Goal: Transaction & Acquisition: Purchase product/service

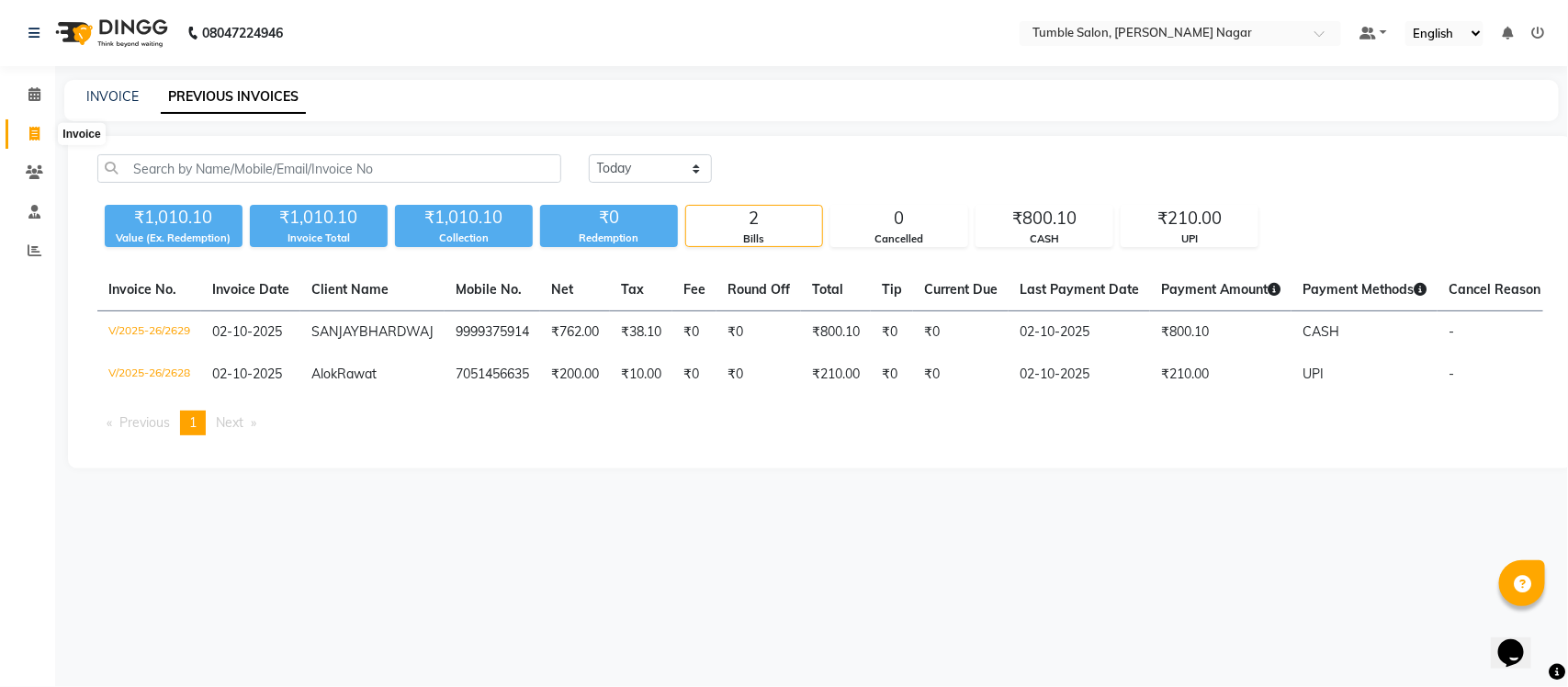
click at [34, 125] on span at bounding box center [35, 134] width 33 height 21
select select "service"
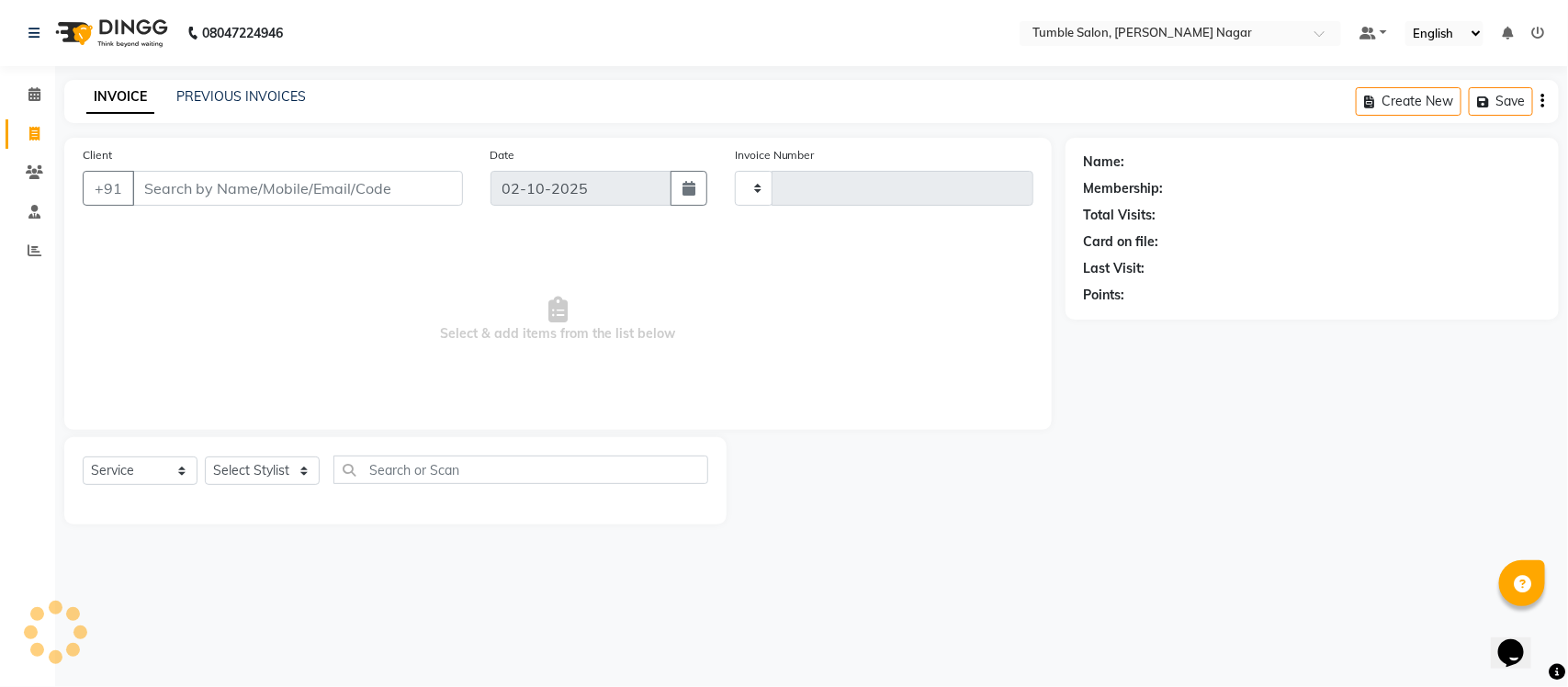
type input "2630"
select select "8207"
click at [216, 103] on link "PREVIOUS INVOICES" at bounding box center [241, 96] width 129 height 17
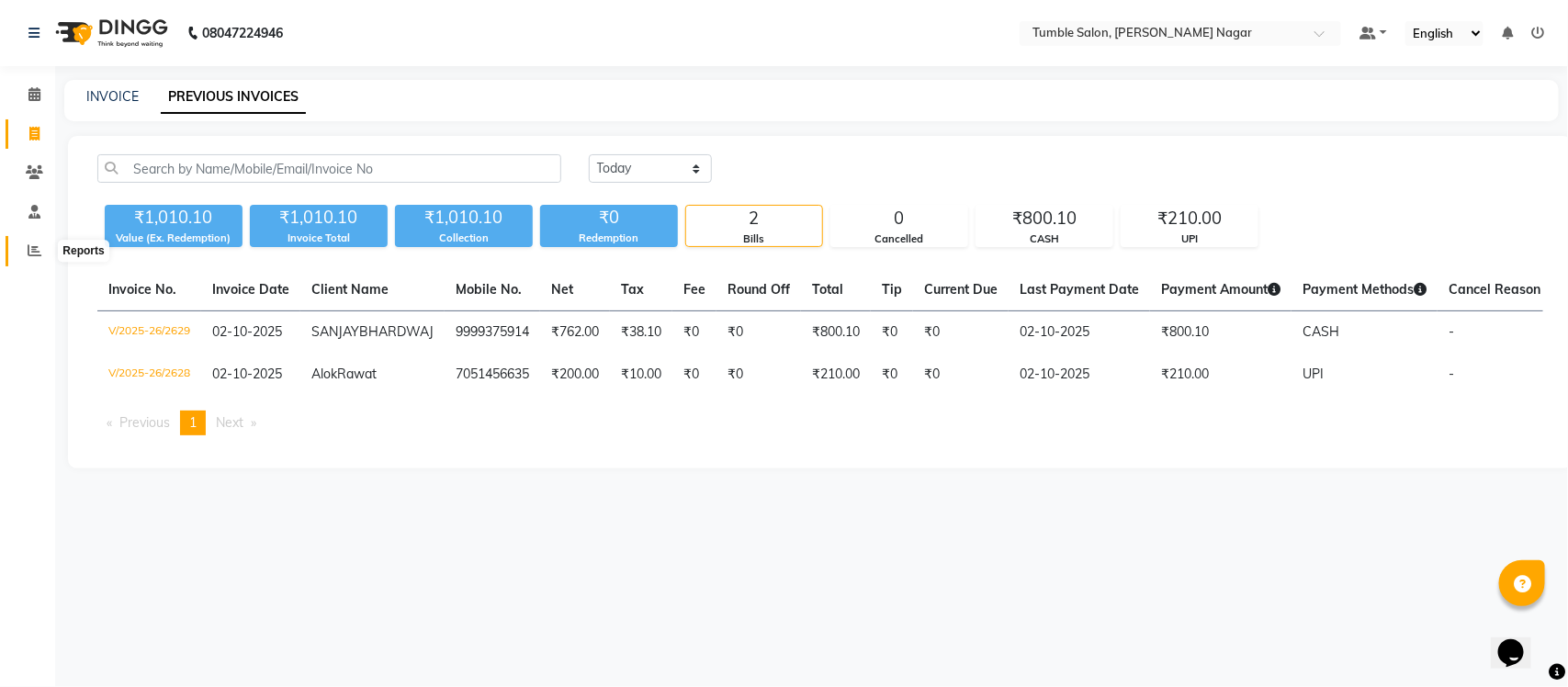
click at [38, 246] on icon at bounding box center [35, 251] width 14 height 14
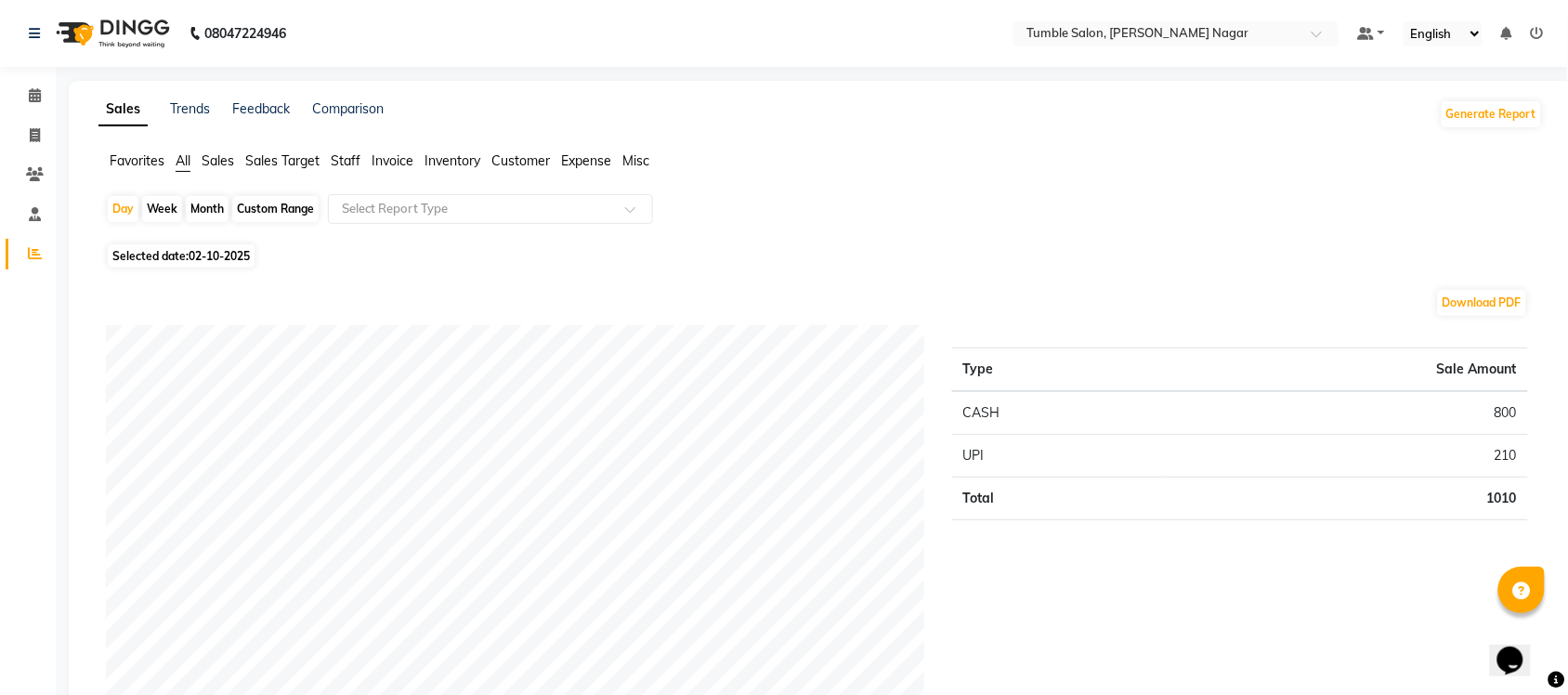
click at [346, 155] on span "Staff" at bounding box center [345, 161] width 30 height 17
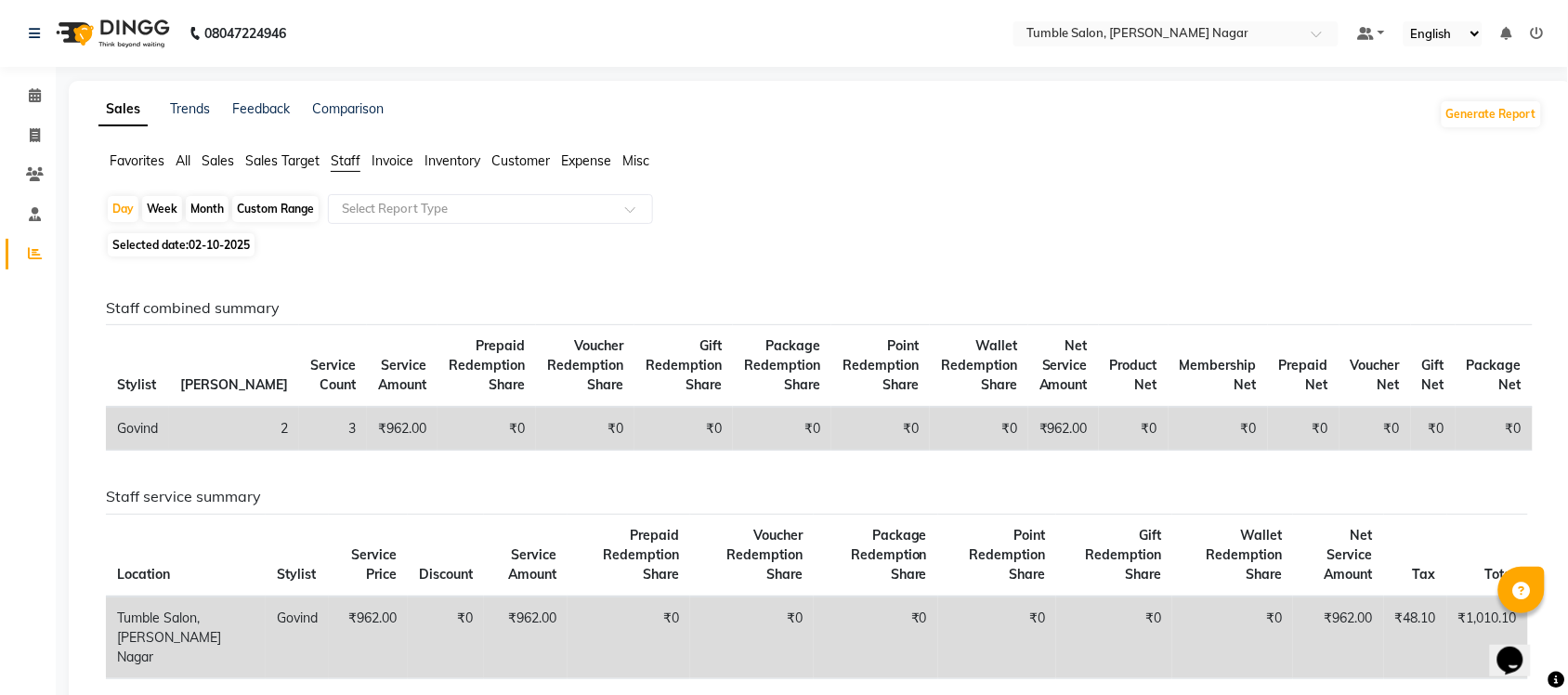
click at [193, 202] on div "Month" at bounding box center [207, 209] width 43 height 26
select select "10"
select select "2025"
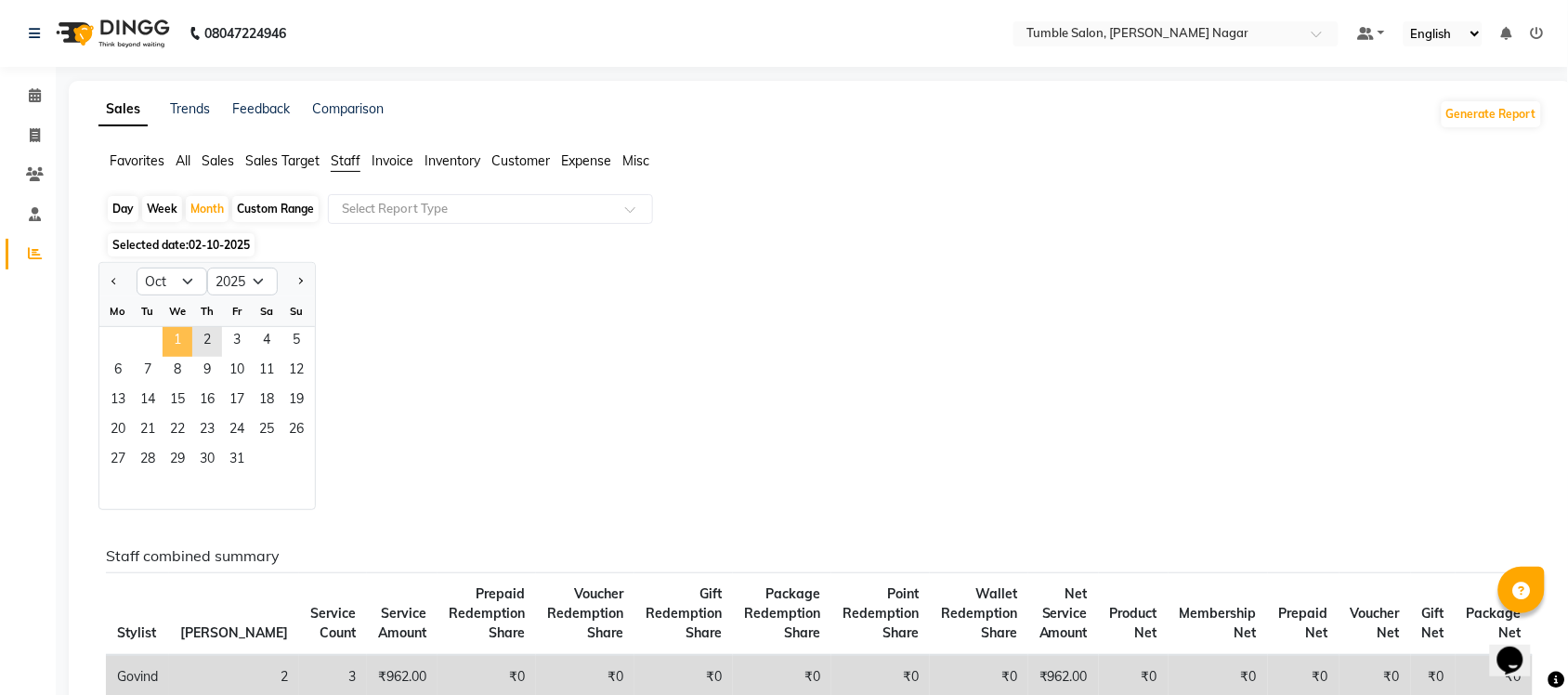
click at [177, 345] on span "1" at bounding box center [178, 343] width 30 height 30
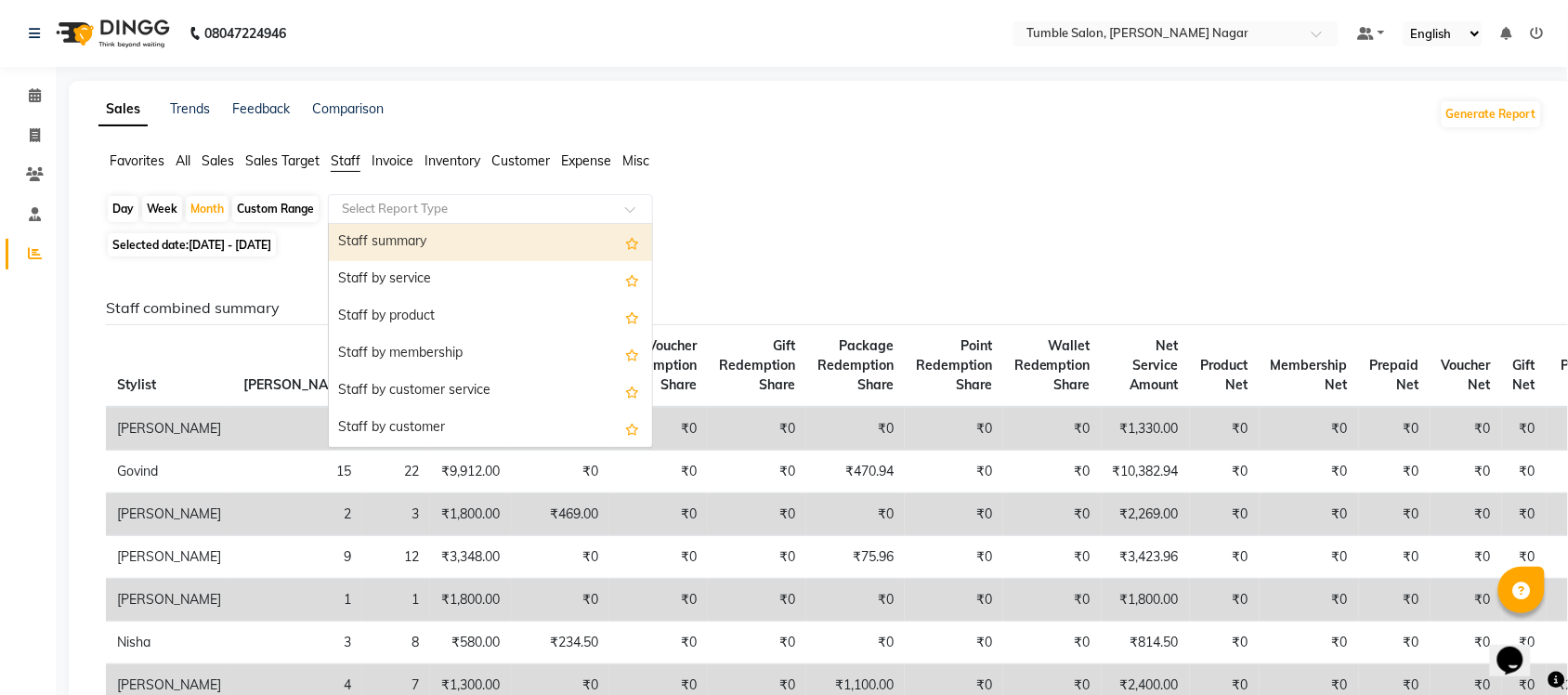
click at [627, 202] on div at bounding box center [490, 209] width 323 height 19
click at [476, 235] on div "Staff summary" at bounding box center [490, 242] width 323 height 37
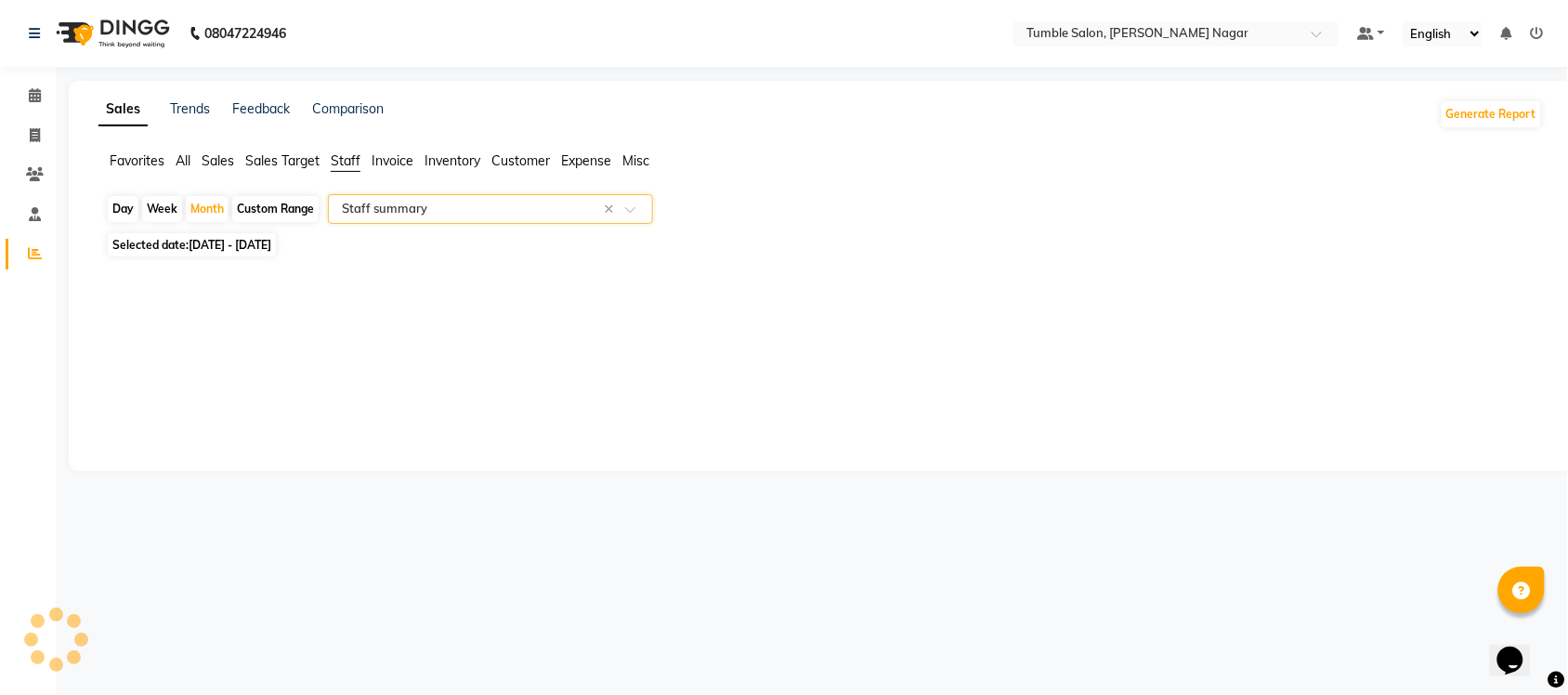
select select "full_report"
select select "csv"
click at [34, 133] on icon at bounding box center [35, 135] width 10 height 14
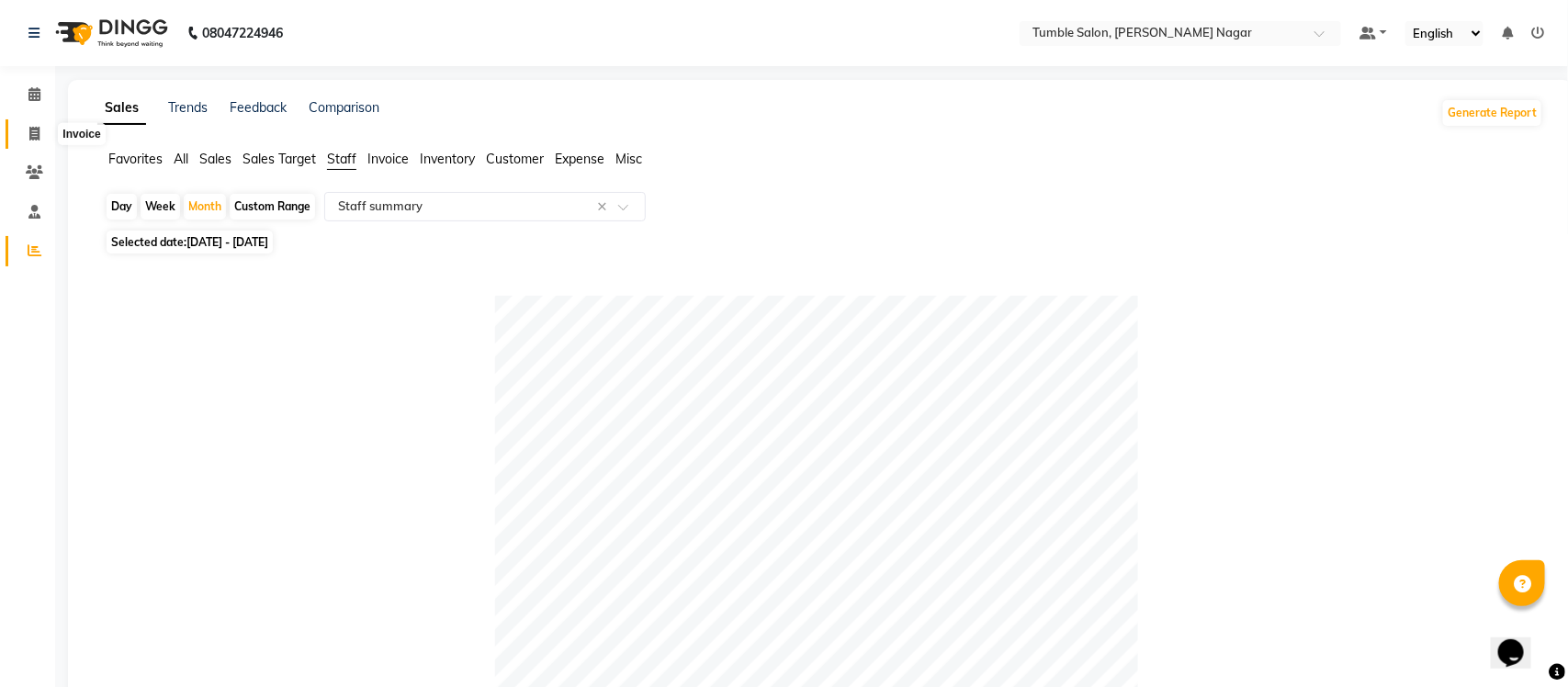
select select "service"
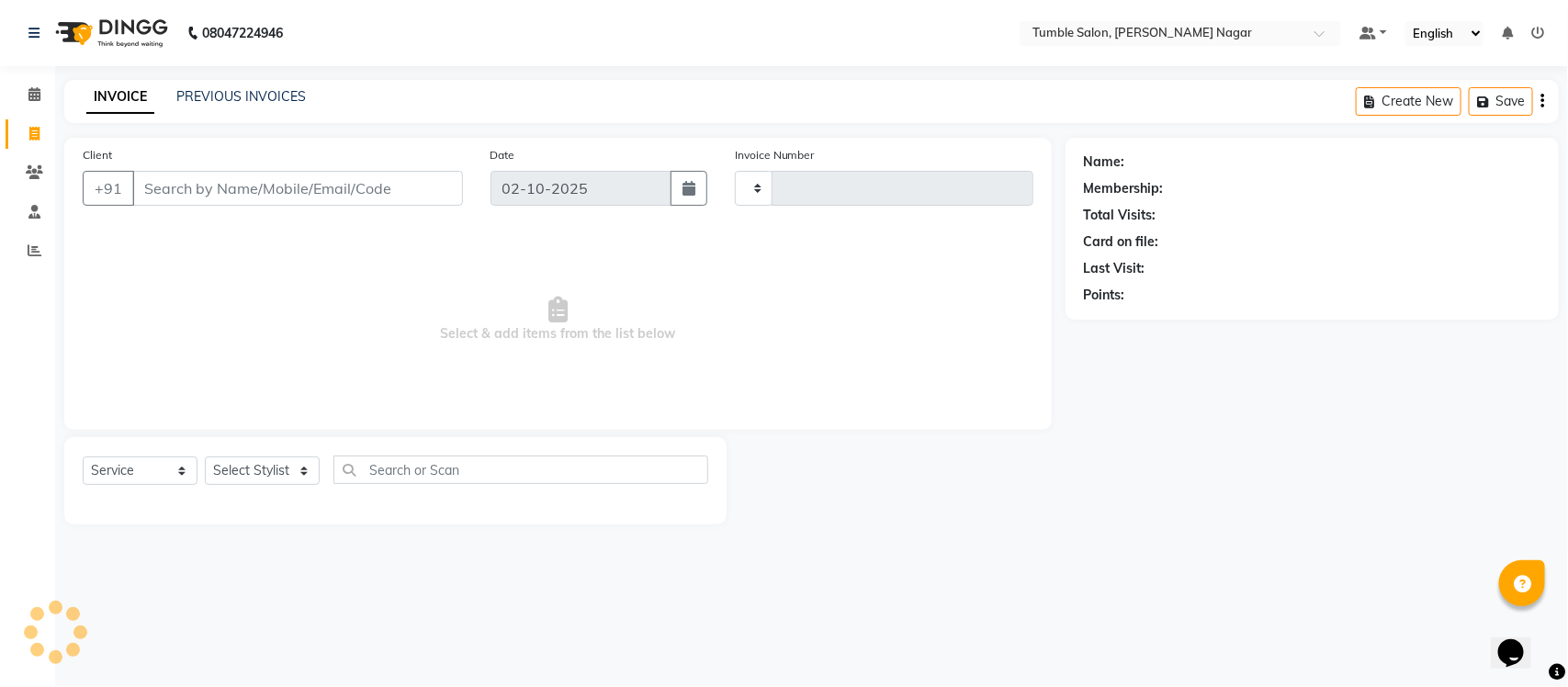
type input "2630"
select select "8207"
click at [305, 464] on select "Select Stylist Finance id Fiza Abbasi Govind Kiran Singh Krishna Lokesh Mahende…" at bounding box center [262, 471] width 114 height 29
select select "77847"
click at [205, 457] on select "Select Stylist Finance id Fiza Abbasi Govind Kiran Singh Krishna Lokesh Mahende…" at bounding box center [262, 471] width 114 height 29
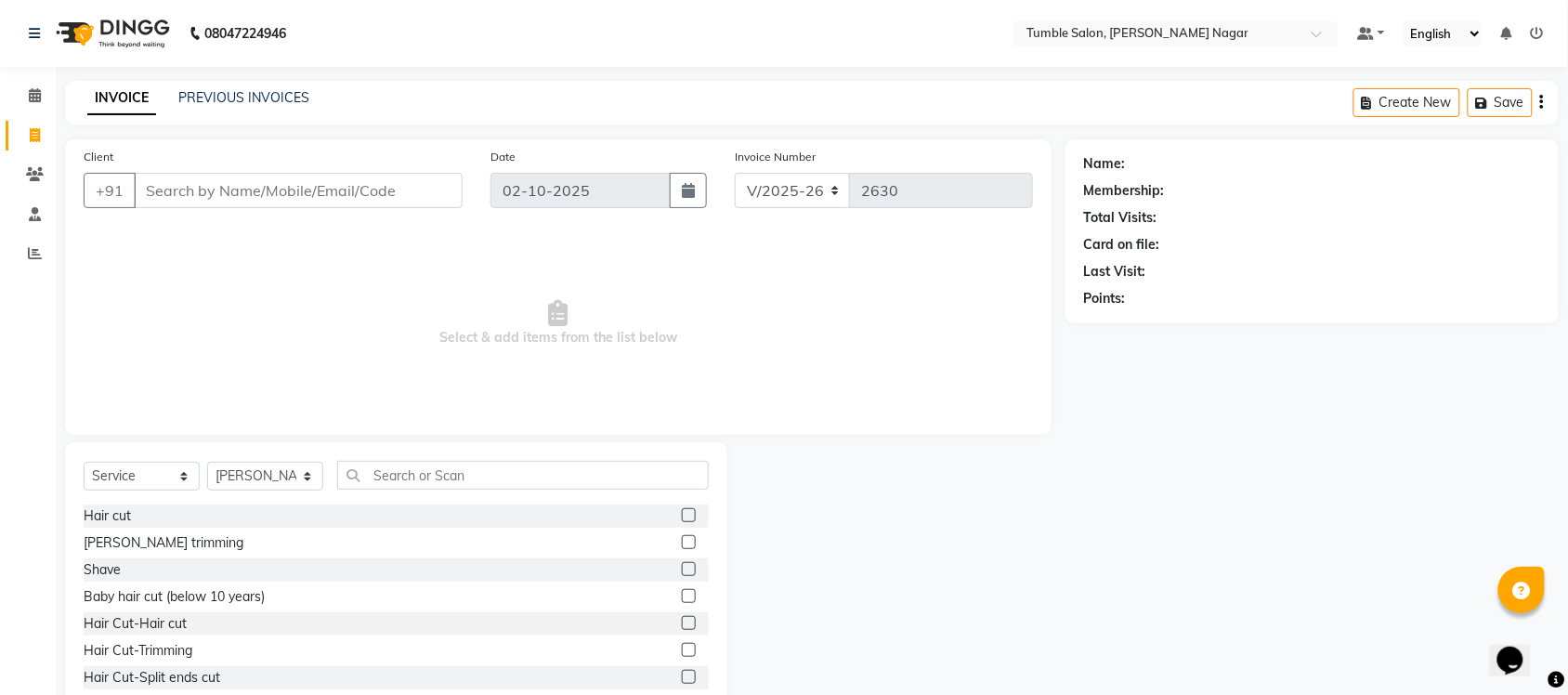
click at [682, 599] on label at bounding box center [689, 596] width 14 height 14
click at [682, 599] on input "checkbox" at bounding box center [688, 597] width 12 height 12
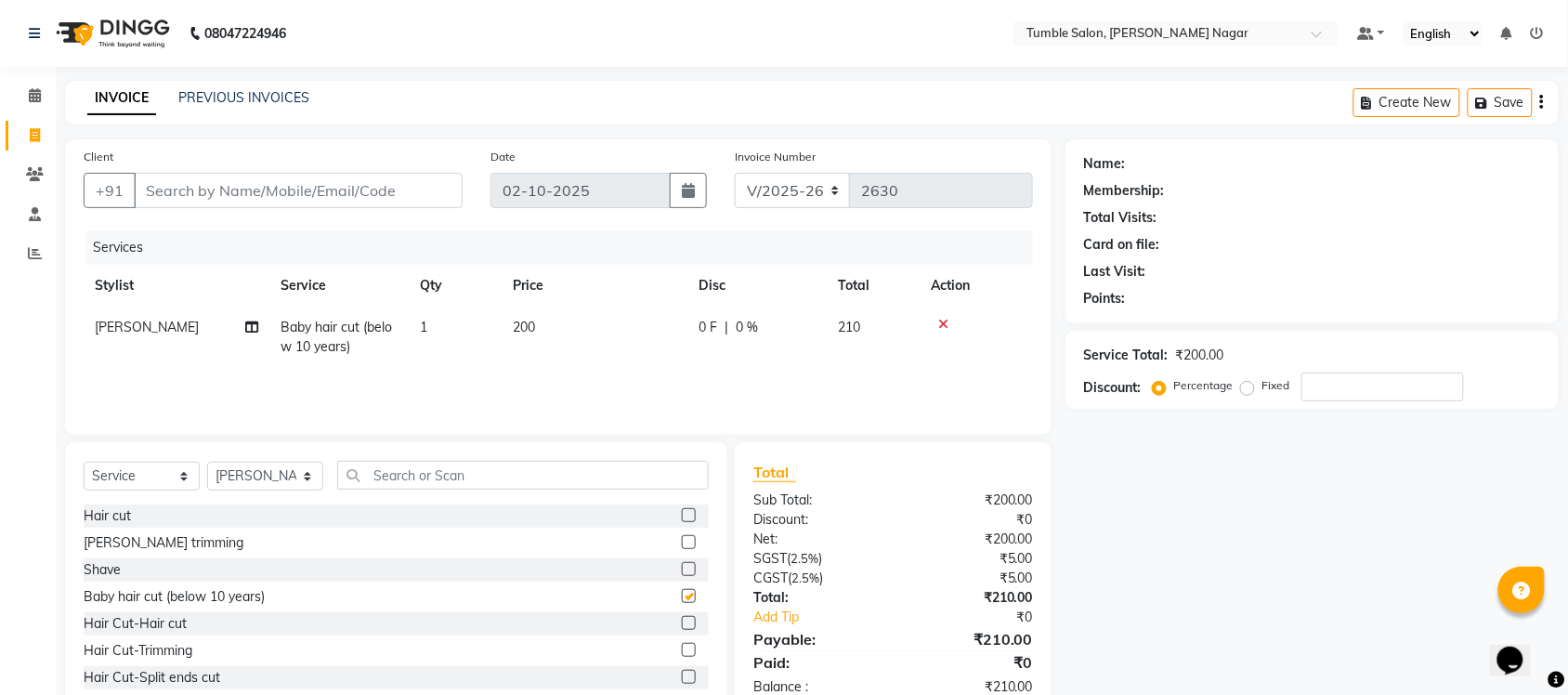
checkbox input "false"
click at [334, 189] on input "Client" at bounding box center [297, 190] width 328 height 35
type input "9"
type input "0"
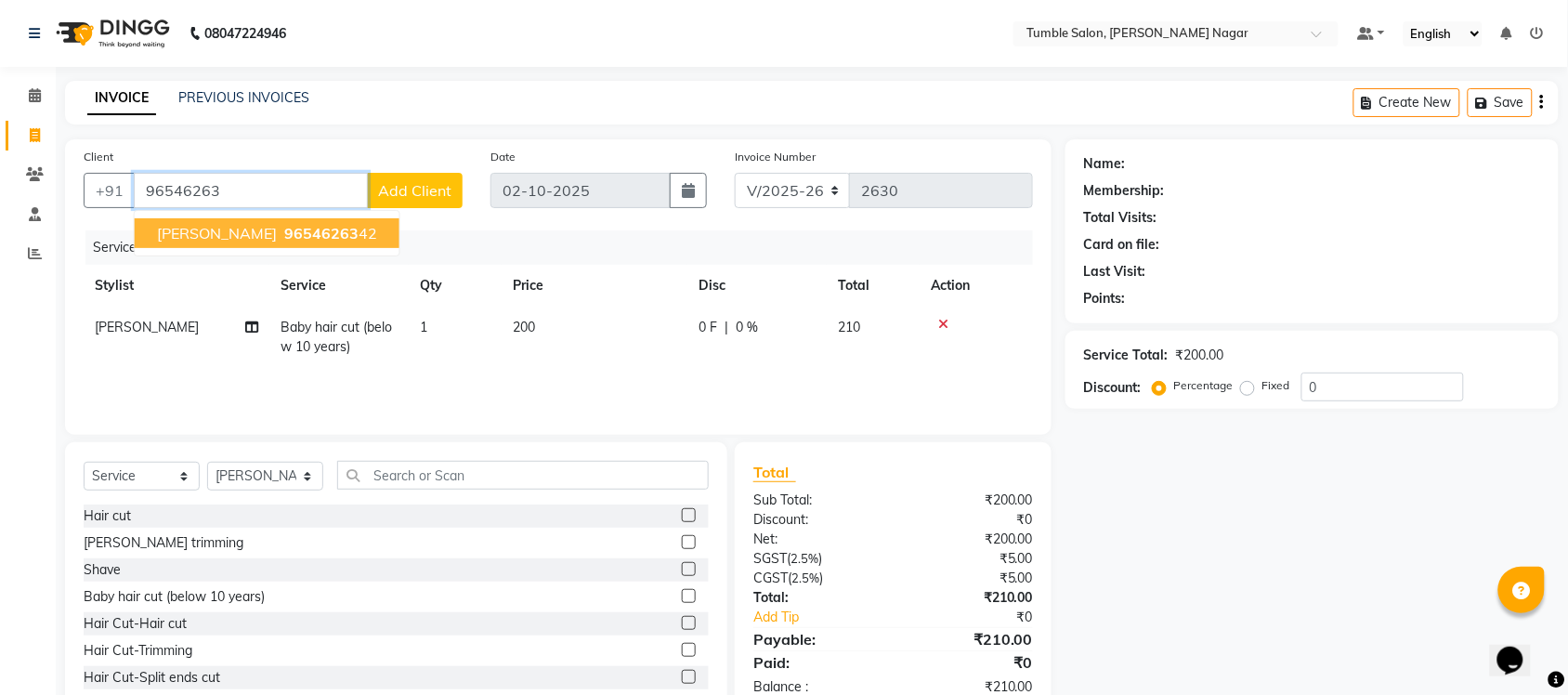
click at [222, 229] on span "amit solanki" at bounding box center [217, 233] width 120 height 19
type input "9654626342"
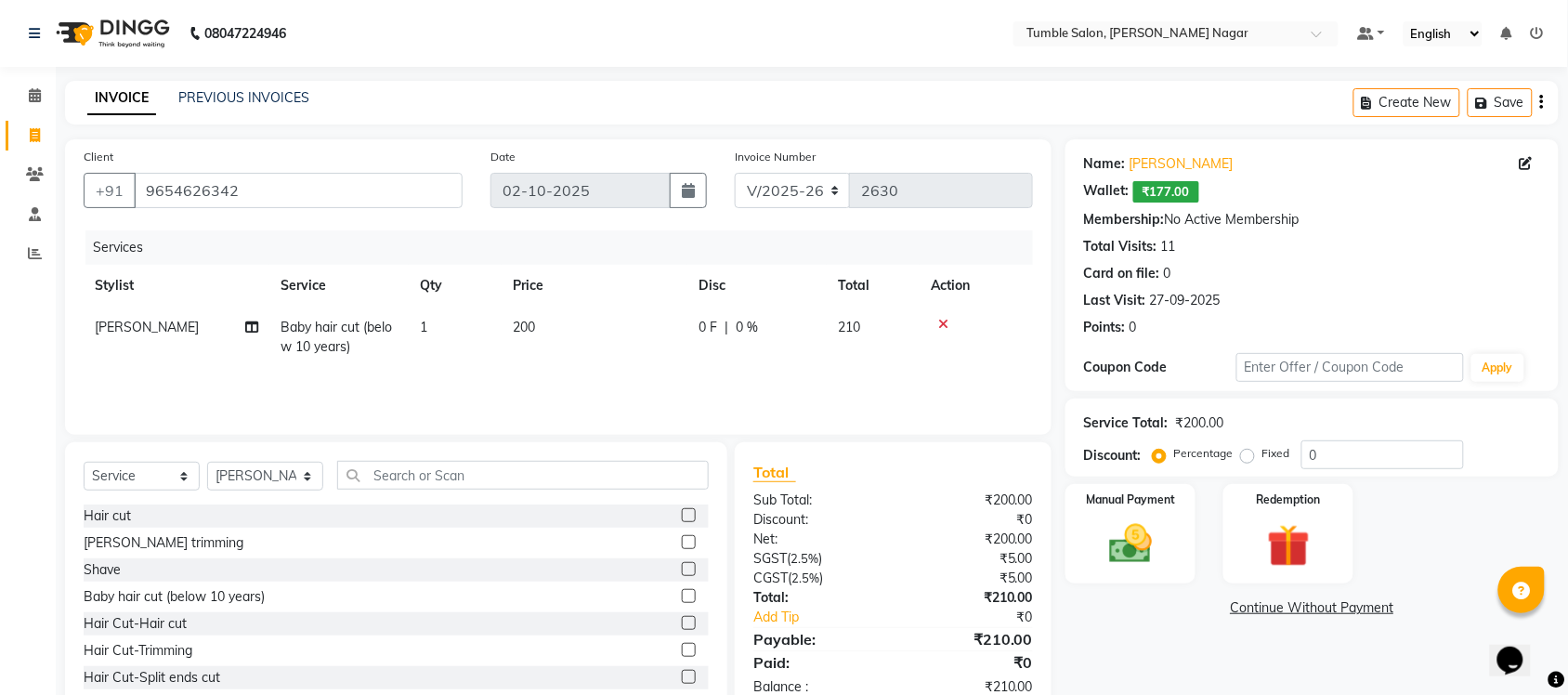
click at [682, 592] on label at bounding box center [689, 596] width 14 height 14
click at [682, 592] on input "checkbox" at bounding box center [688, 597] width 12 height 12
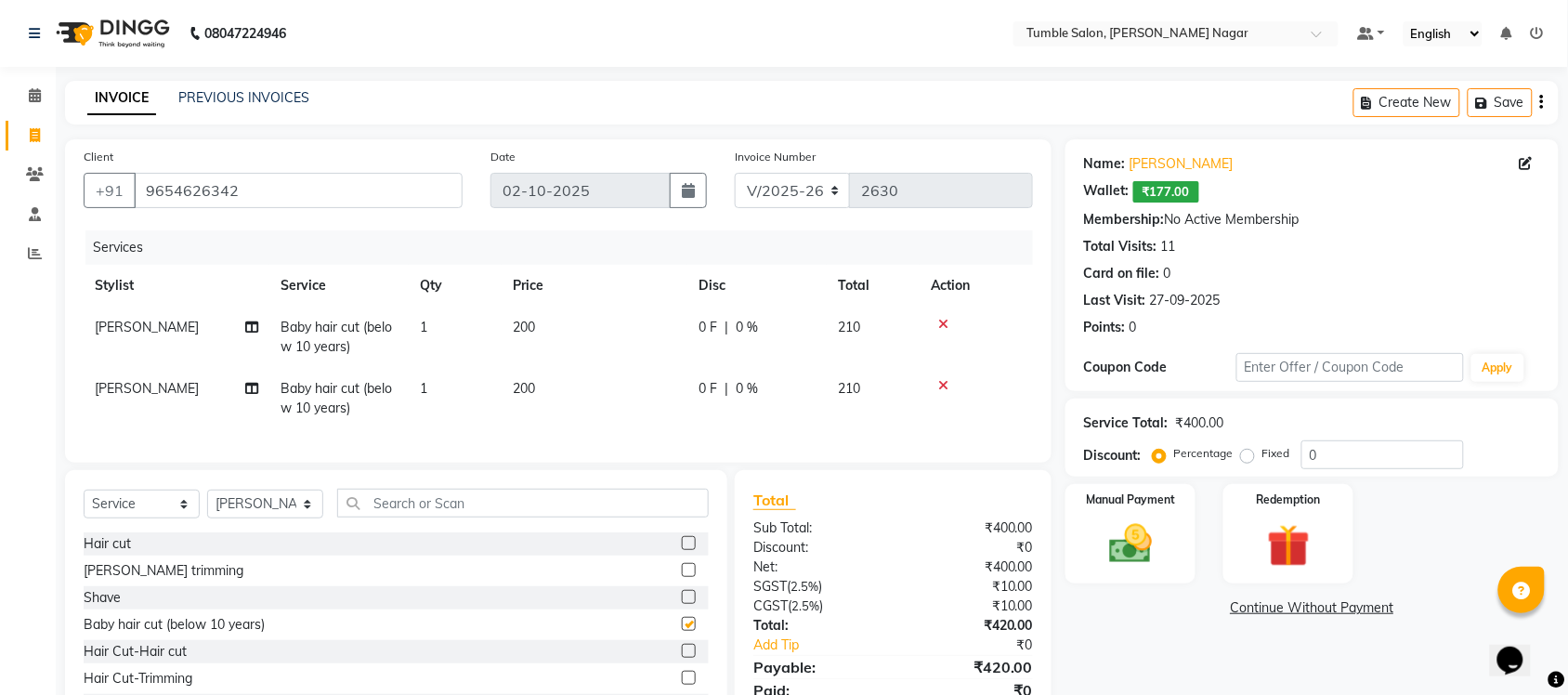
checkbox input "false"
click at [938, 379] on icon at bounding box center [943, 385] width 10 height 13
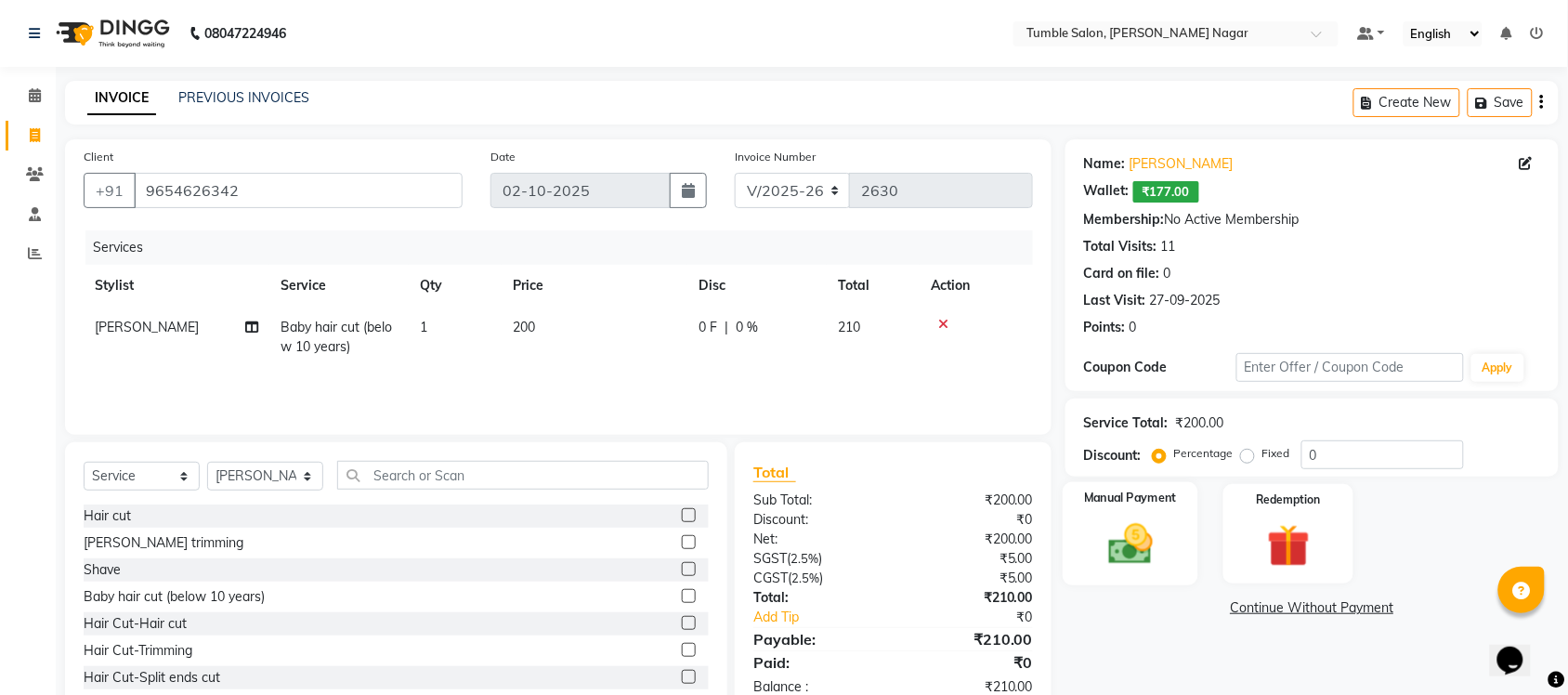
click at [1173, 570] on div "Manual Payment" at bounding box center [1131, 534] width 136 height 104
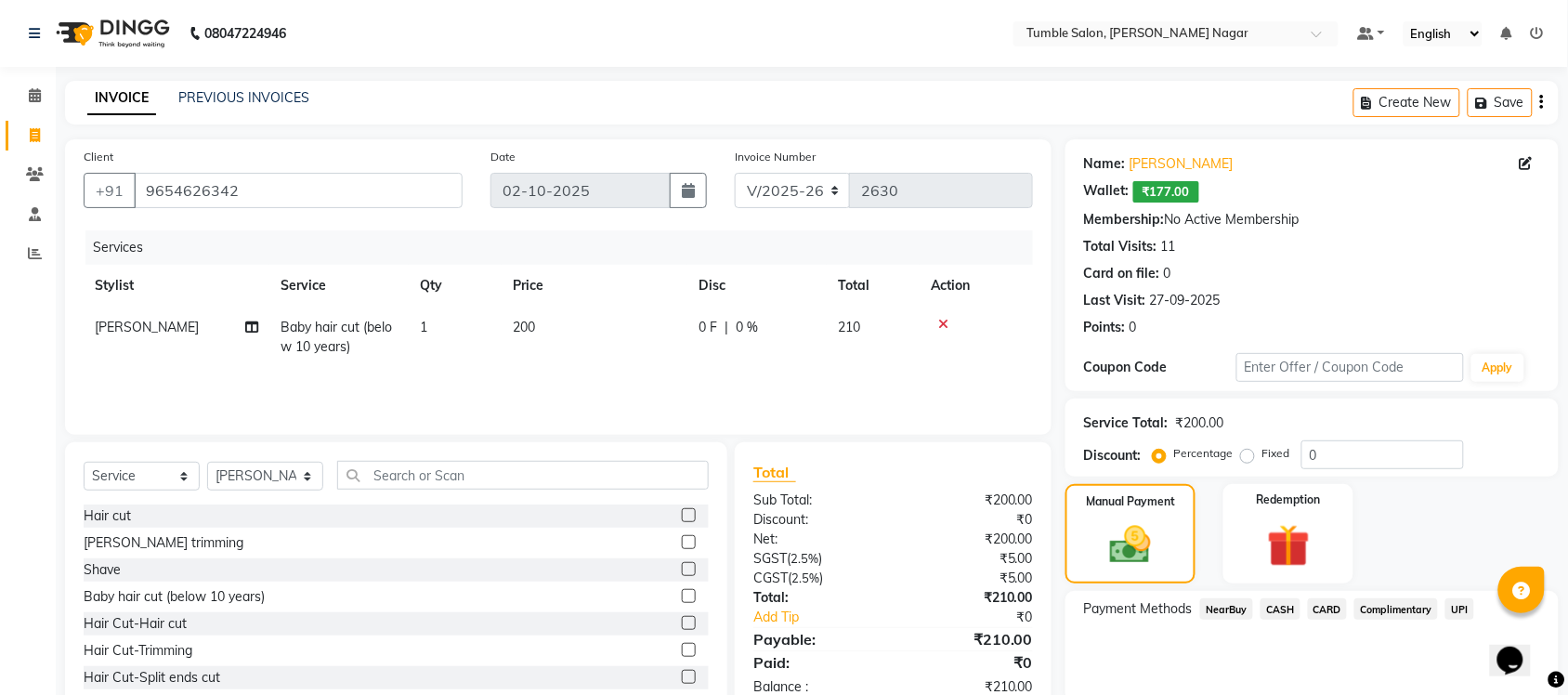
scroll to position [73, 0]
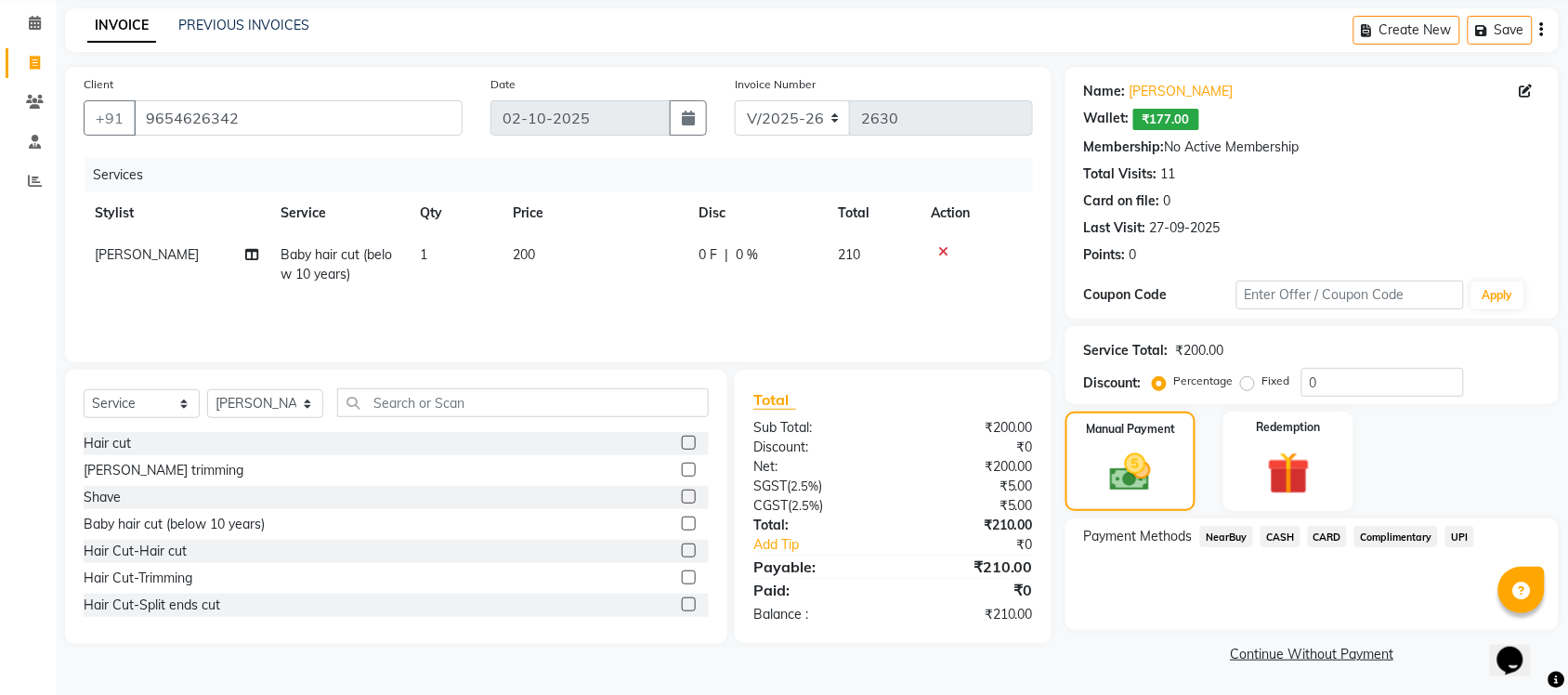
click at [1463, 537] on span "UPI" at bounding box center [1459, 536] width 29 height 21
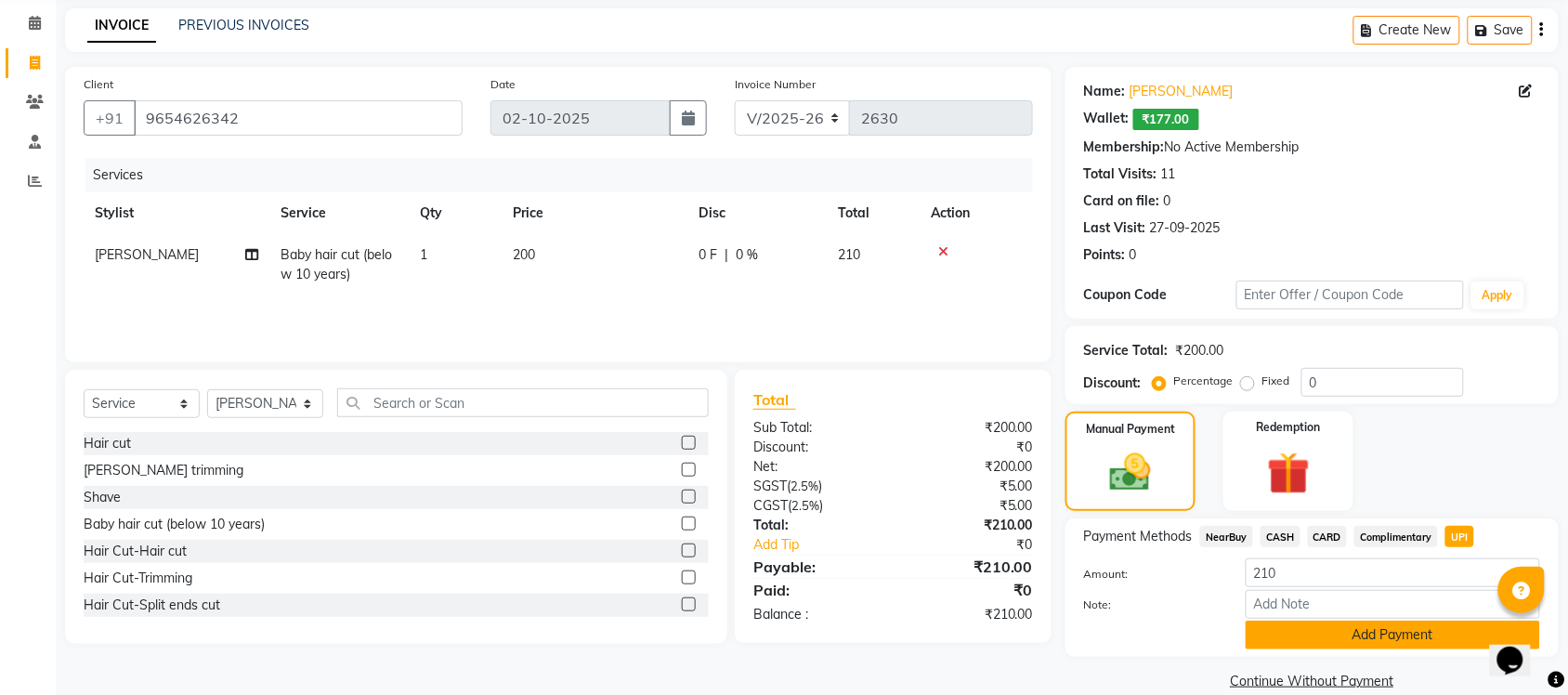
click at [1357, 634] on button "Add Payment" at bounding box center [1392, 635] width 294 height 29
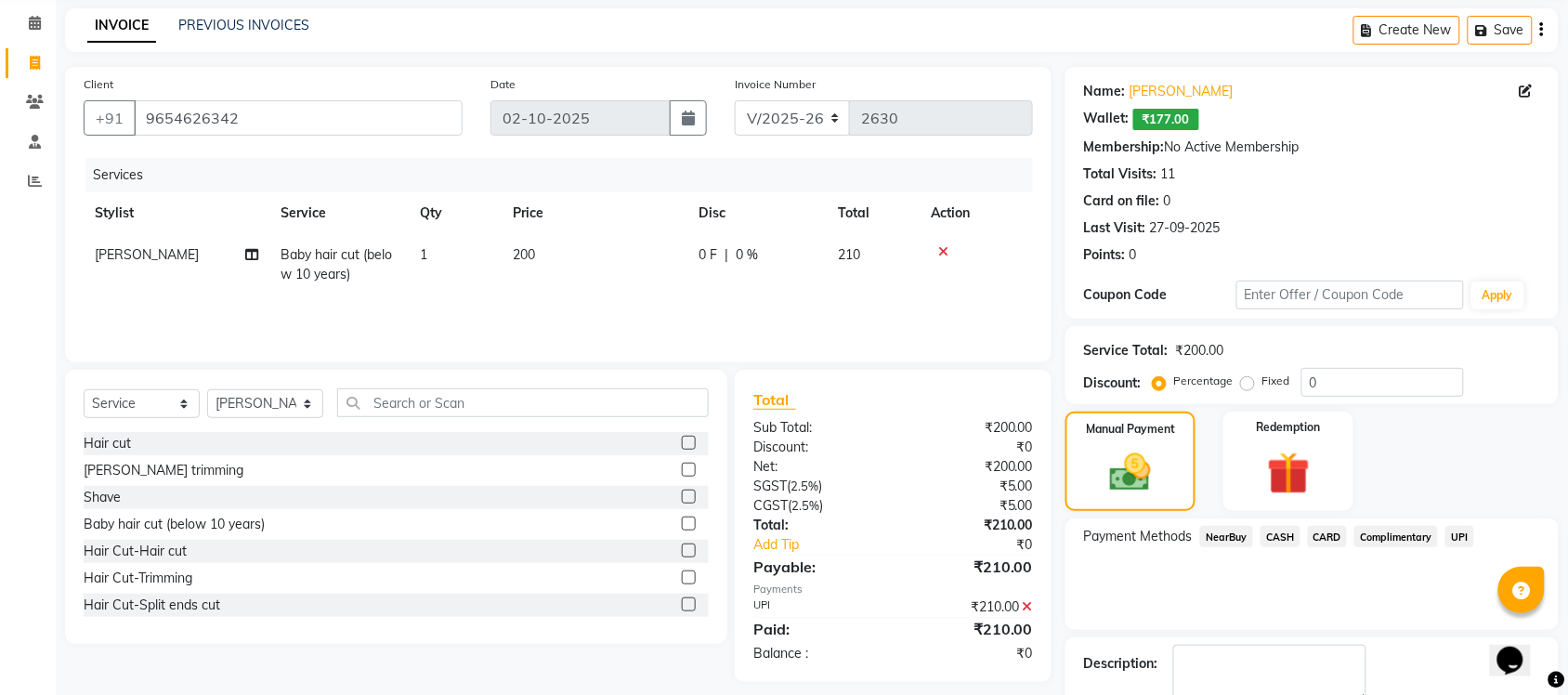
scroll to position [179, 0]
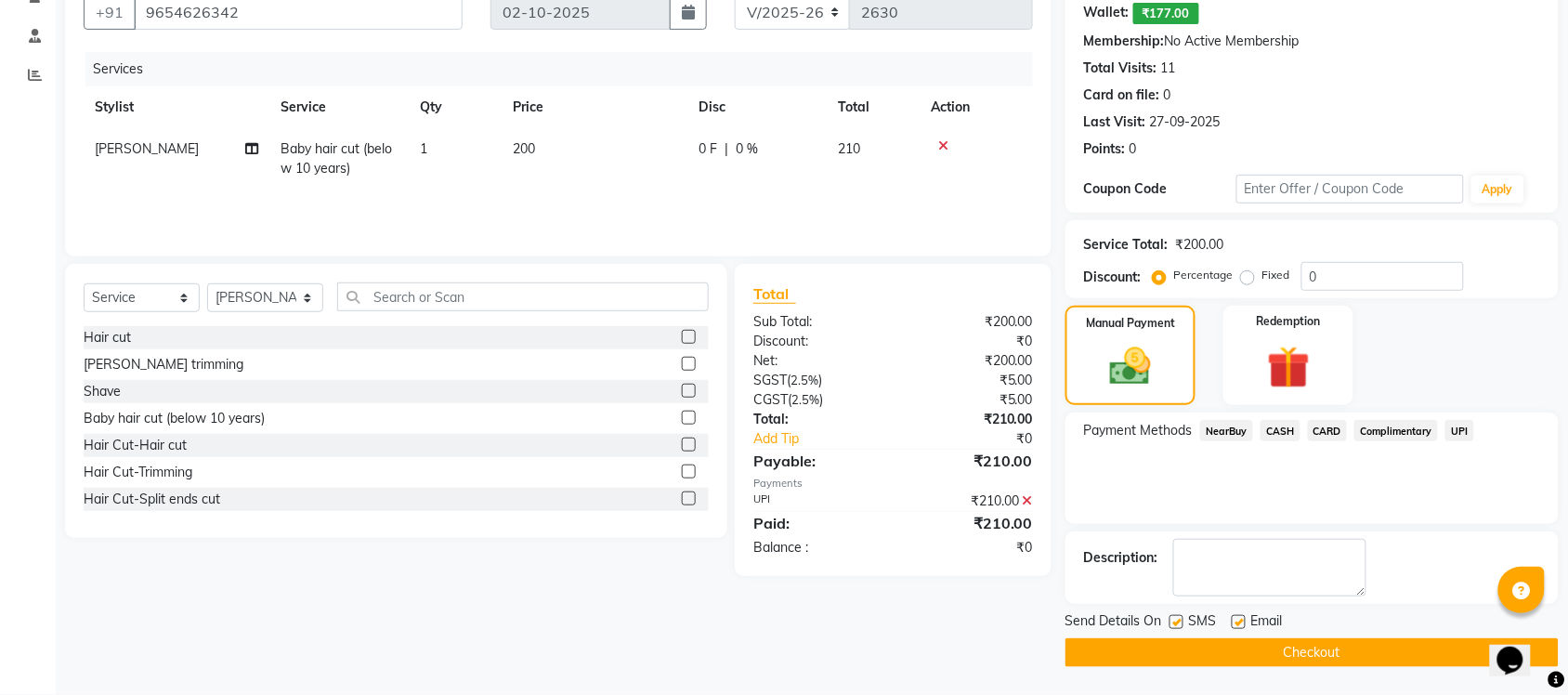
click at [1330, 656] on button "Checkout" at bounding box center [1312, 652] width 493 height 29
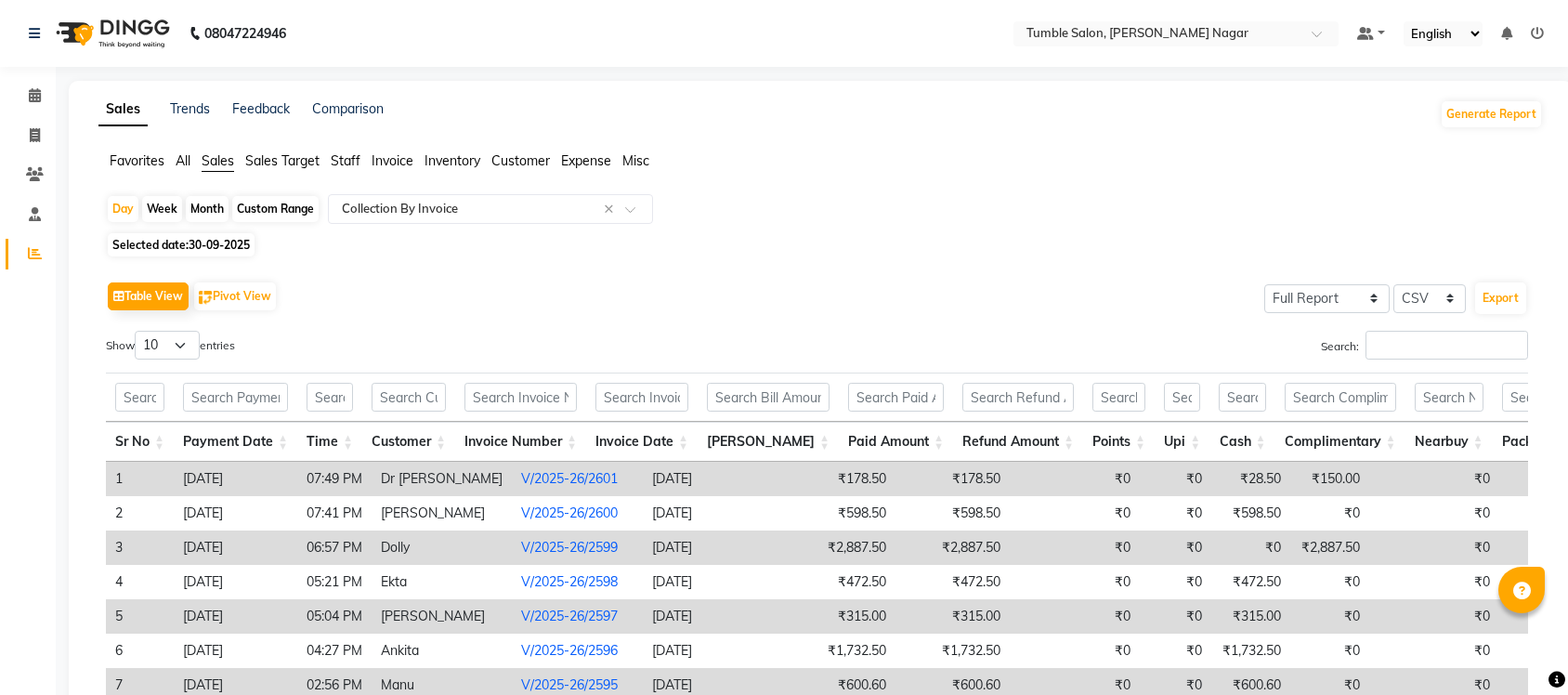
select select "full_report"
select select "csv"
click at [341, 160] on span "Staff" at bounding box center [345, 161] width 30 height 17
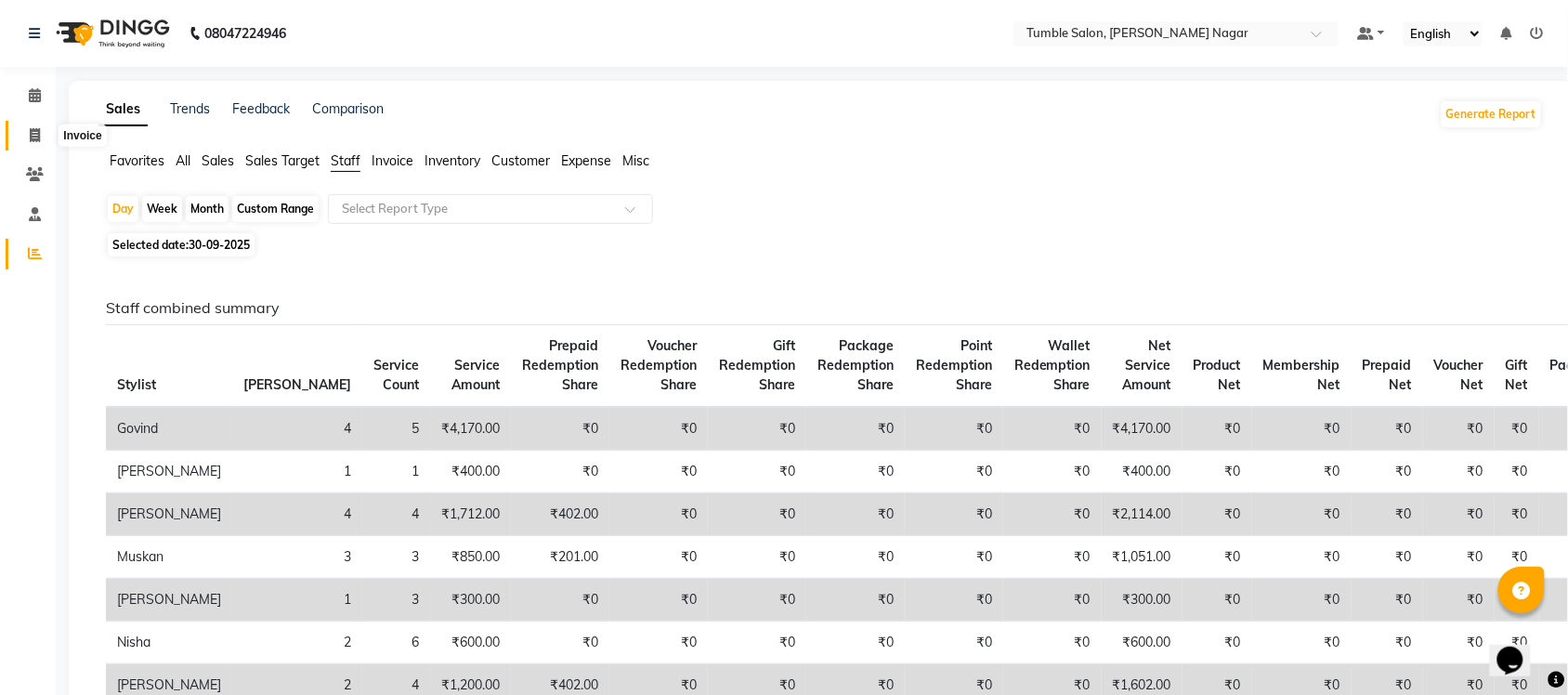
click at [34, 144] on span at bounding box center [35, 136] width 33 height 21
select select "service"
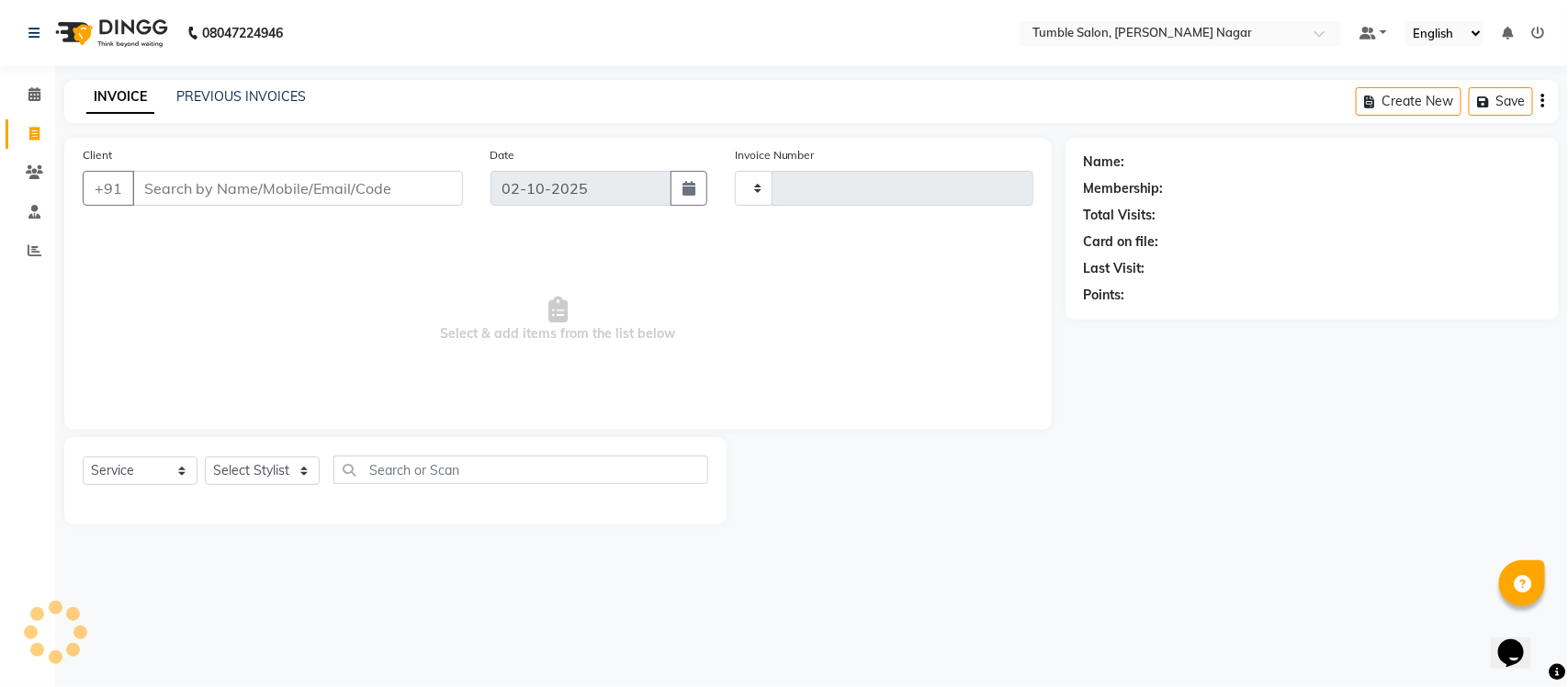
type input "2632"
select select "8207"
click at [193, 99] on link "PREVIOUS INVOICES" at bounding box center [241, 96] width 129 height 17
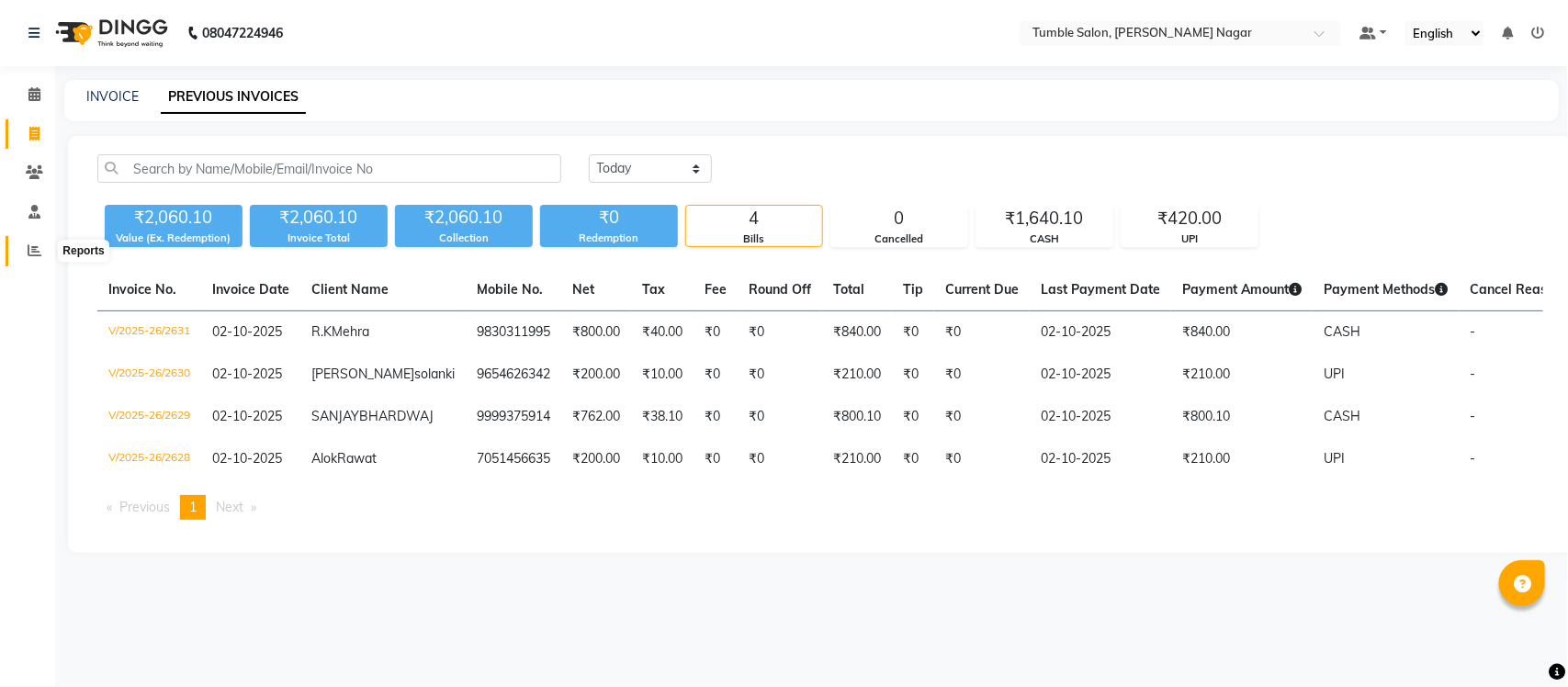
click at [25, 250] on span at bounding box center [35, 251] width 33 height 21
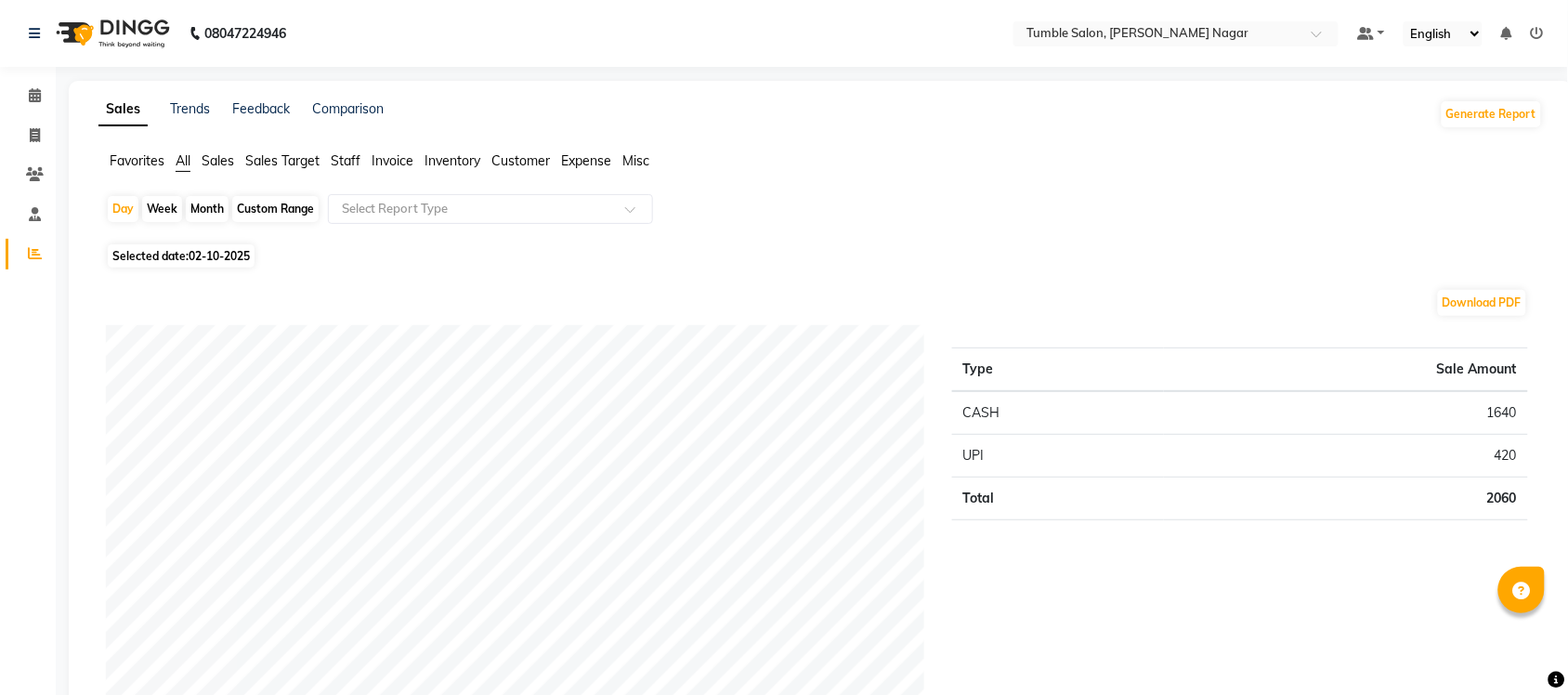
click at [514, 159] on span "Customer" at bounding box center [520, 161] width 59 height 17
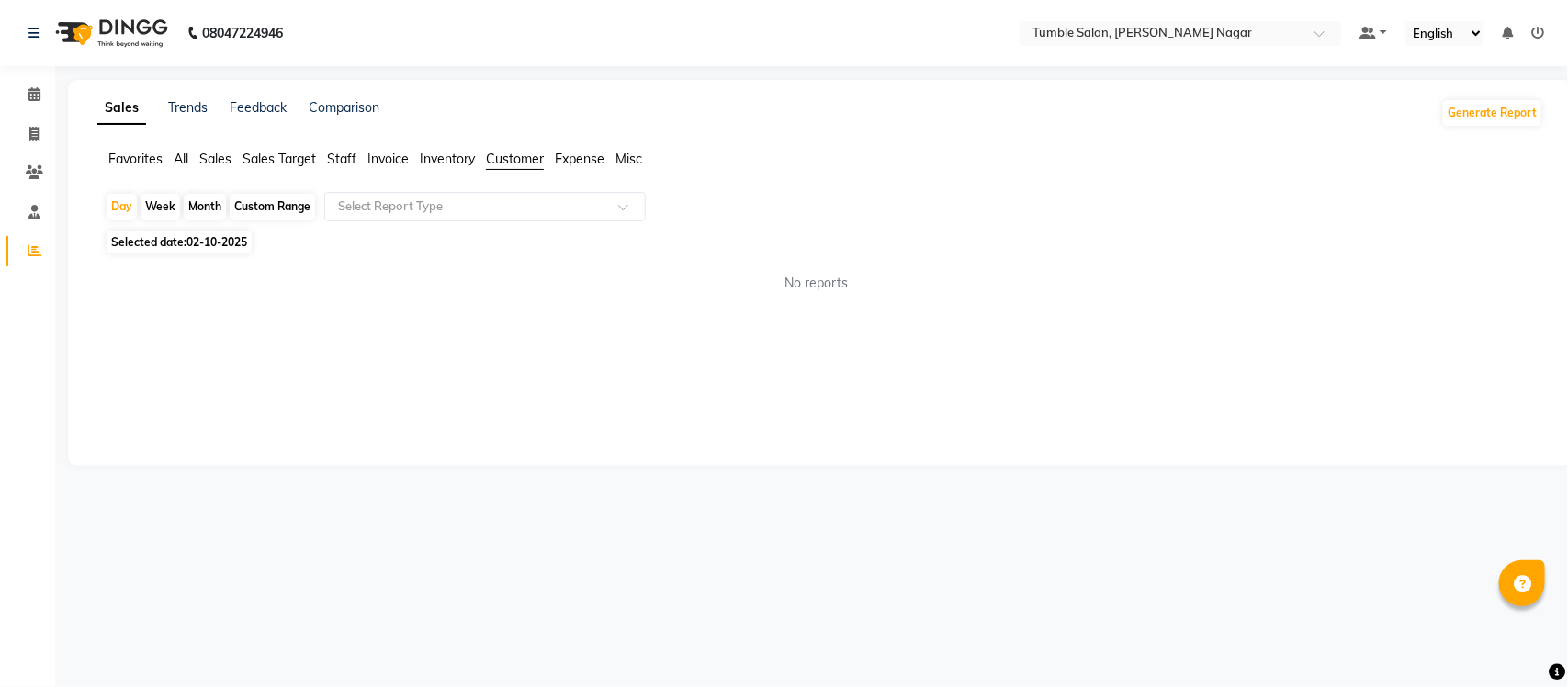
click at [567, 162] on span "Expense" at bounding box center [579, 159] width 49 height 17
click at [625, 156] on span "Misc" at bounding box center [629, 159] width 27 height 17
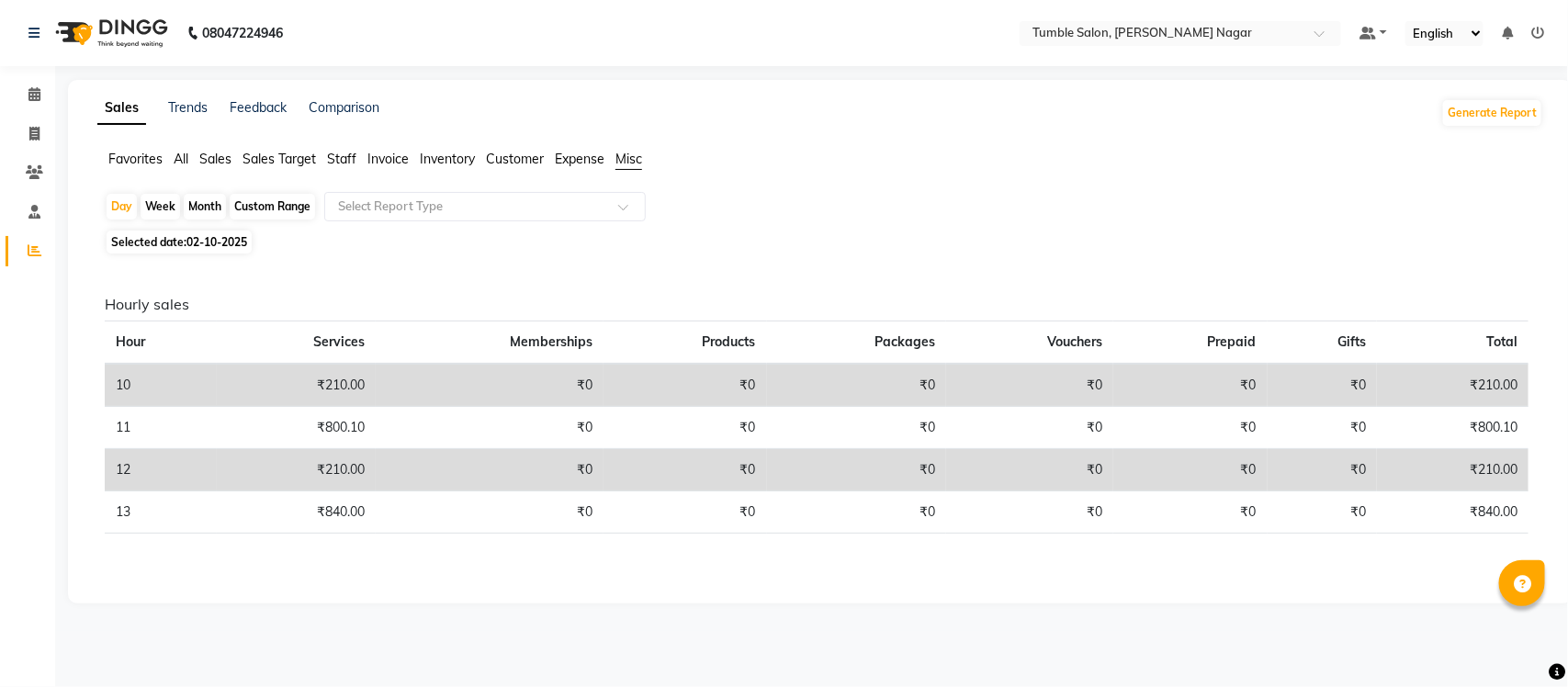
click at [448, 158] on span "Inventory" at bounding box center [447, 159] width 55 height 17
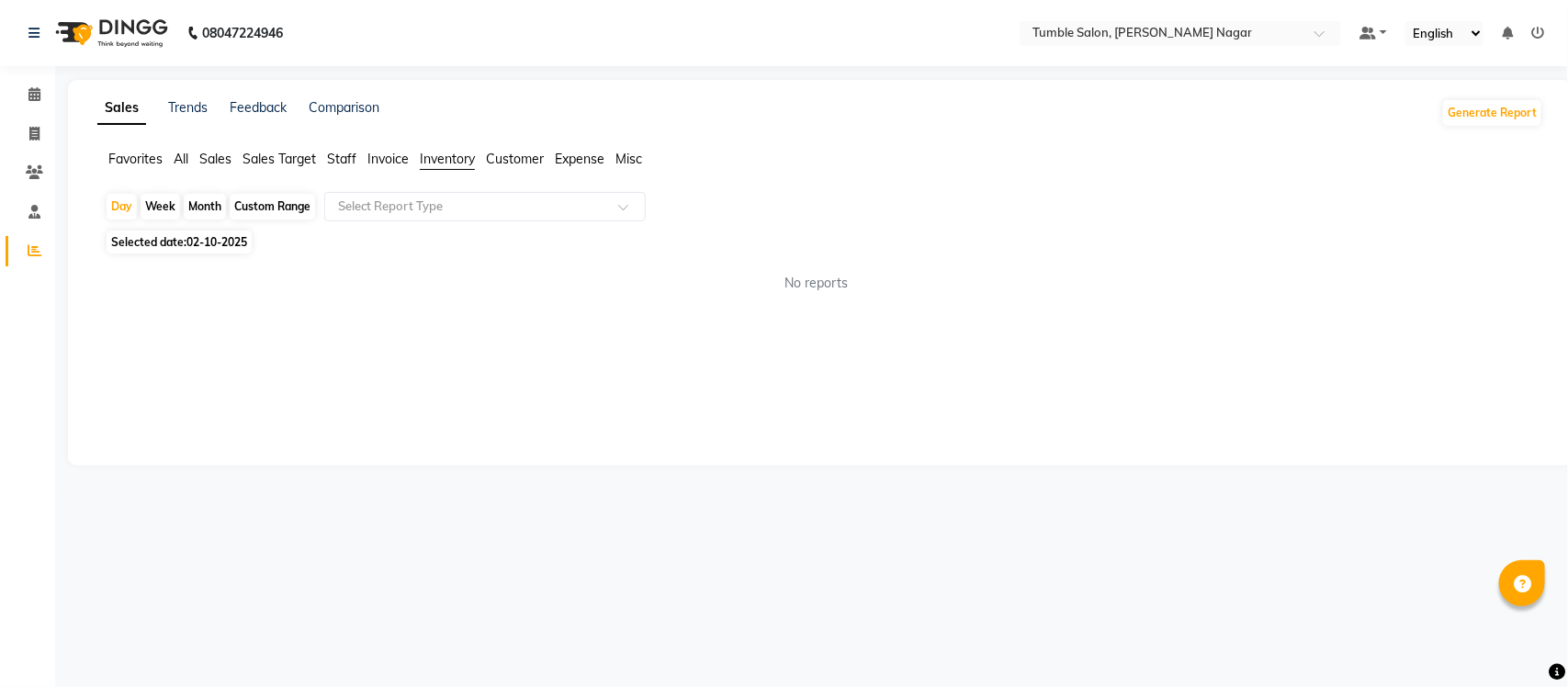
click at [382, 158] on span "Invoice" at bounding box center [388, 159] width 41 height 17
click at [291, 156] on span "Sales Target" at bounding box center [279, 159] width 73 height 17
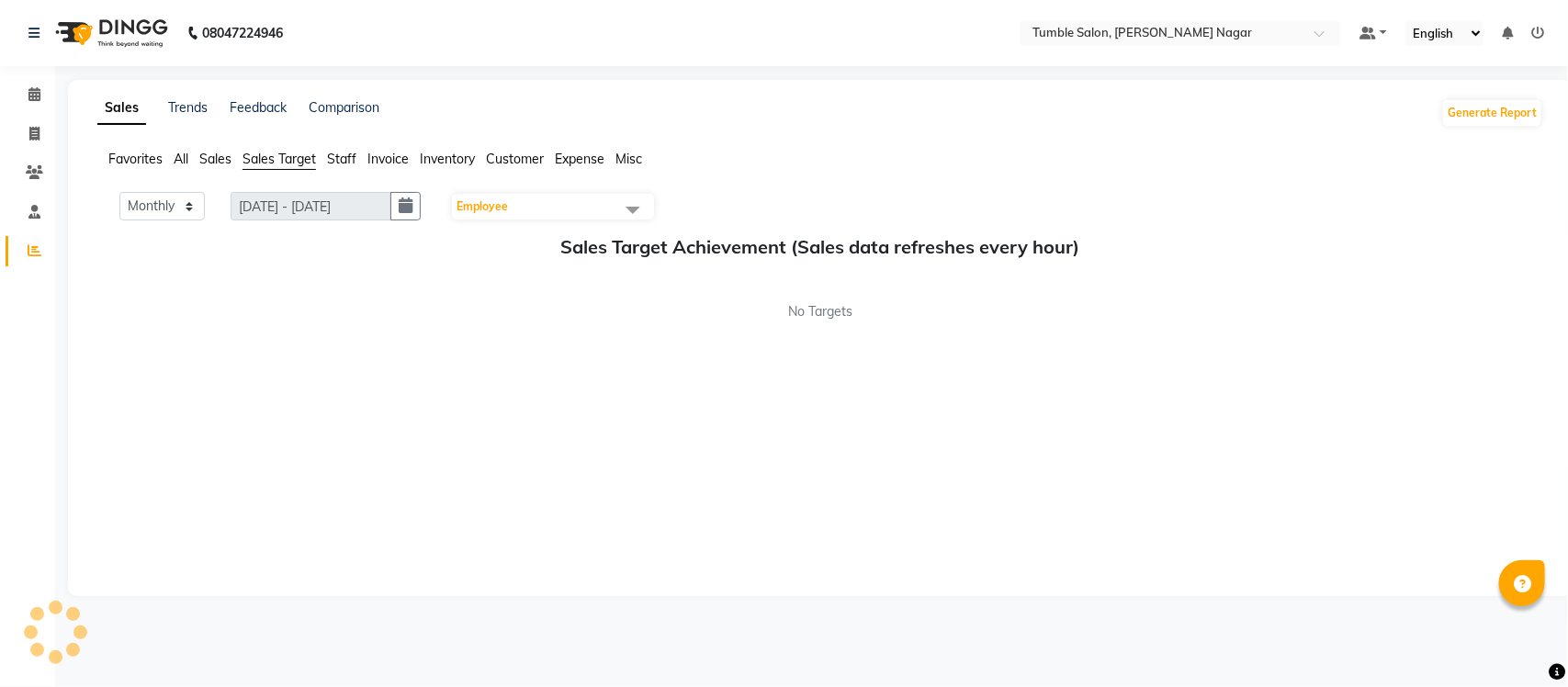
click at [221, 156] on span "Sales" at bounding box center [215, 159] width 33 height 17
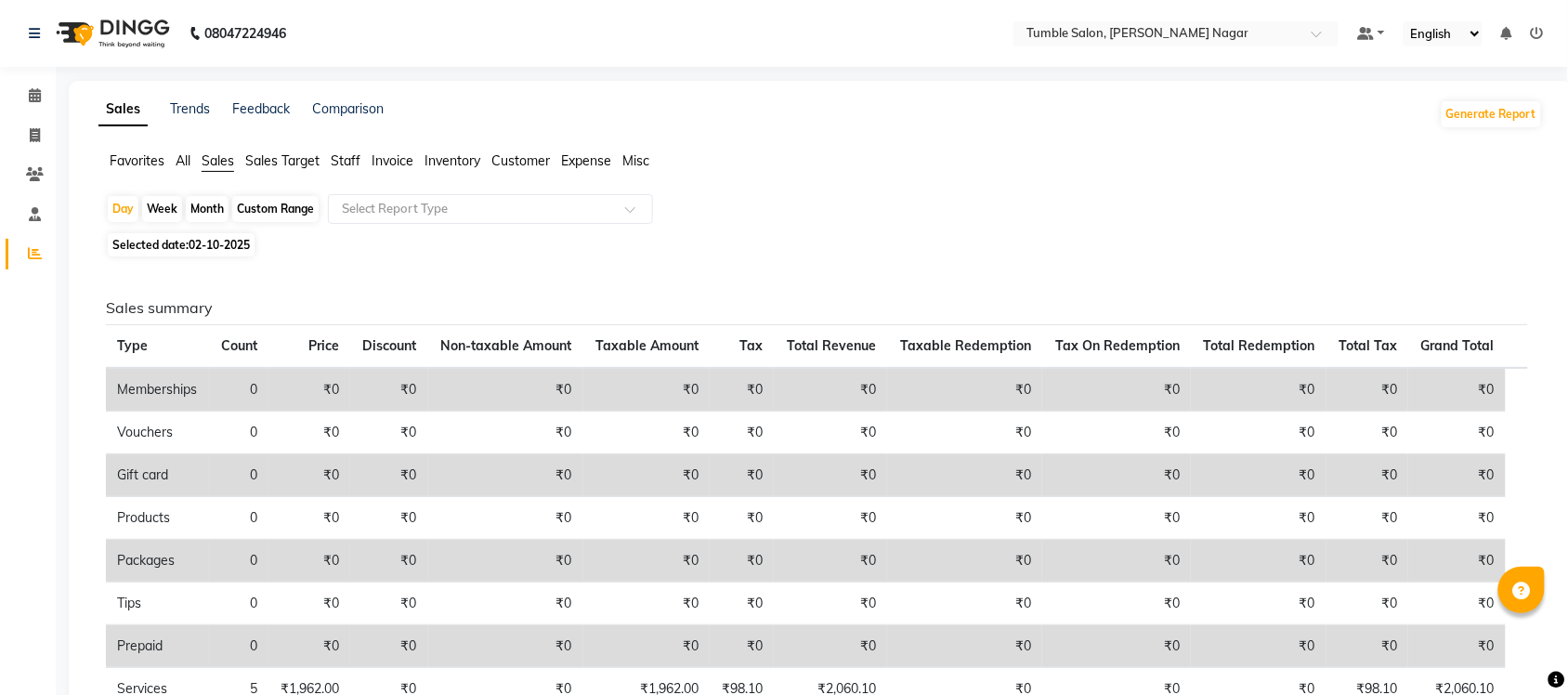
click at [182, 155] on span "All" at bounding box center [183, 161] width 15 height 17
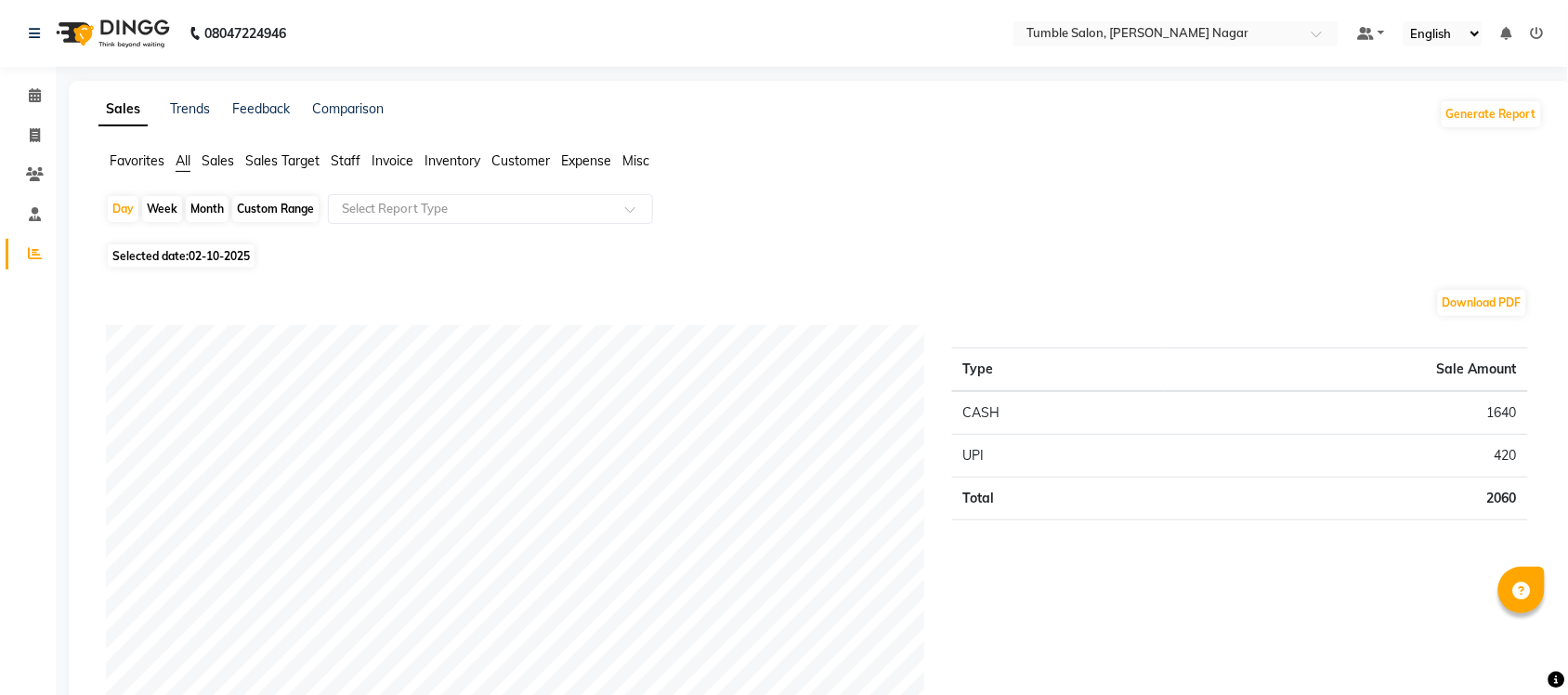
click at [149, 161] on span "Favorites" at bounding box center [137, 161] width 55 height 17
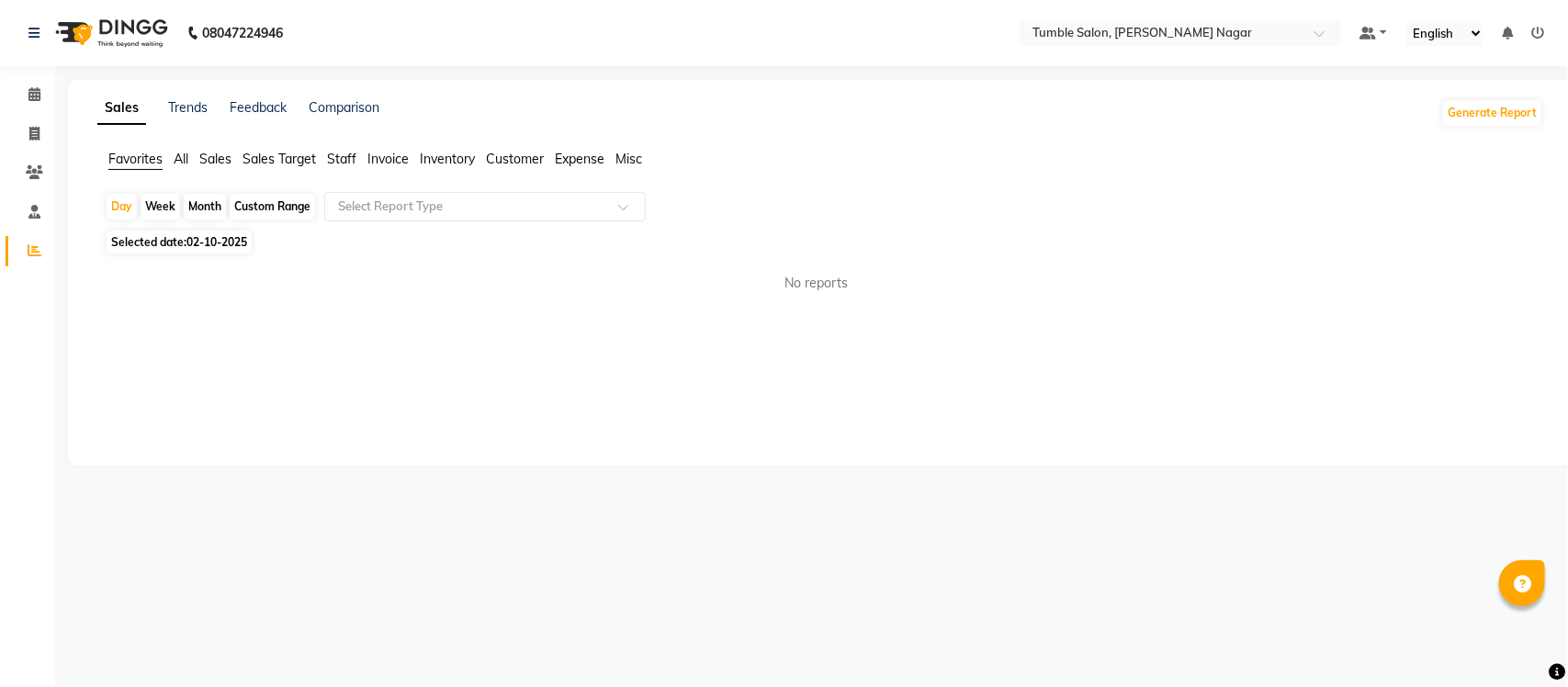
click at [223, 158] on span "Sales" at bounding box center [215, 159] width 33 height 17
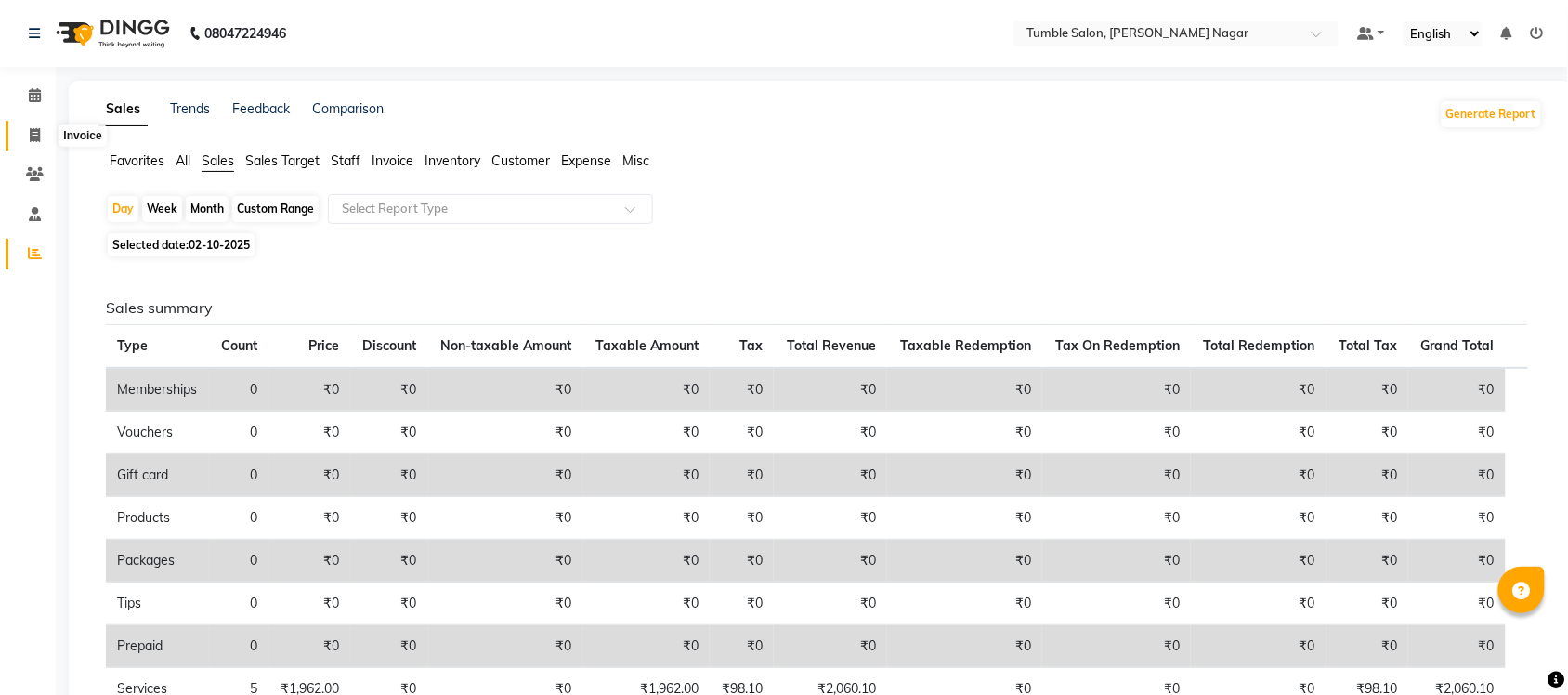
click at [23, 132] on span at bounding box center [35, 136] width 33 height 21
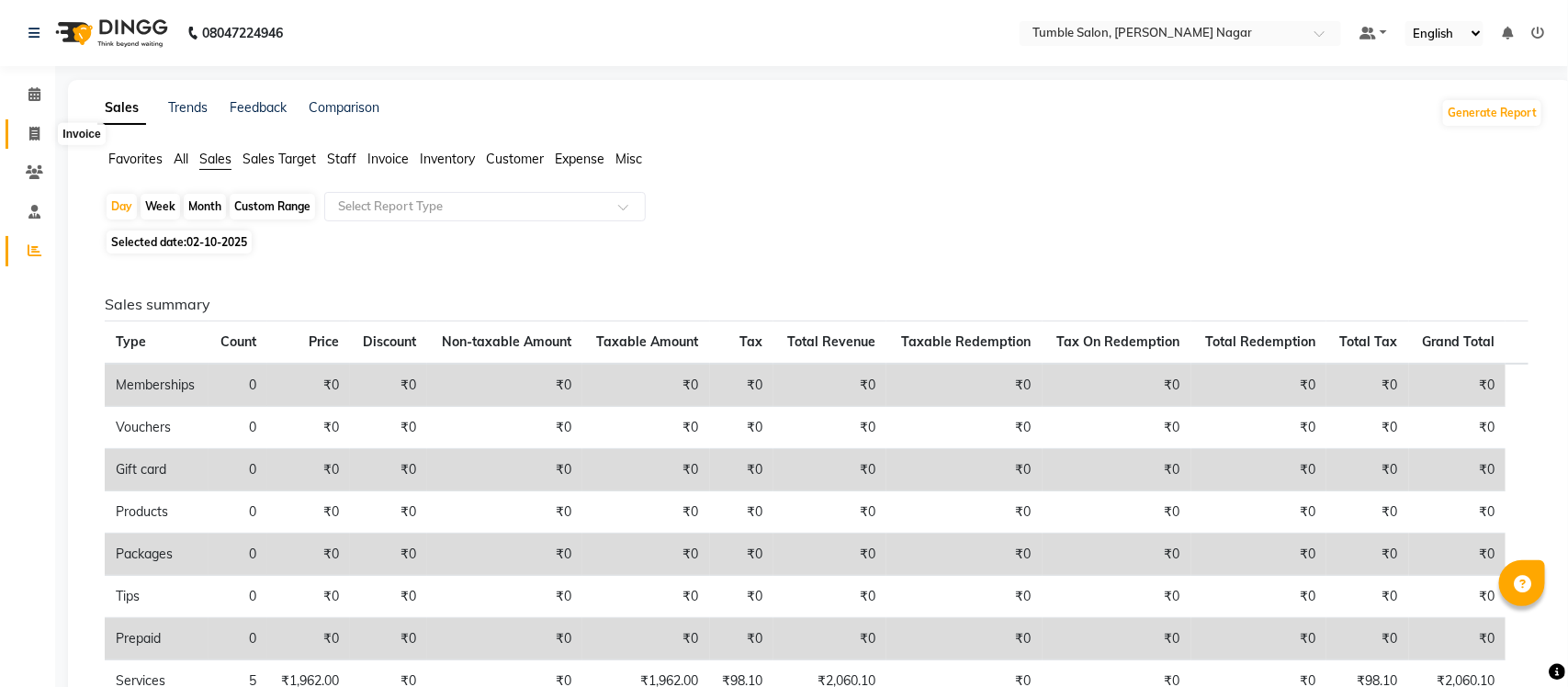
select select "8207"
select select "service"
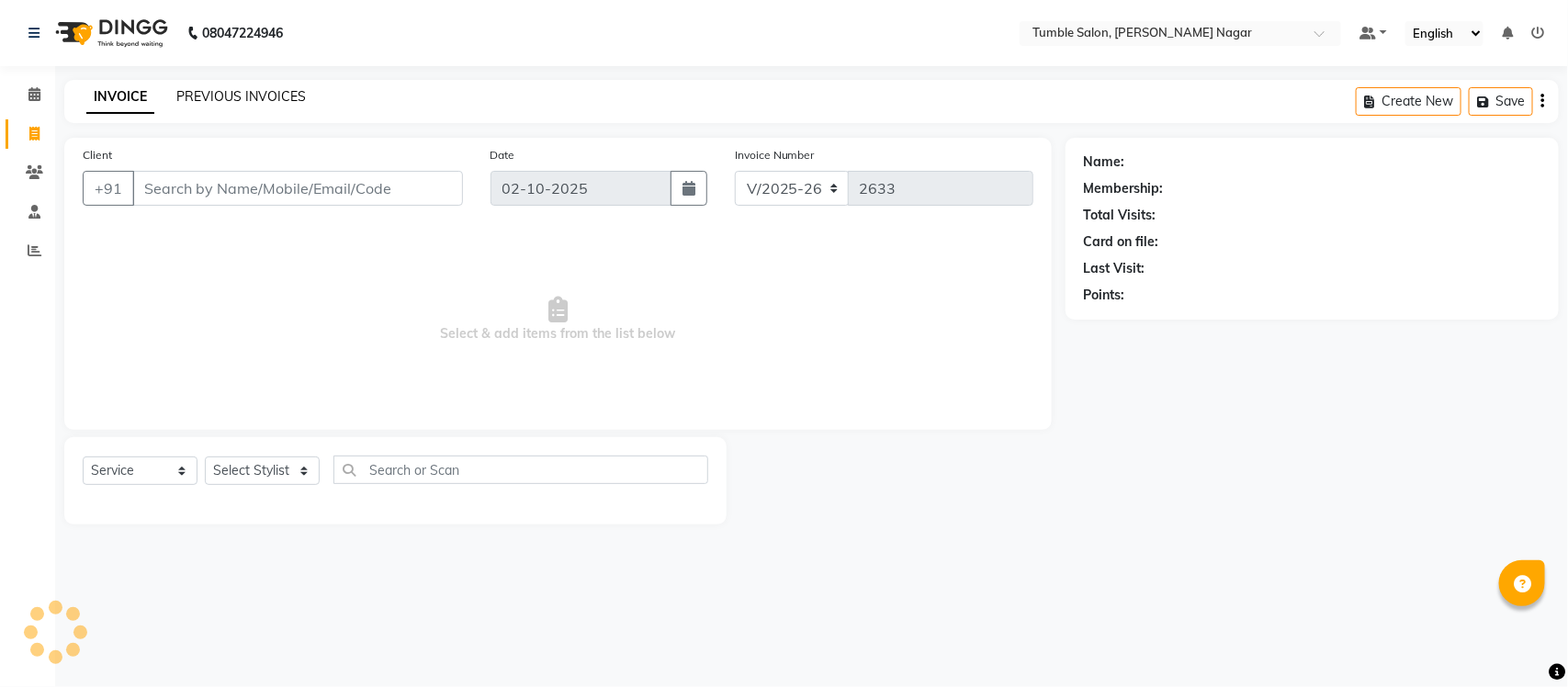
click at [239, 100] on link "PREVIOUS INVOICES" at bounding box center [241, 96] width 129 height 17
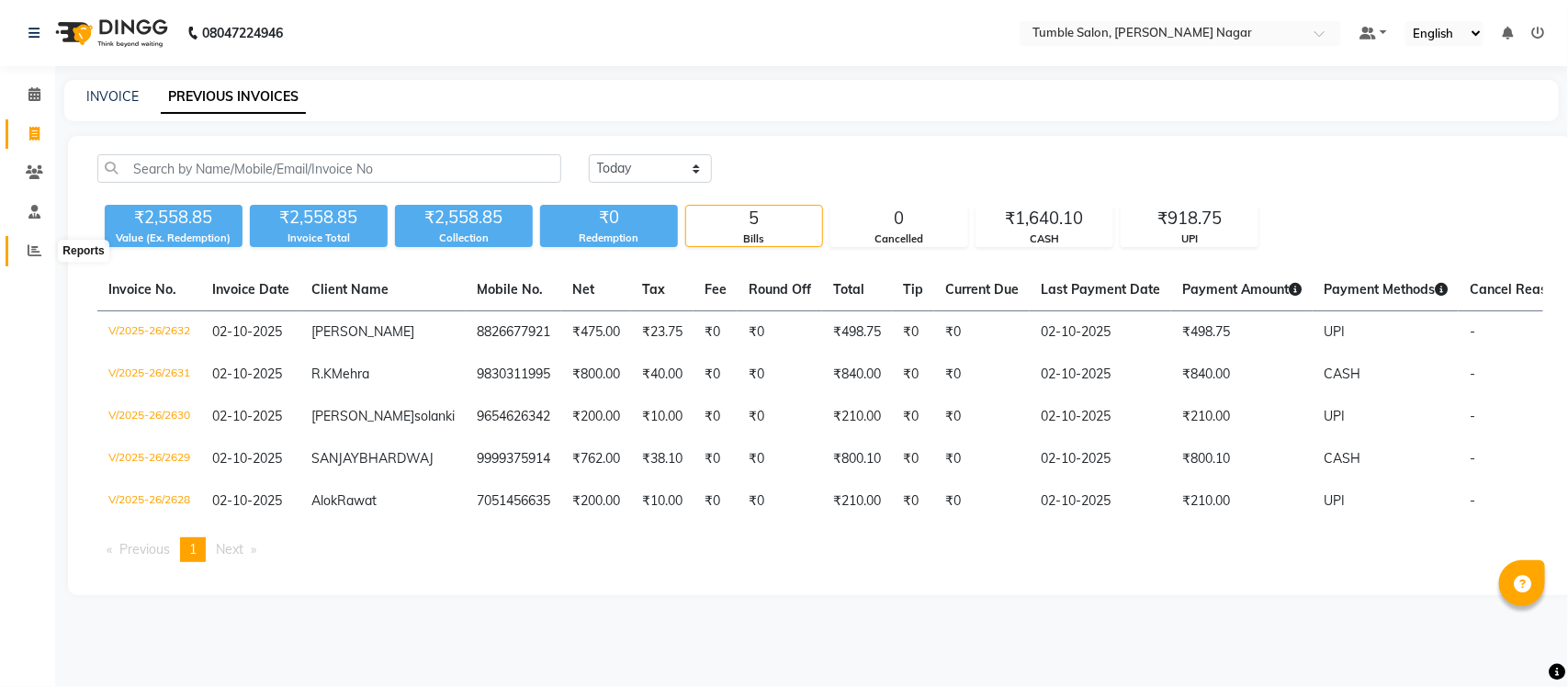
click at [29, 245] on icon at bounding box center [35, 251] width 14 height 14
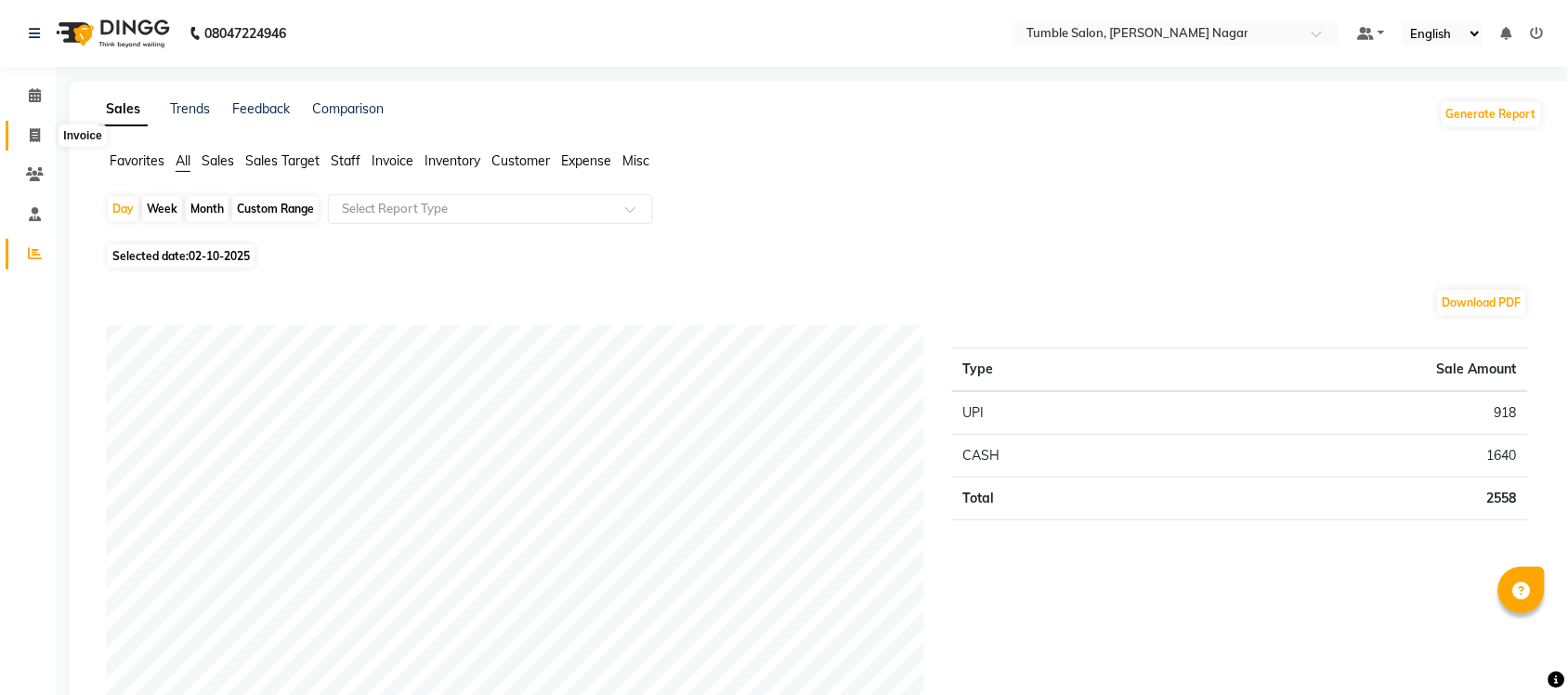
click at [33, 135] on icon at bounding box center [35, 135] width 10 height 14
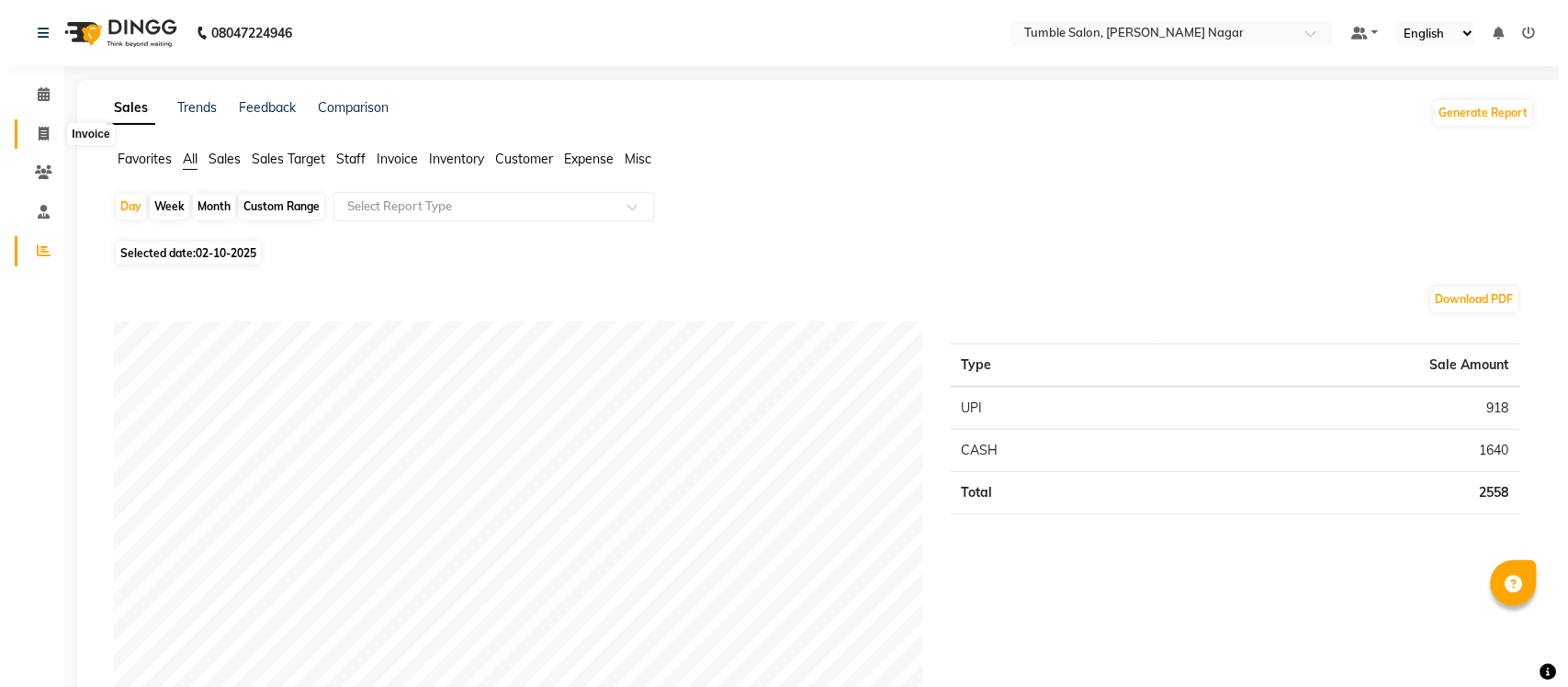
select select "service"
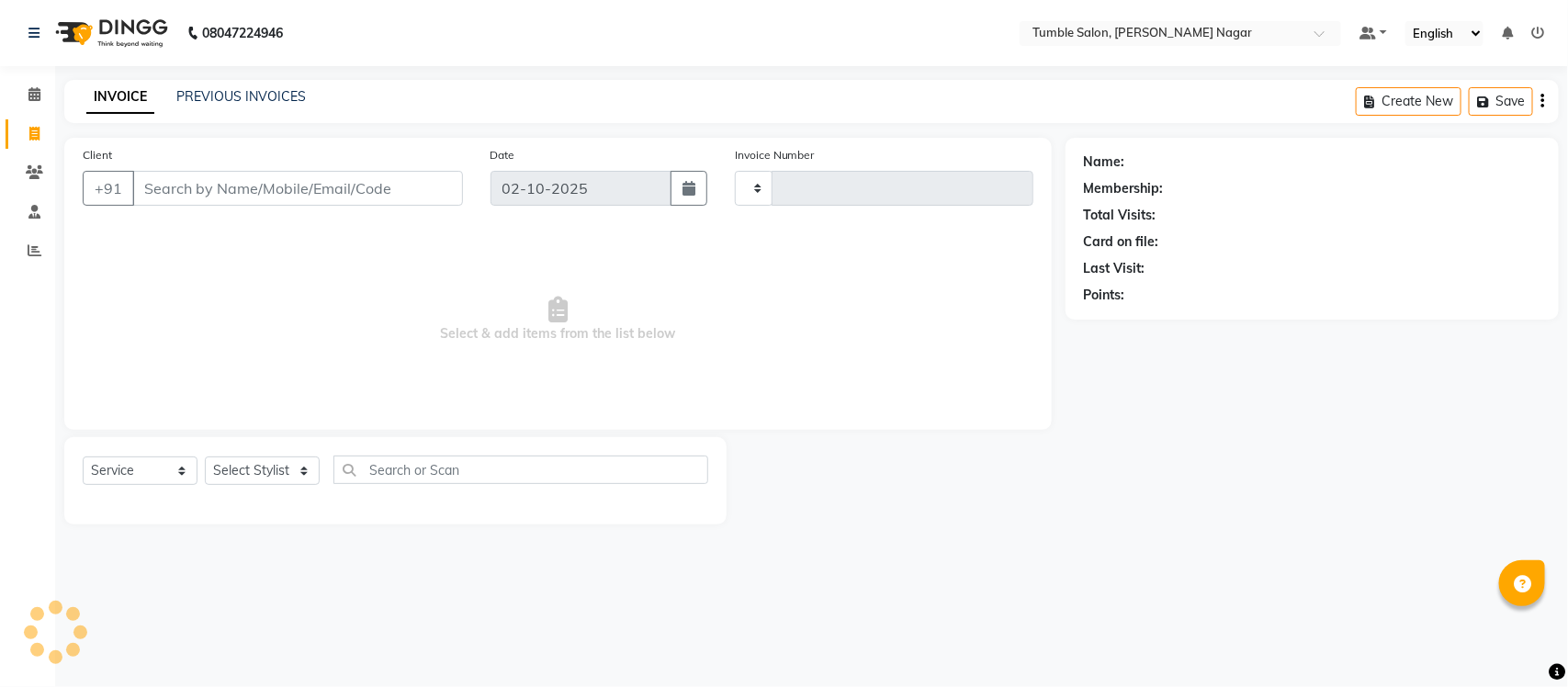
type input "2633"
select select "8207"
click at [37, 253] on icon at bounding box center [35, 251] width 14 height 14
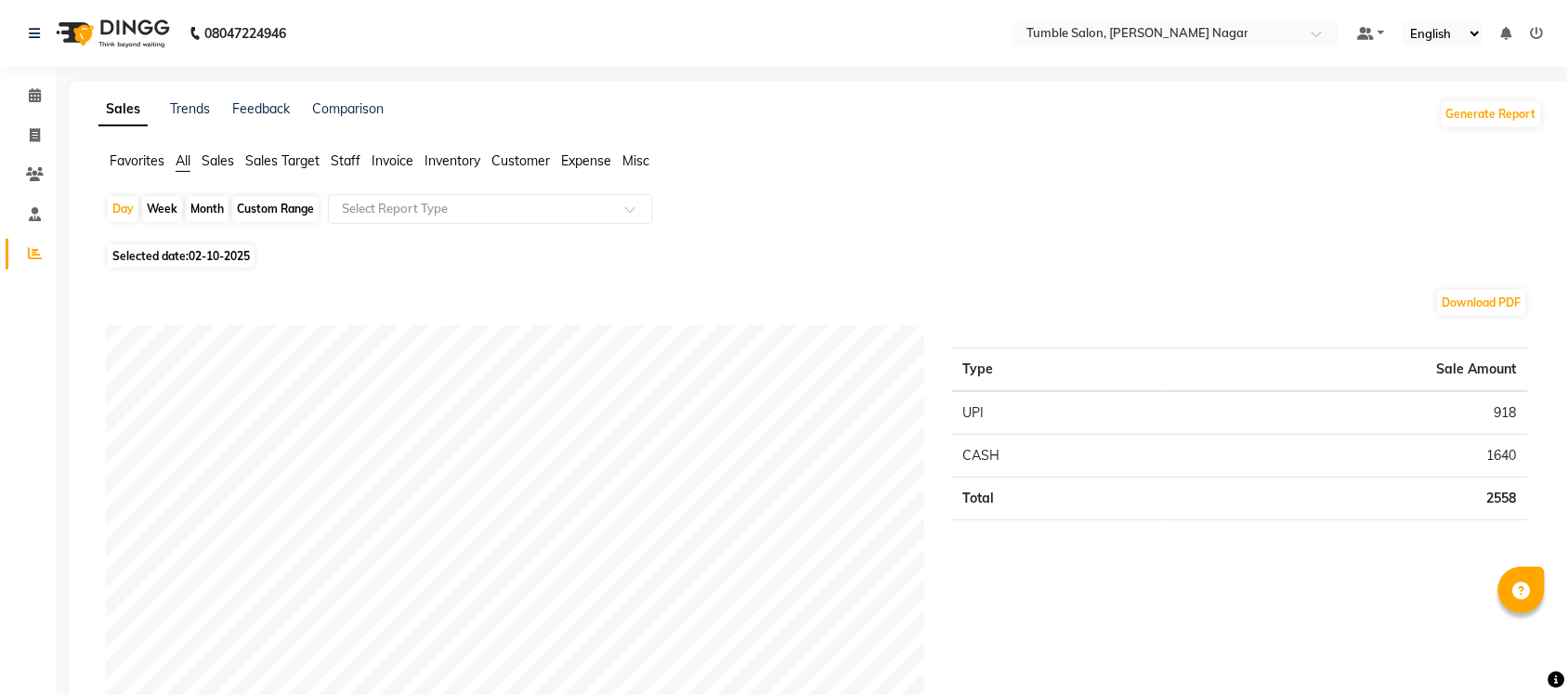
click at [210, 209] on div "Month" at bounding box center [207, 209] width 43 height 26
select select "10"
select select "2025"
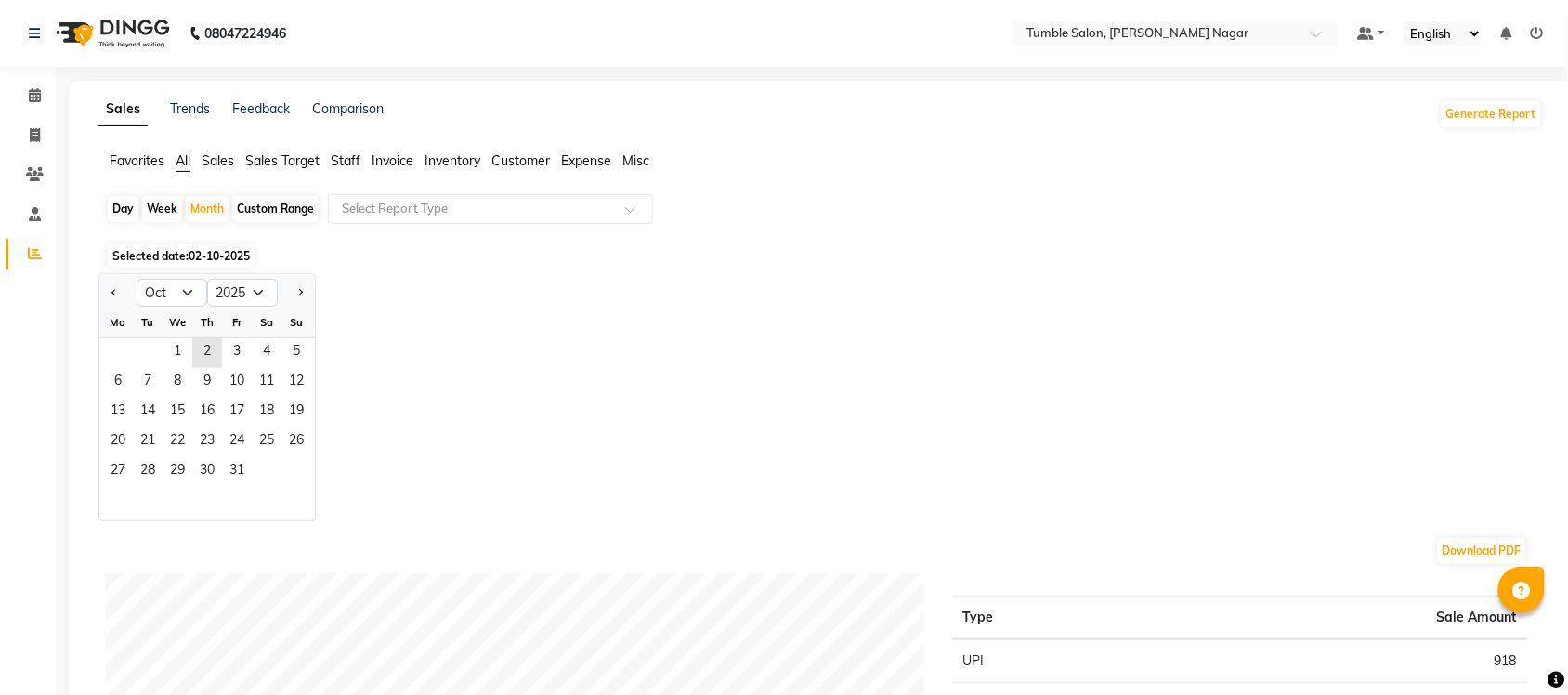
click at [220, 160] on span "Sales" at bounding box center [218, 161] width 33 height 17
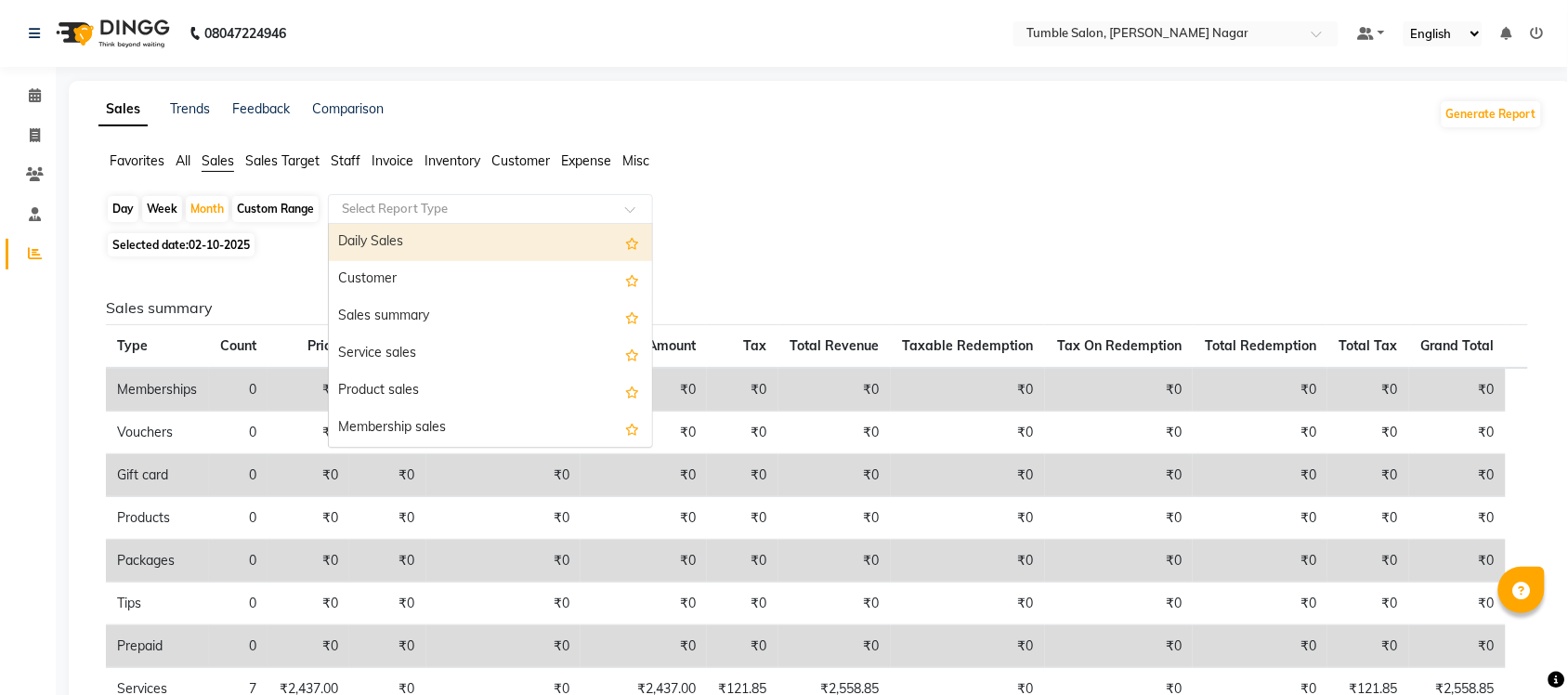
click at [628, 215] on span at bounding box center [636, 215] width 23 height 19
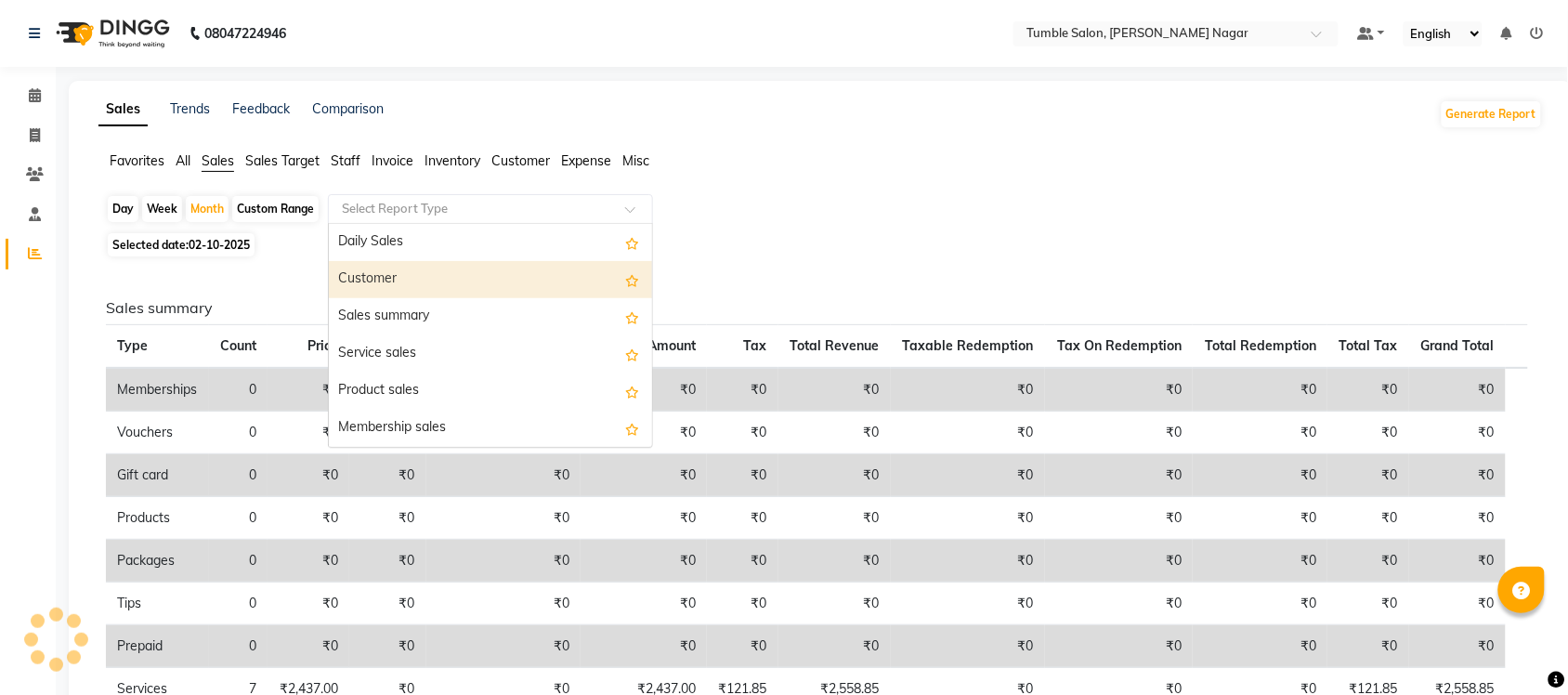
scroll to position [444, 0]
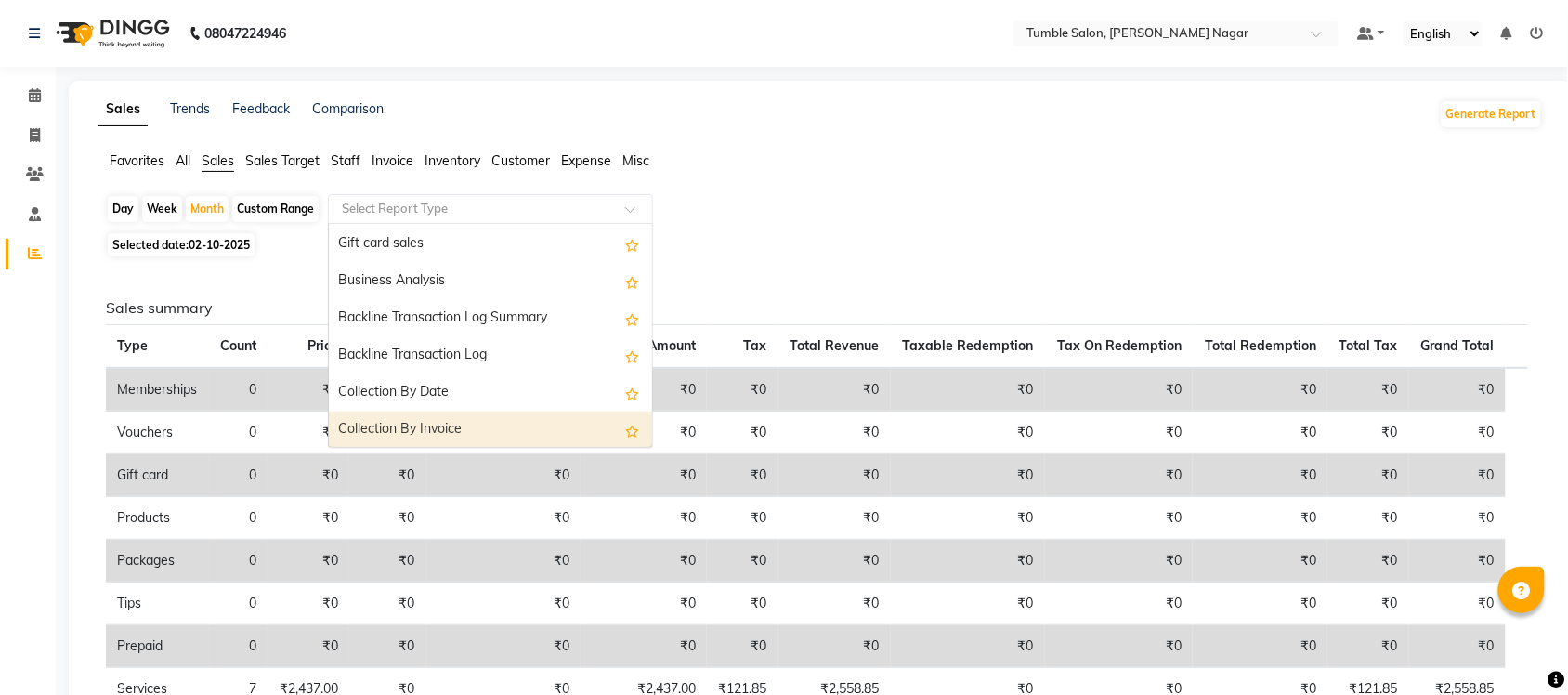
click at [489, 437] on div "Collection By Invoice" at bounding box center [490, 429] width 323 height 37
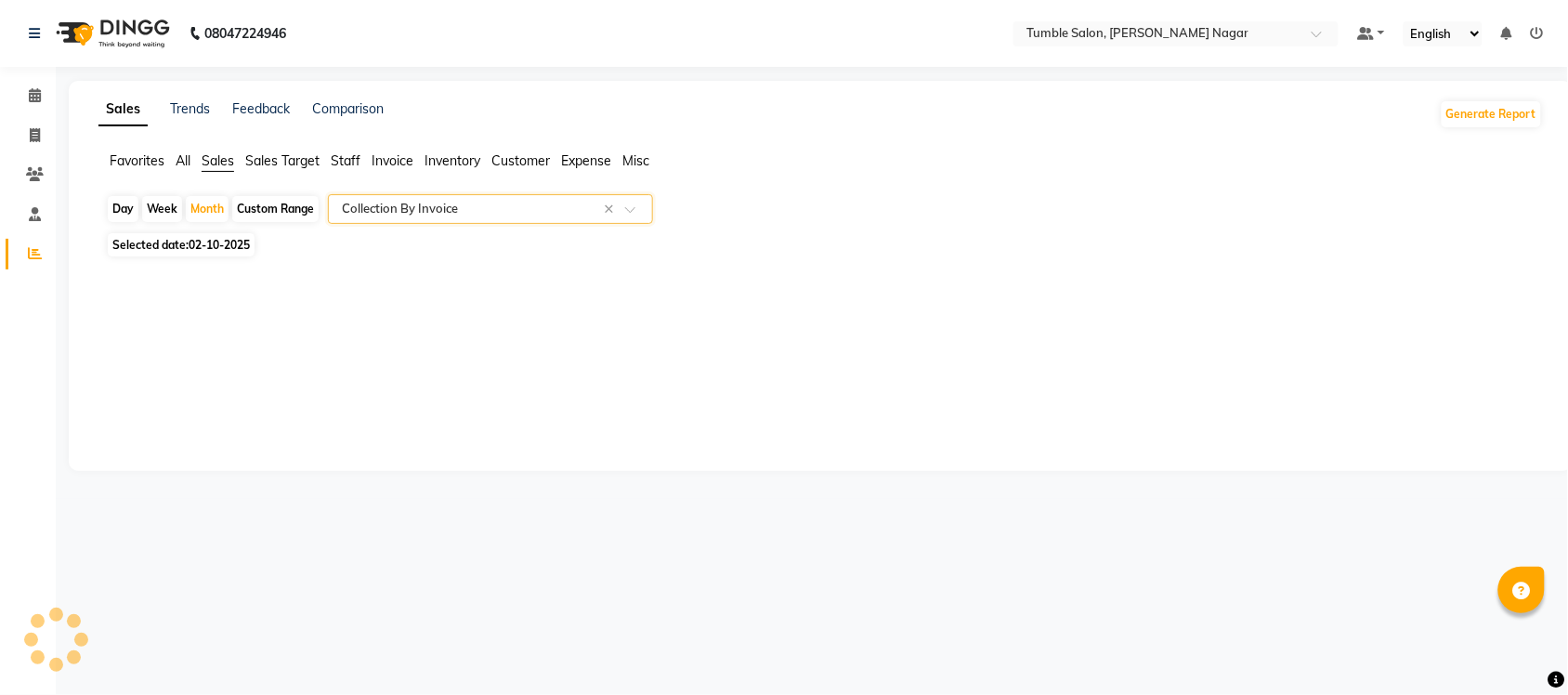
select select "full_report"
select select "csv"
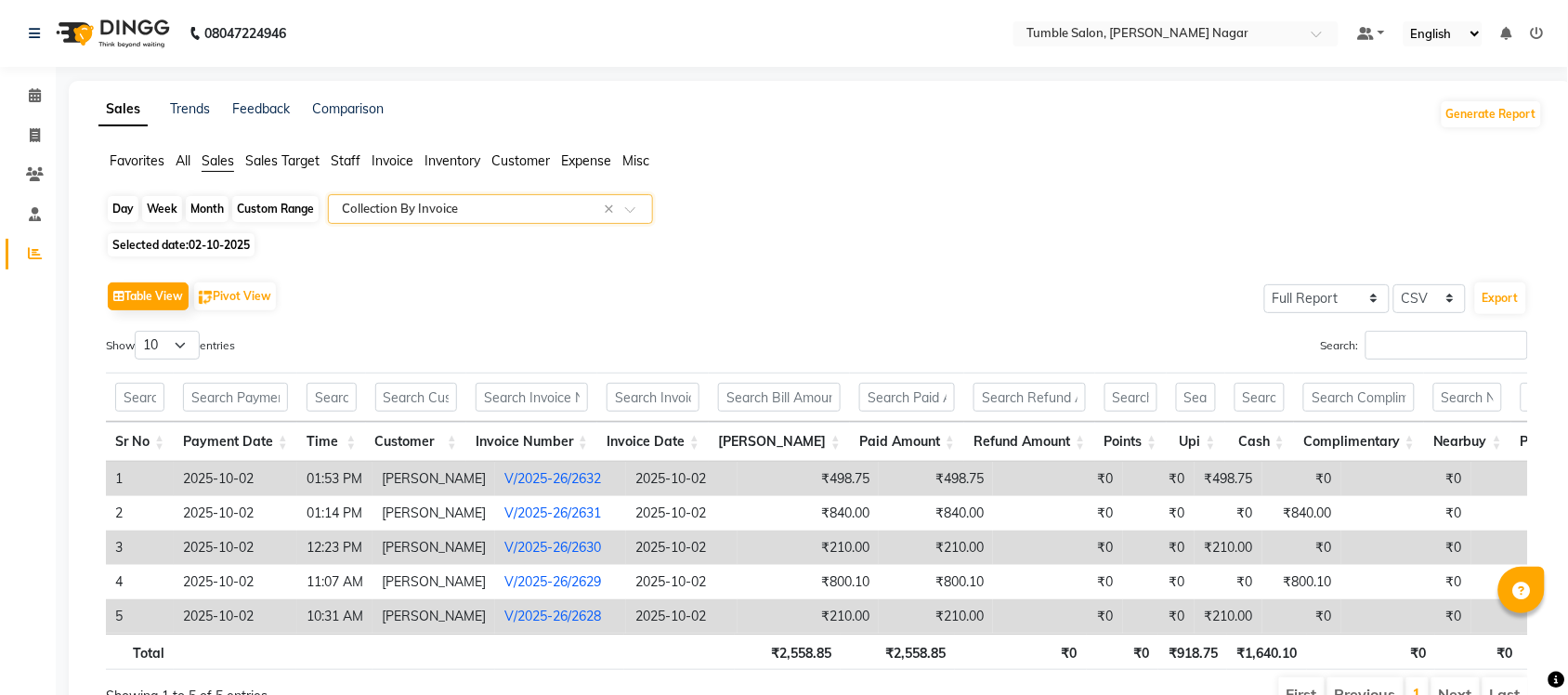
click at [200, 214] on div "Month" at bounding box center [207, 209] width 43 height 26
select select "10"
select select "2025"
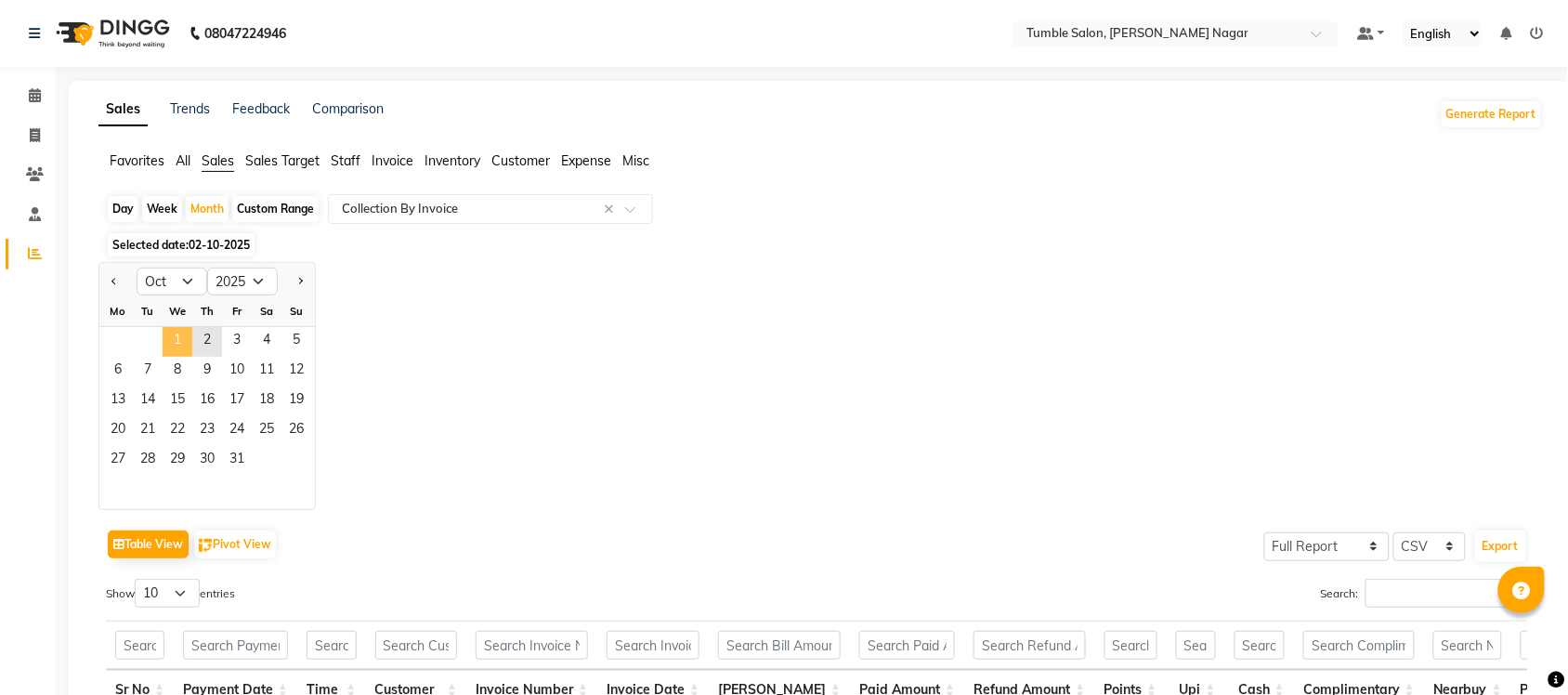
click at [187, 338] on span "1" at bounding box center [178, 343] width 30 height 30
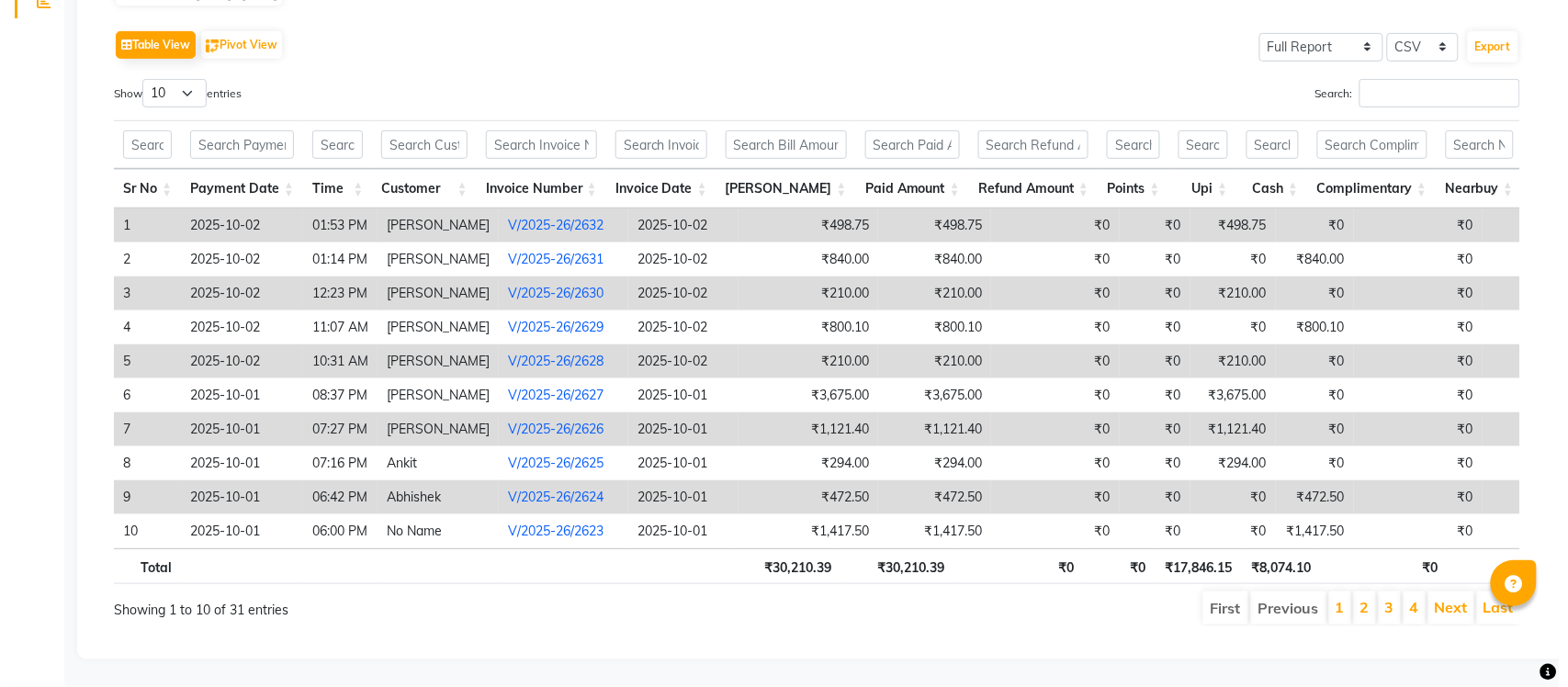
scroll to position [0, 0]
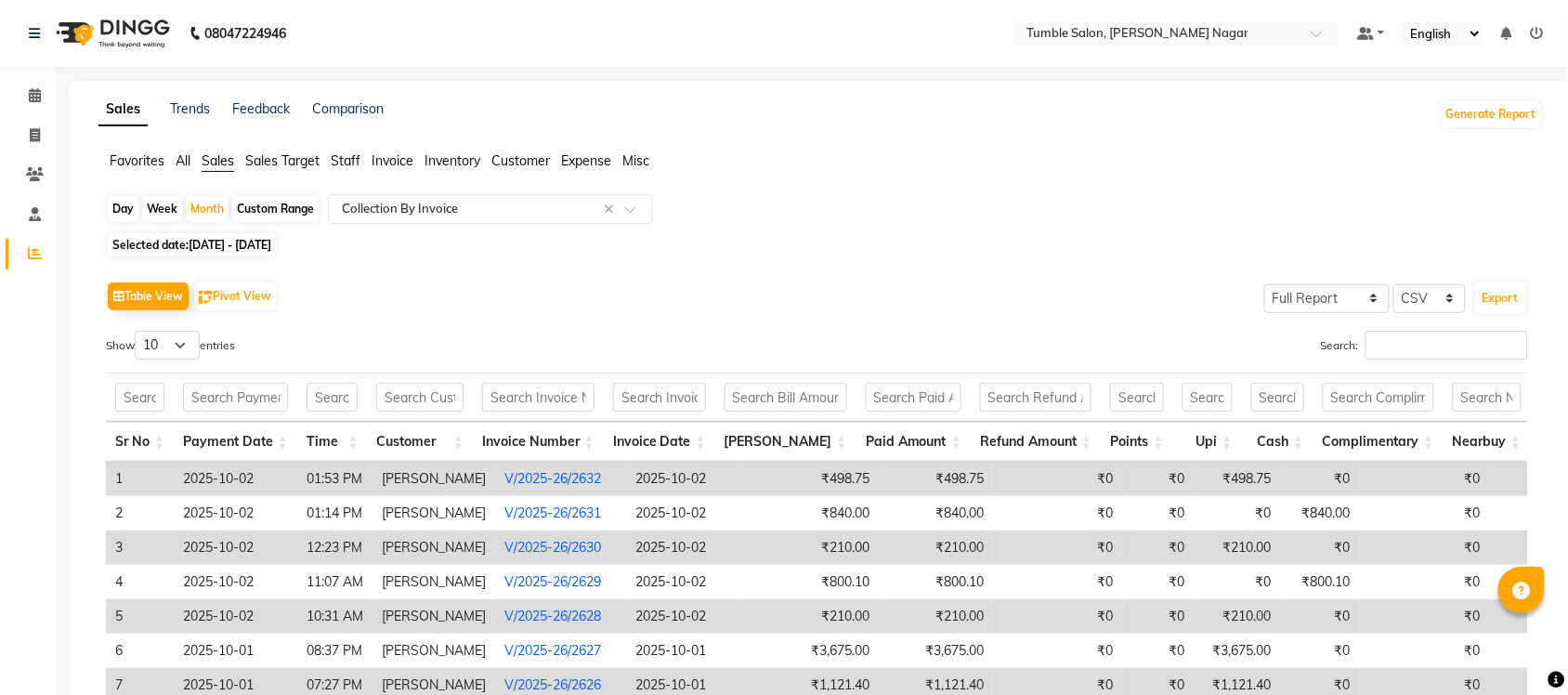
click at [118, 216] on div "Day" at bounding box center [123, 209] width 31 height 26
select select "10"
select select "2025"
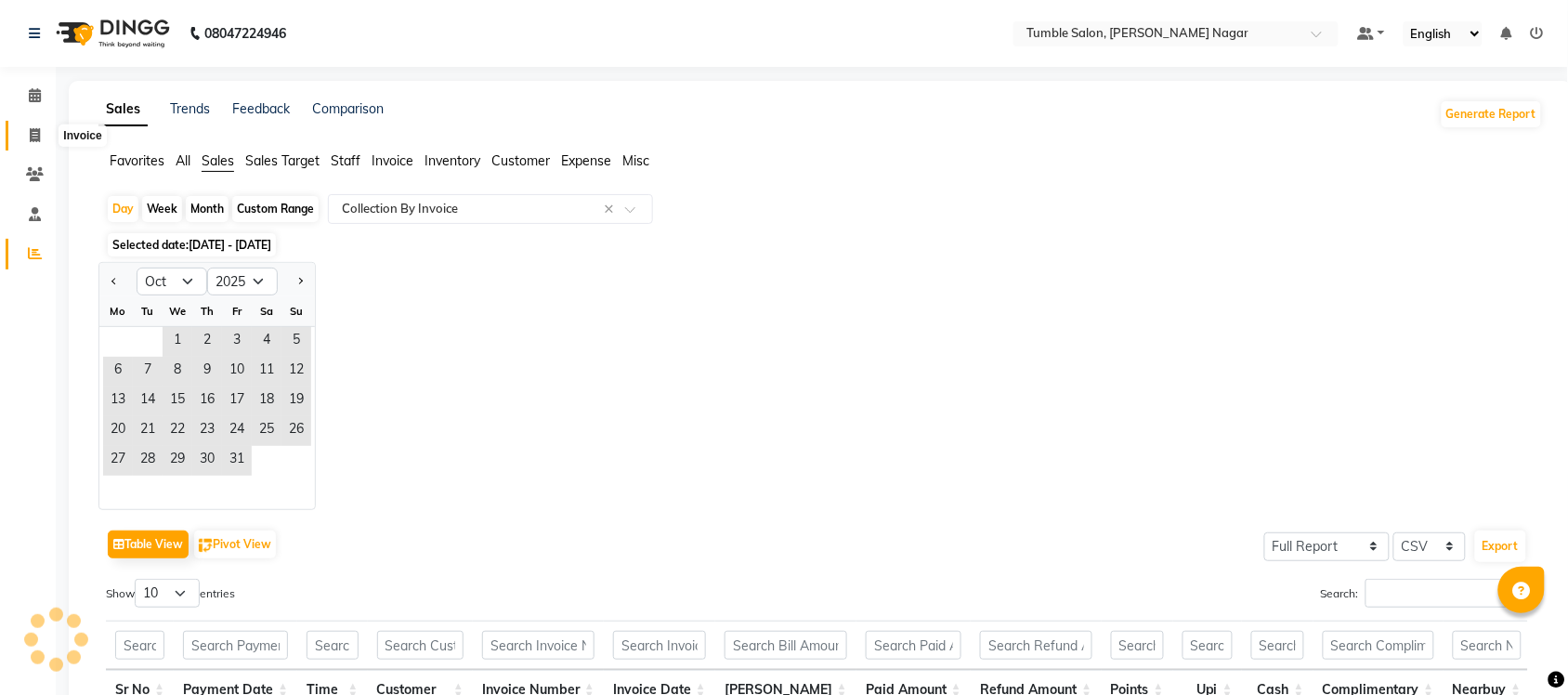
click at [33, 135] on icon at bounding box center [35, 135] width 10 height 14
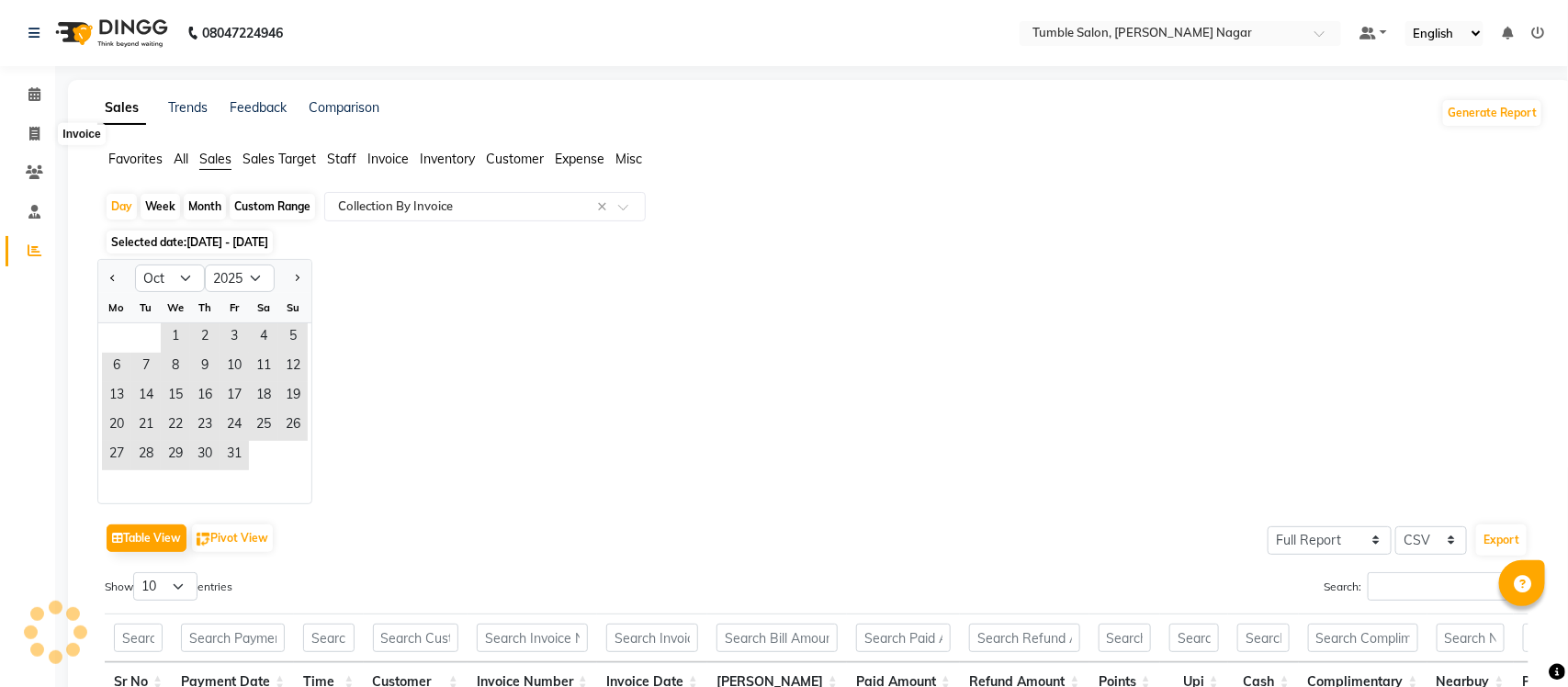
select select "8207"
select select "service"
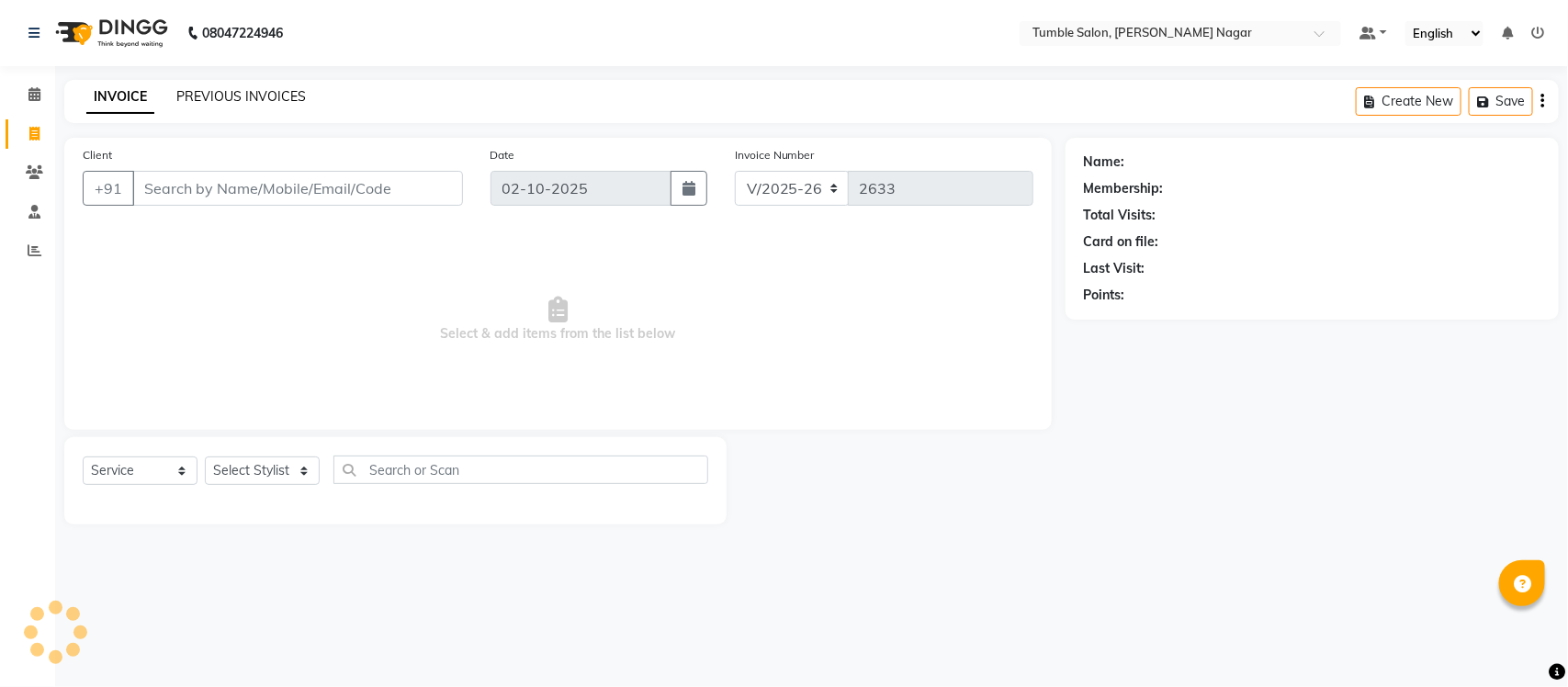
click at [259, 98] on link "PREVIOUS INVOICES" at bounding box center [241, 96] width 129 height 17
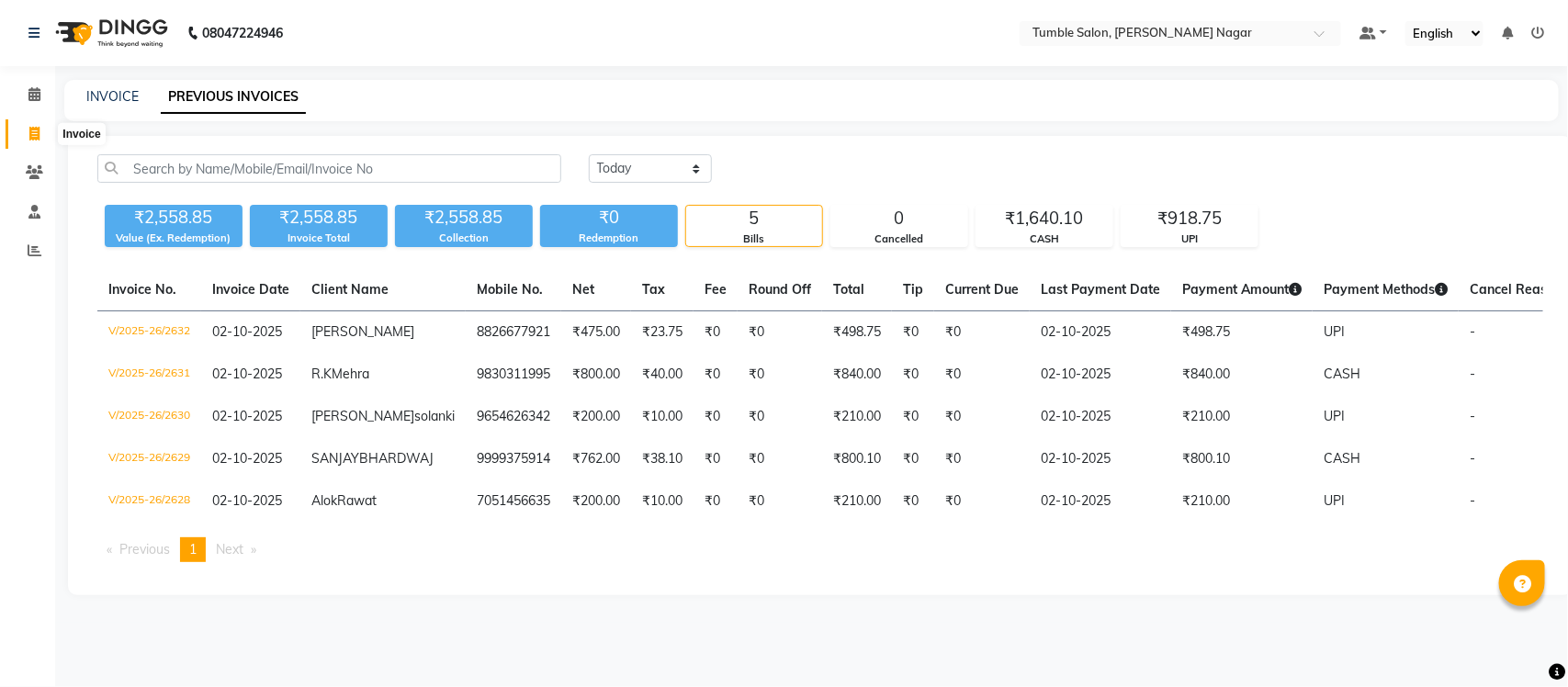
click at [25, 131] on span at bounding box center [35, 134] width 33 height 21
select select "service"
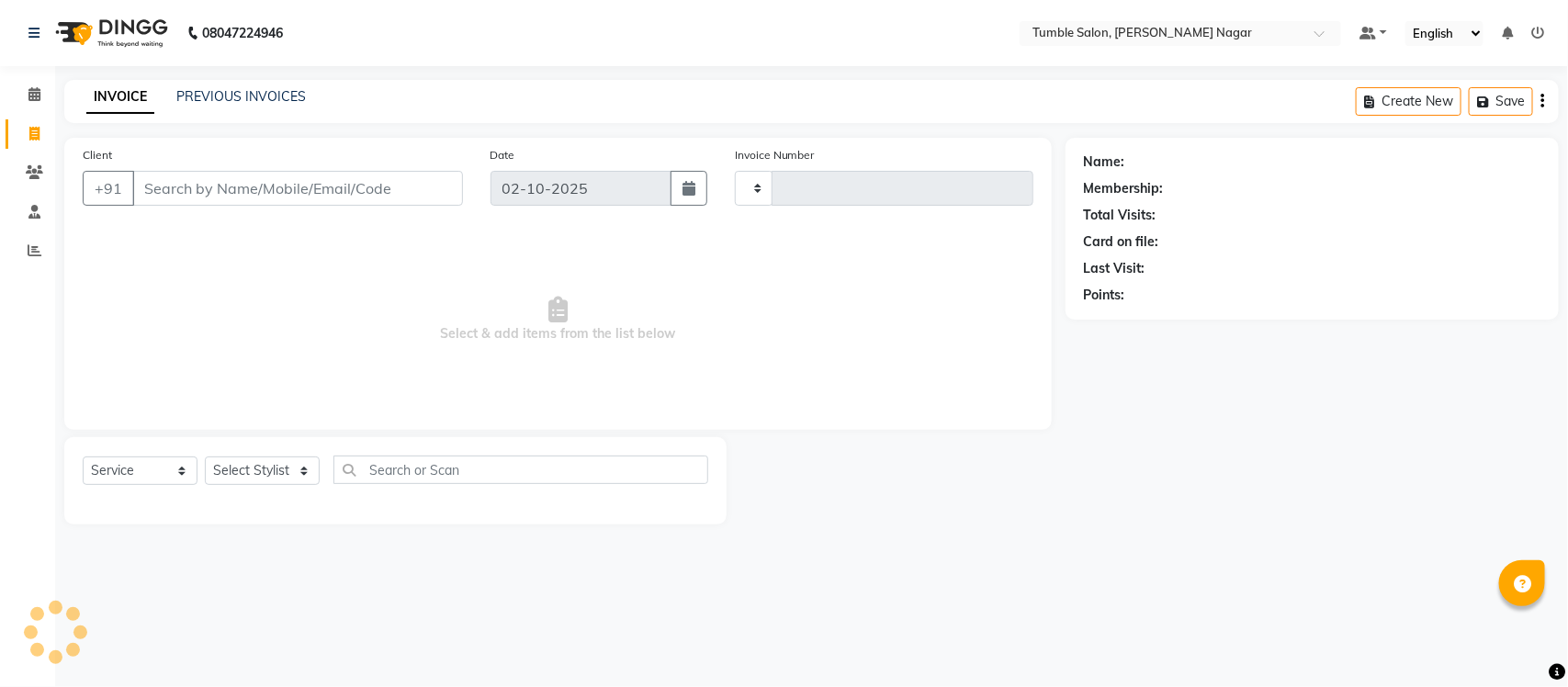
type input "2633"
select select "8207"
select select "service"
click at [297, 462] on select "Select Stylist" at bounding box center [262, 471] width 114 height 29
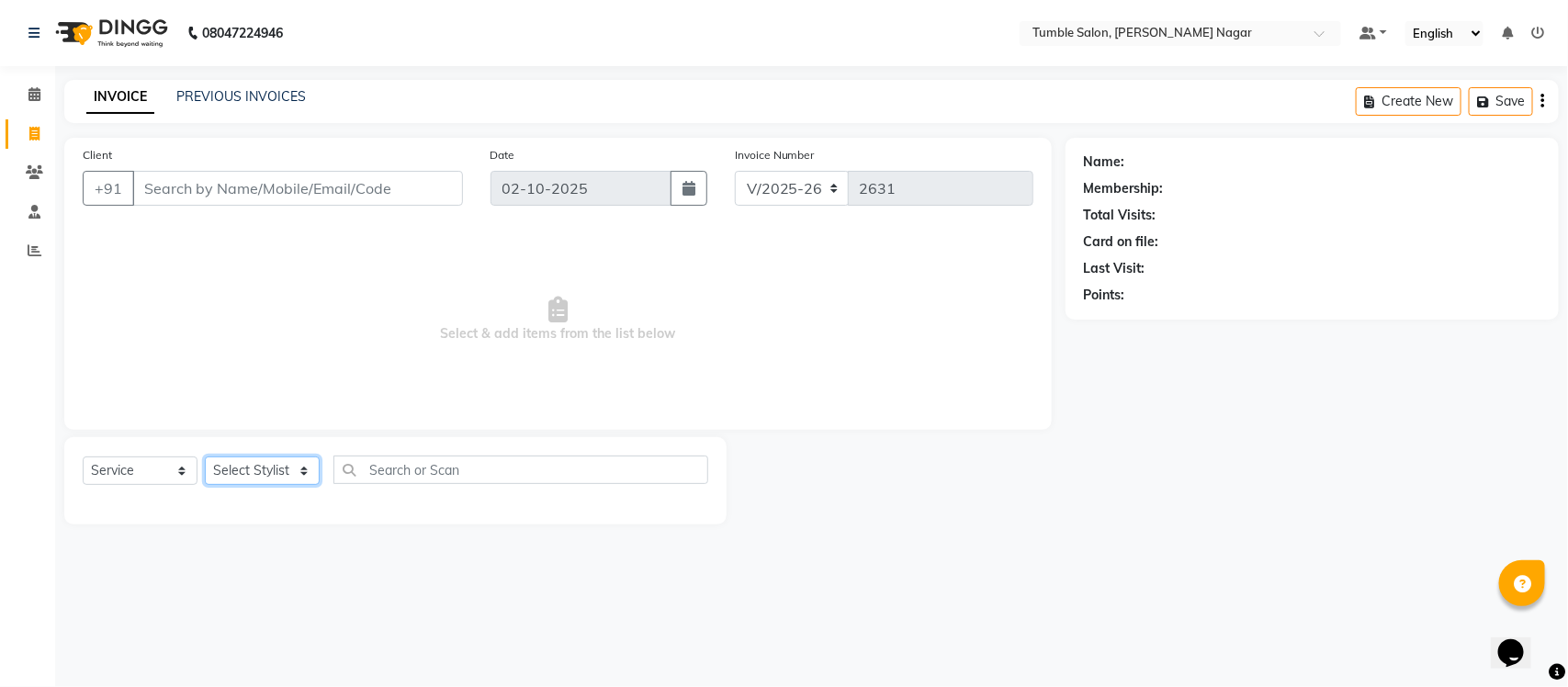
select select "89715"
click at [205, 457] on select "Select Stylist Finance id [PERSON_NAME] [PERSON_NAME] [PERSON_NAME] [PERSON_NAM…" at bounding box center [262, 471] width 114 height 29
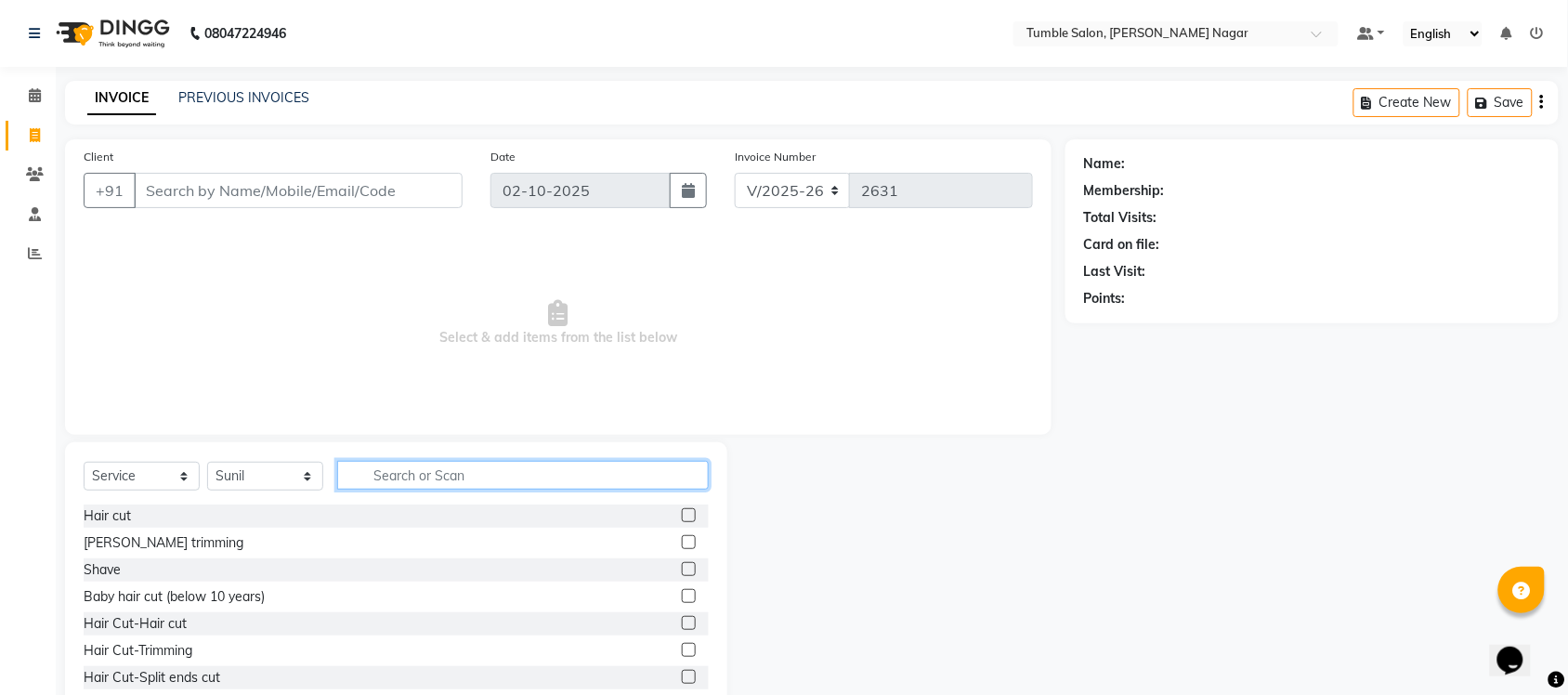
click at [395, 476] on input "text" at bounding box center [523, 475] width 371 height 29
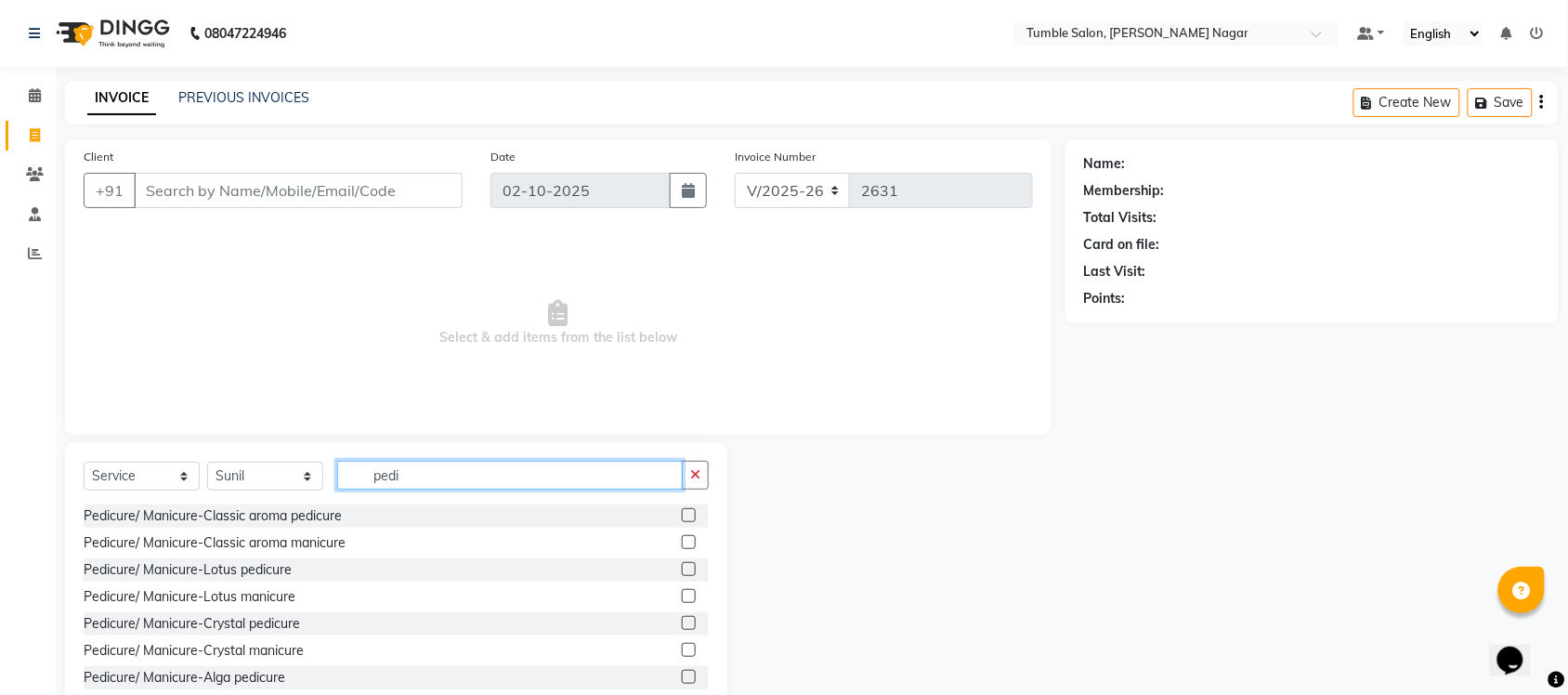
type input "pedi"
click at [682, 624] on label at bounding box center [689, 623] width 14 height 14
click at [682, 624] on input "checkbox" at bounding box center [688, 624] width 12 height 12
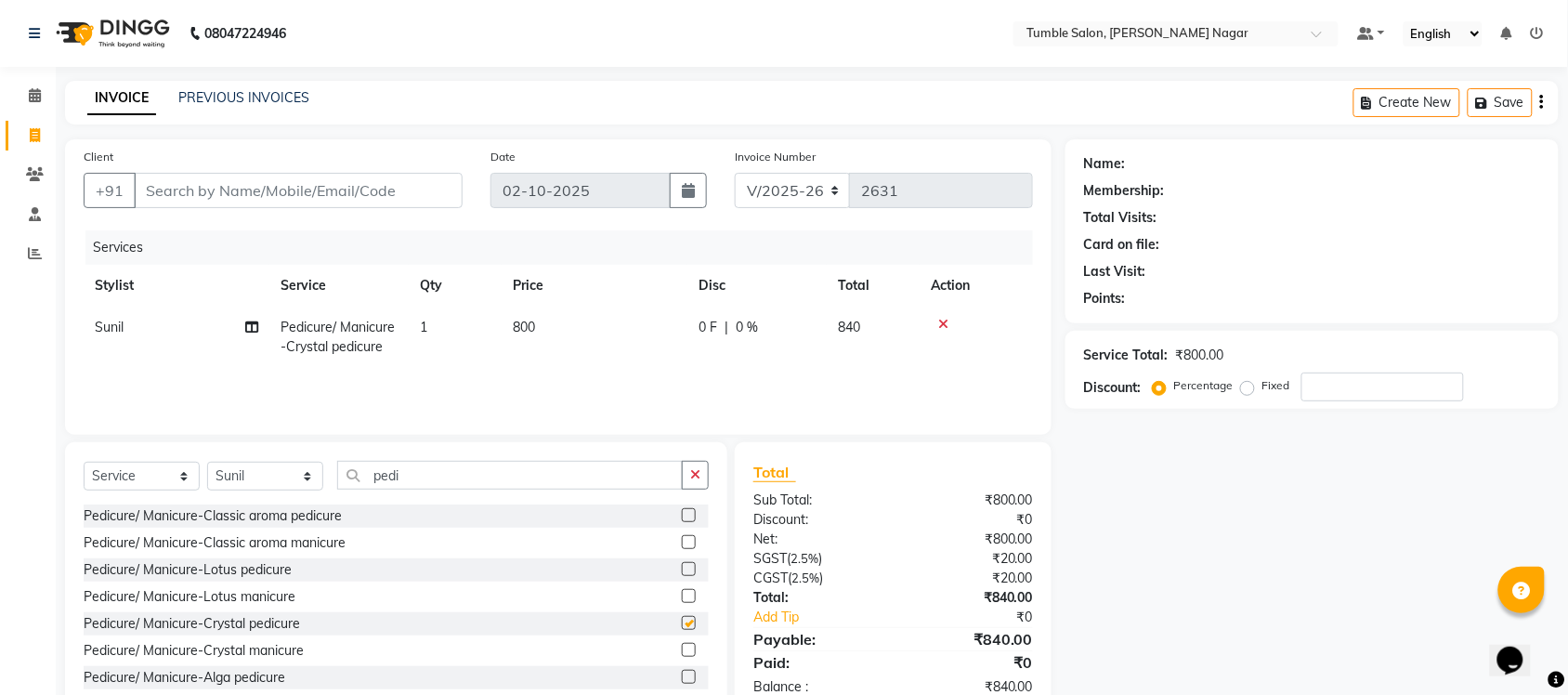
checkbox input "false"
click at [270, 195] on input "Client" at bounding box center [297, 190] width 328 height 35
type input "9"
type input "0"
type input "9830311995"
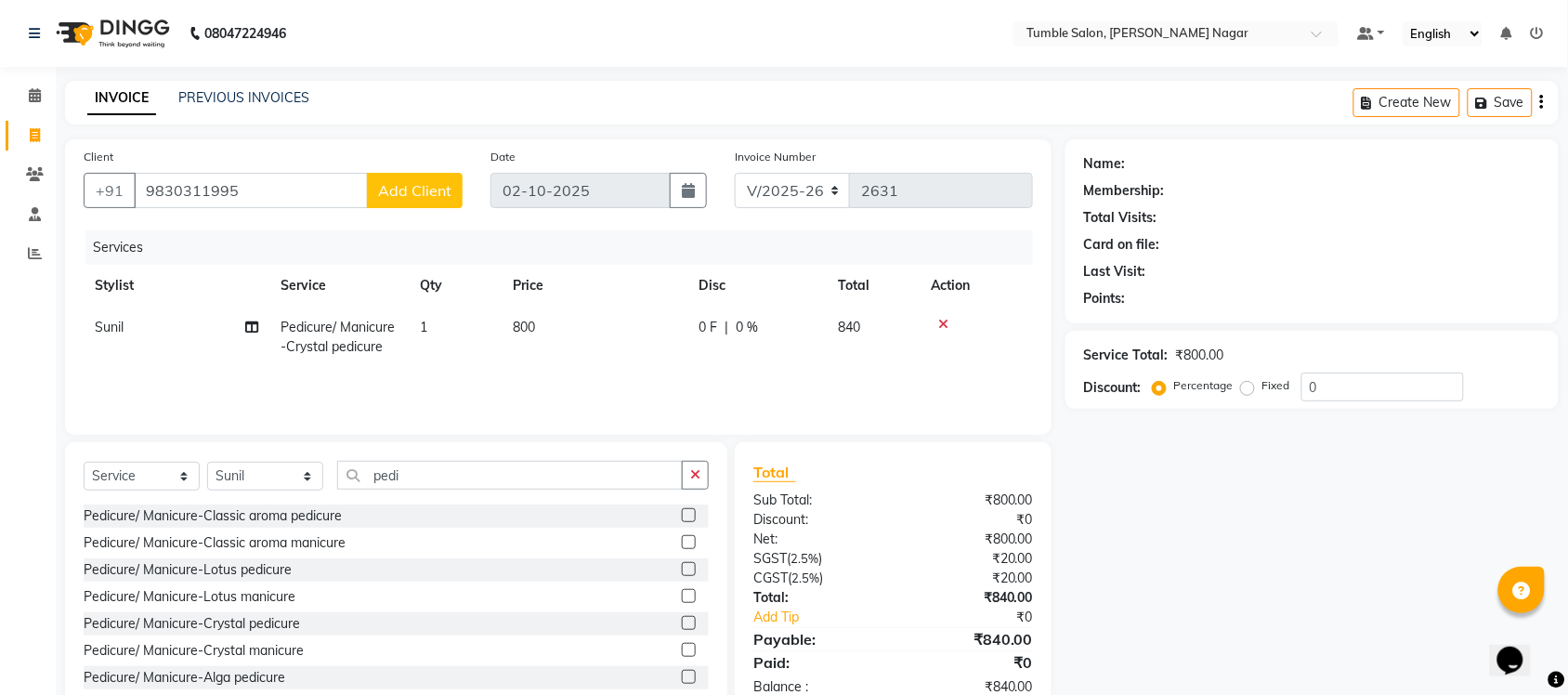
click at [382, 186] on span "Add Client" at bounding box center [415, 190] width 74 height 19
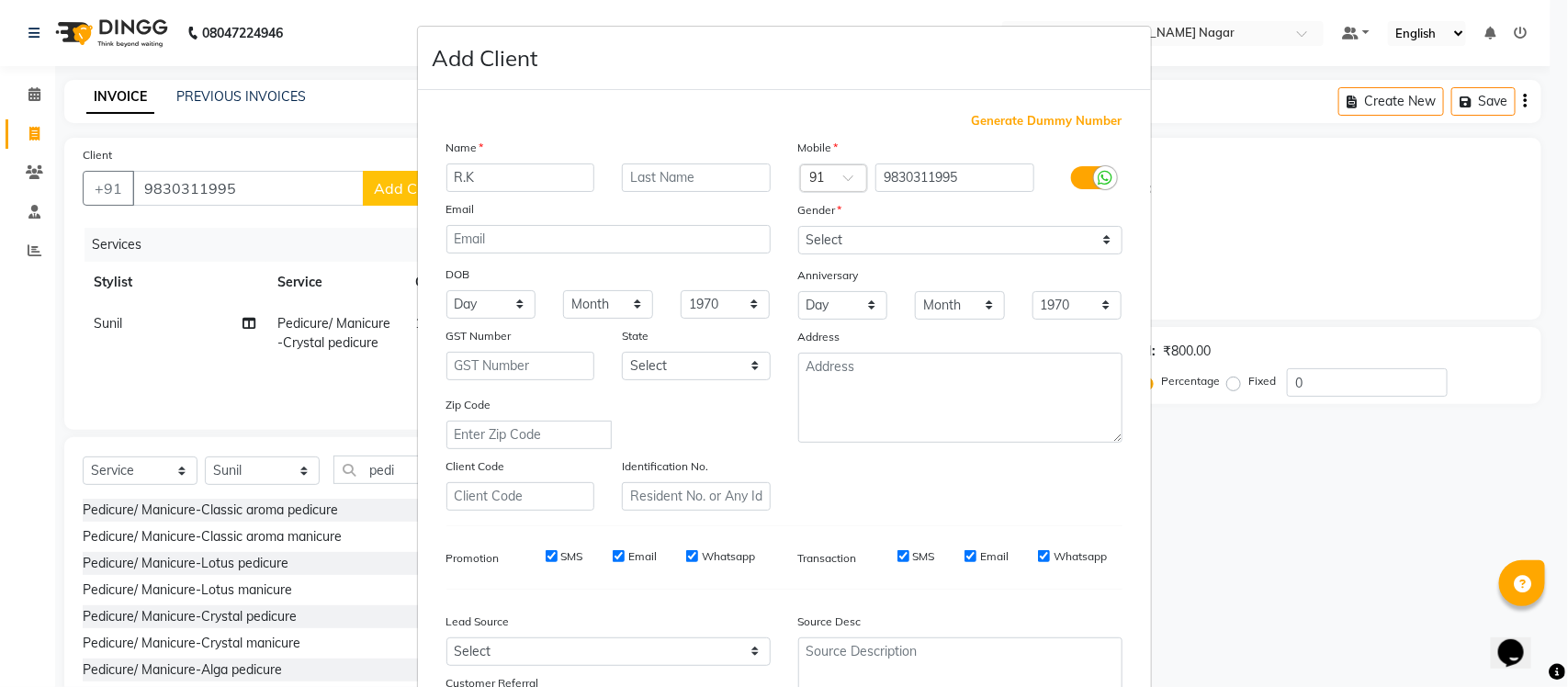
type input "R.K"
click at [695, 177] on input "text" at bounding box center [696, 178] width 149 height 29
type input "Mehra"
click at [1093, 237] on select "Select Male Female Other Prefer Not To Say" at bounding box center [960, 240] width 325 height 29
select select "male"
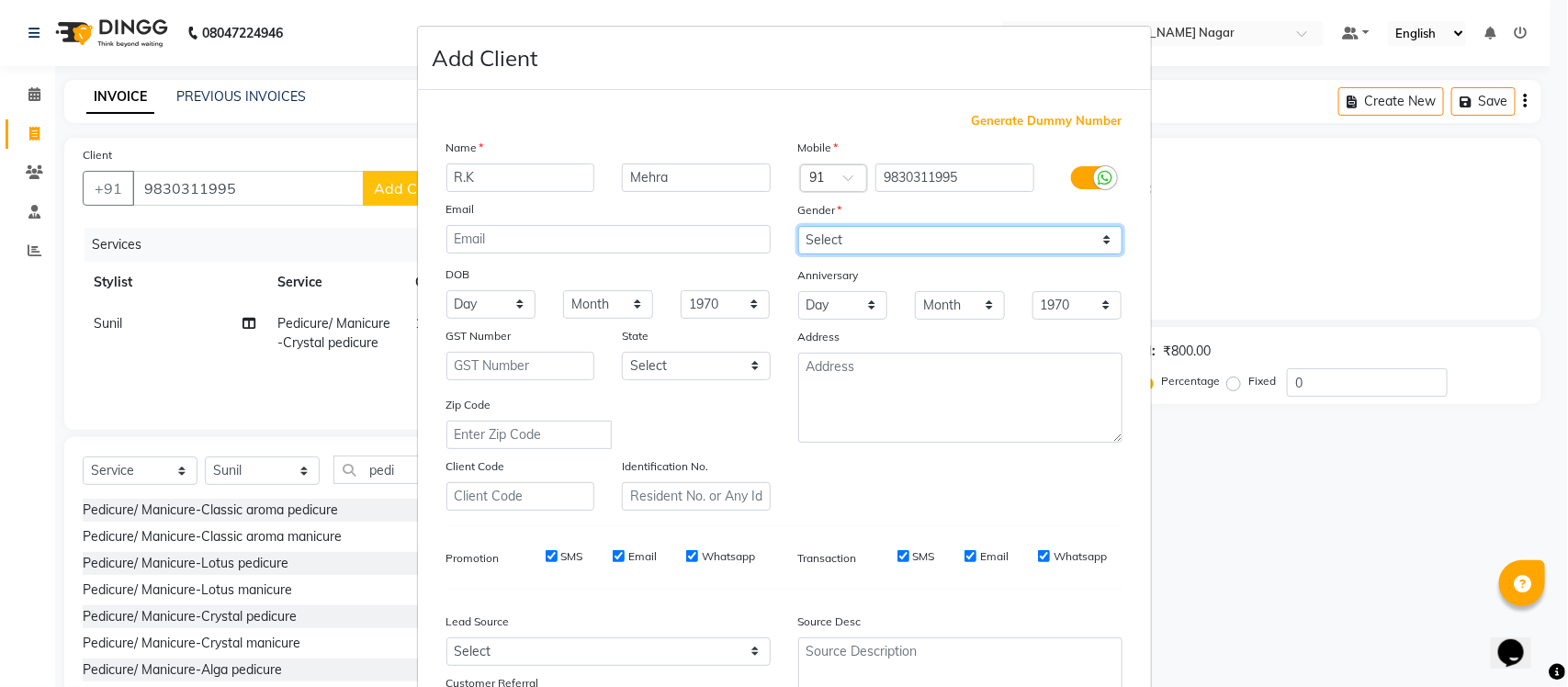
click at [798, 226] on select "Select Male Female Other Prefer Not To Say" at bounding box center [960, 240] width 325 height 29
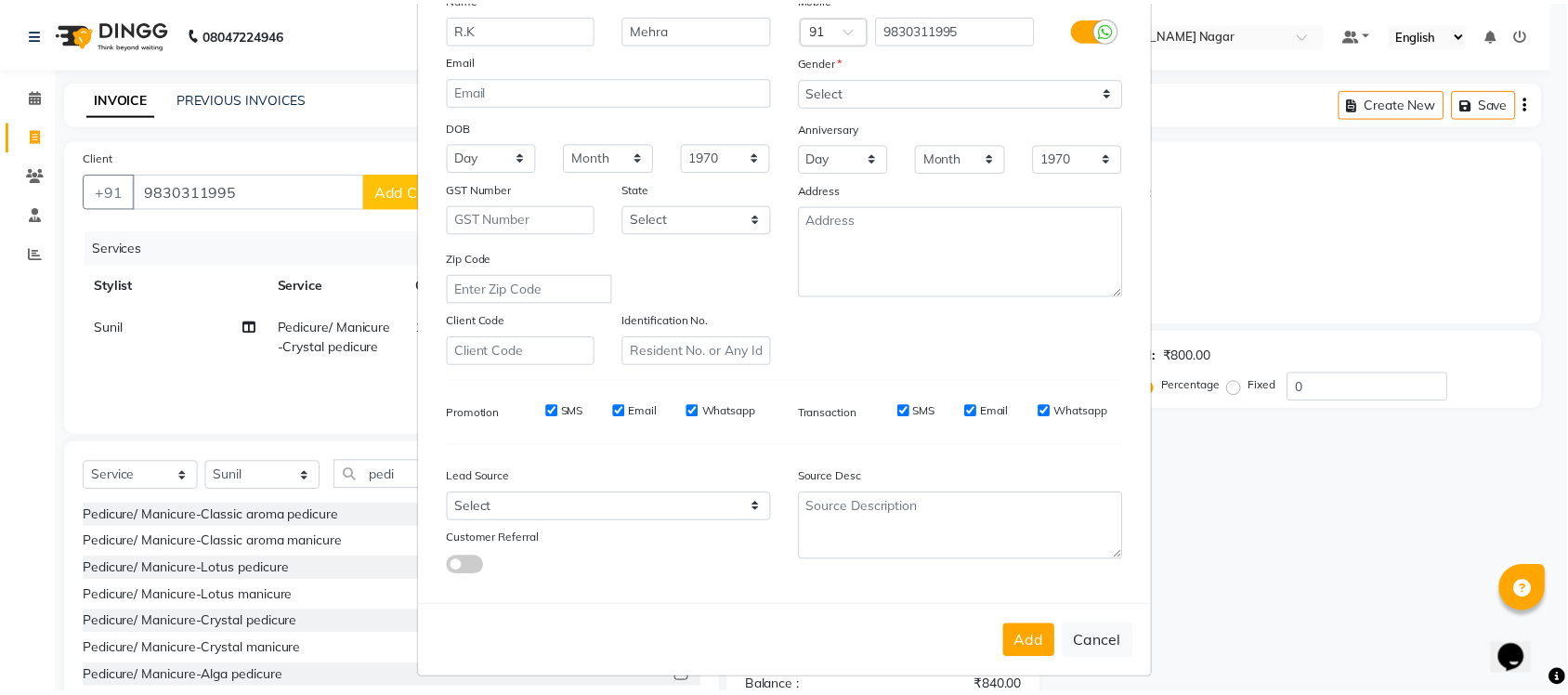
scroll to position [155, 0]
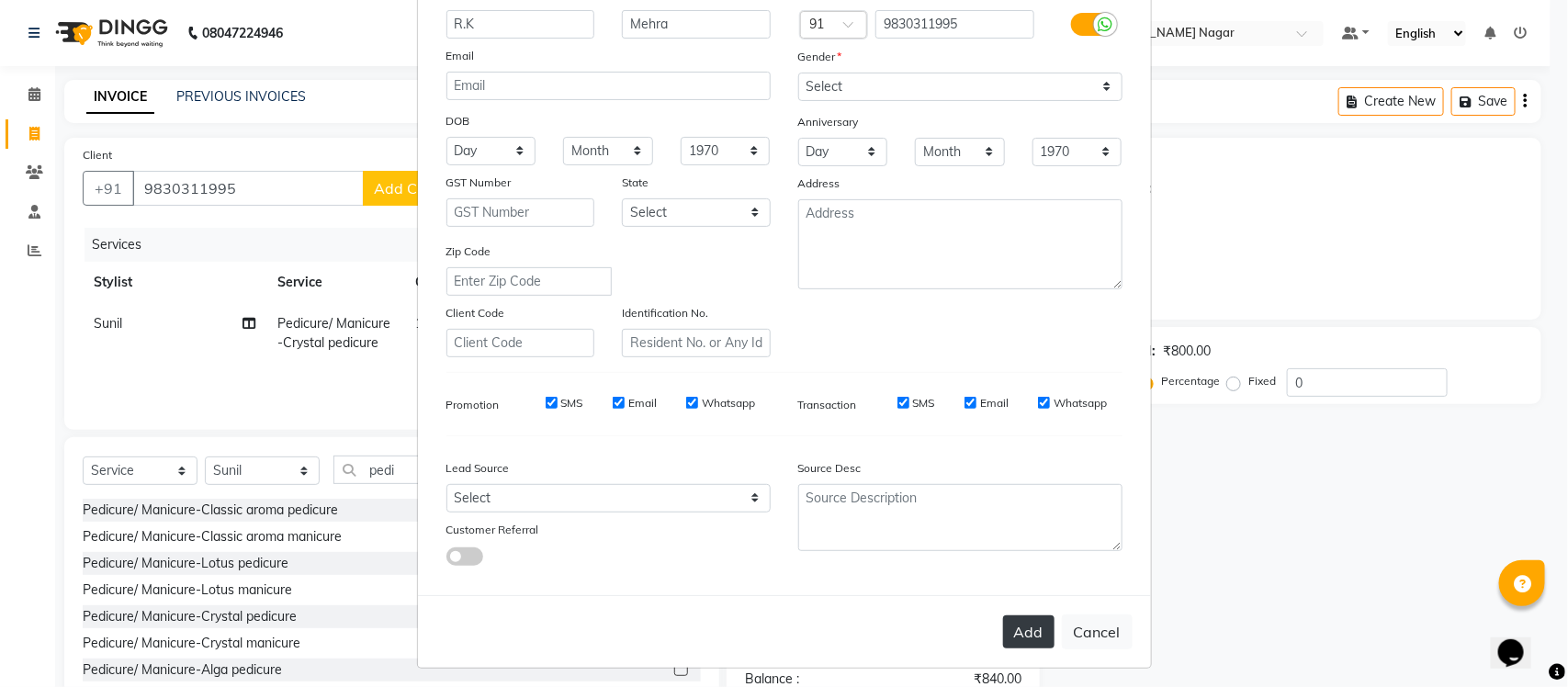
click at [1008, 617] on button "Add" at bounding box center [1028, 633] width 51 height 34
select select
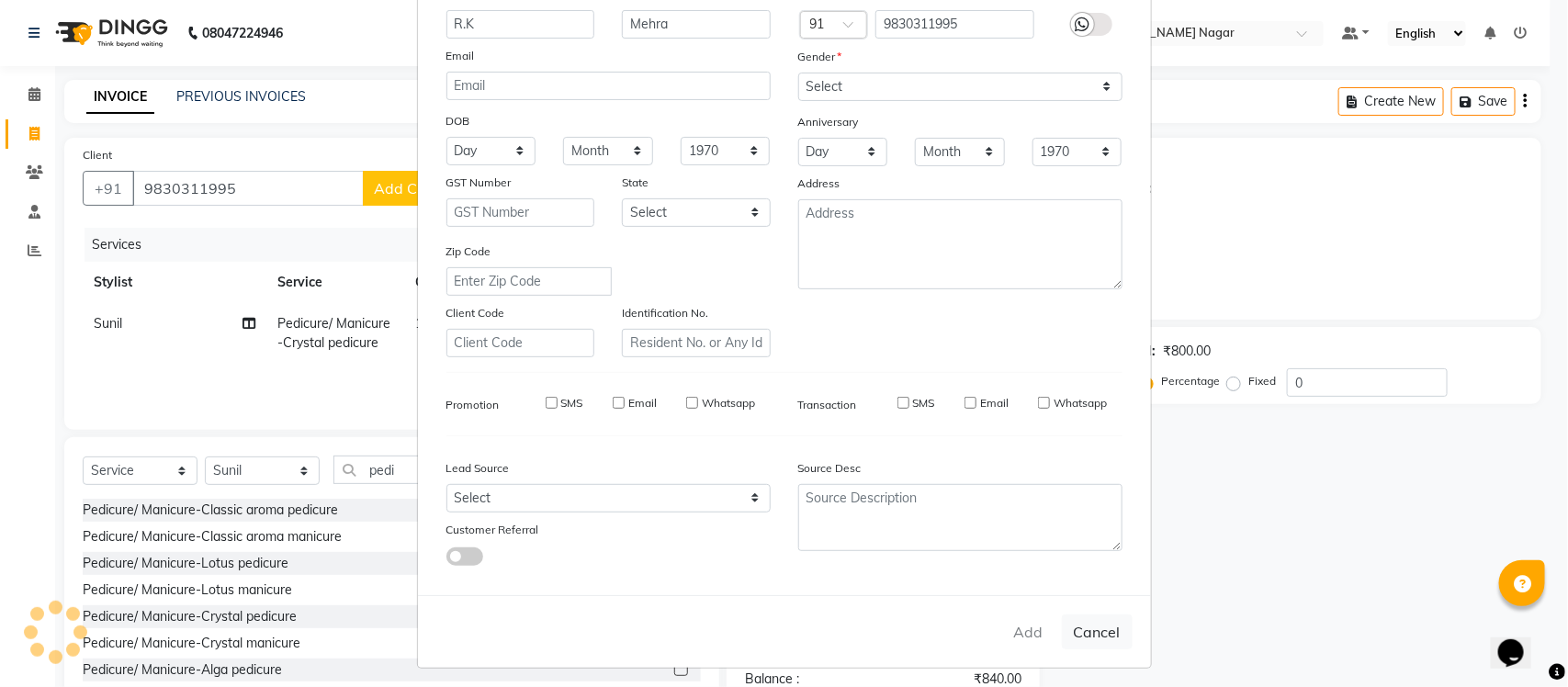
select select
checkbox input "false"
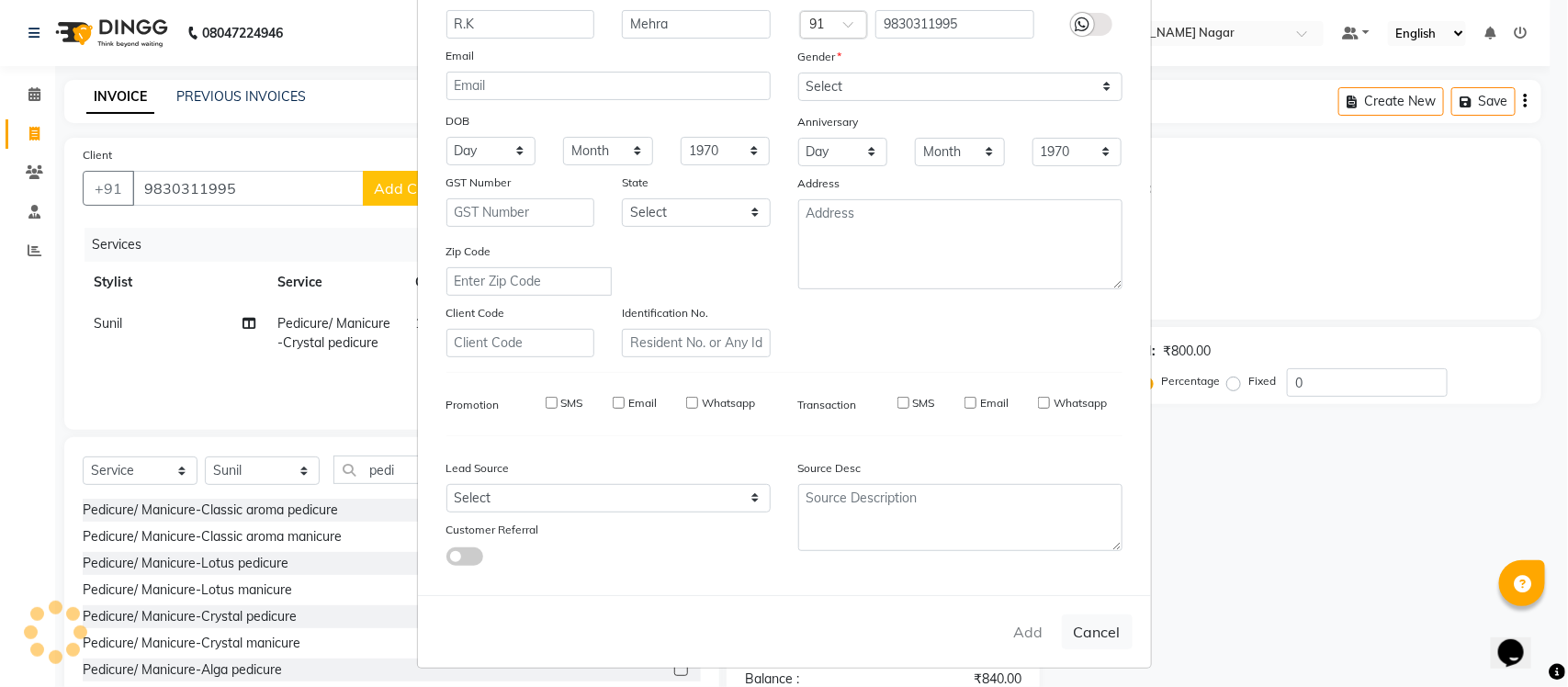
checkbox input "false"
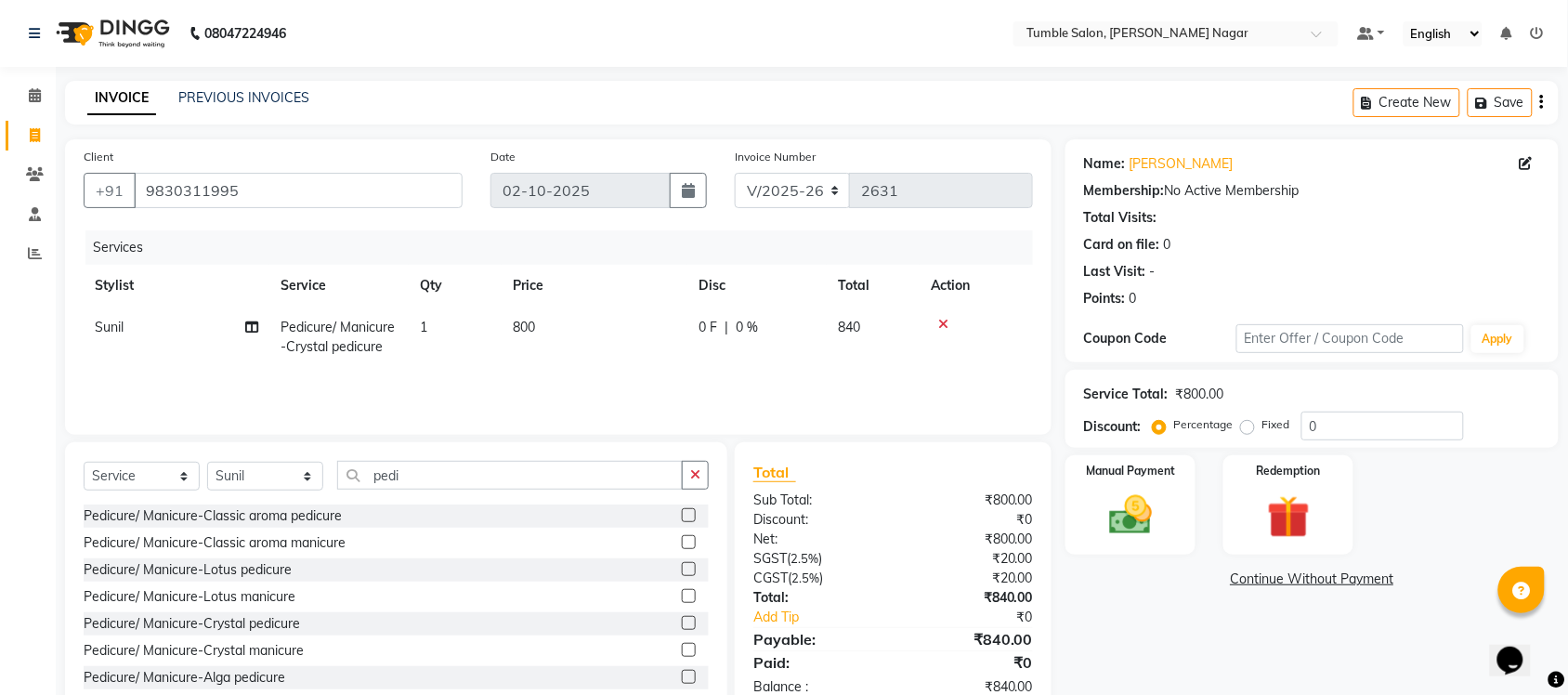
scroll to position [48, 0]
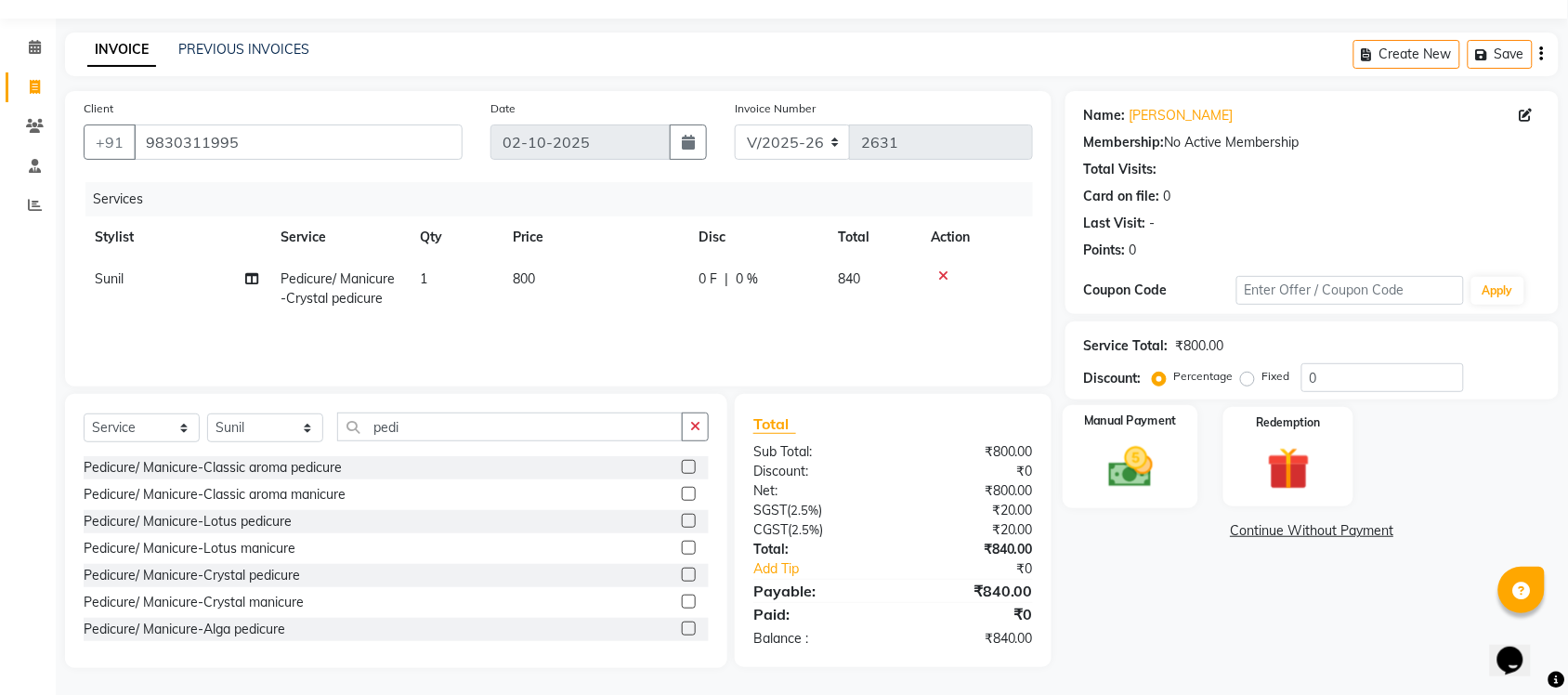
click at [1129, 471] on img at bounding box center [1130, 466] width 73 height 51
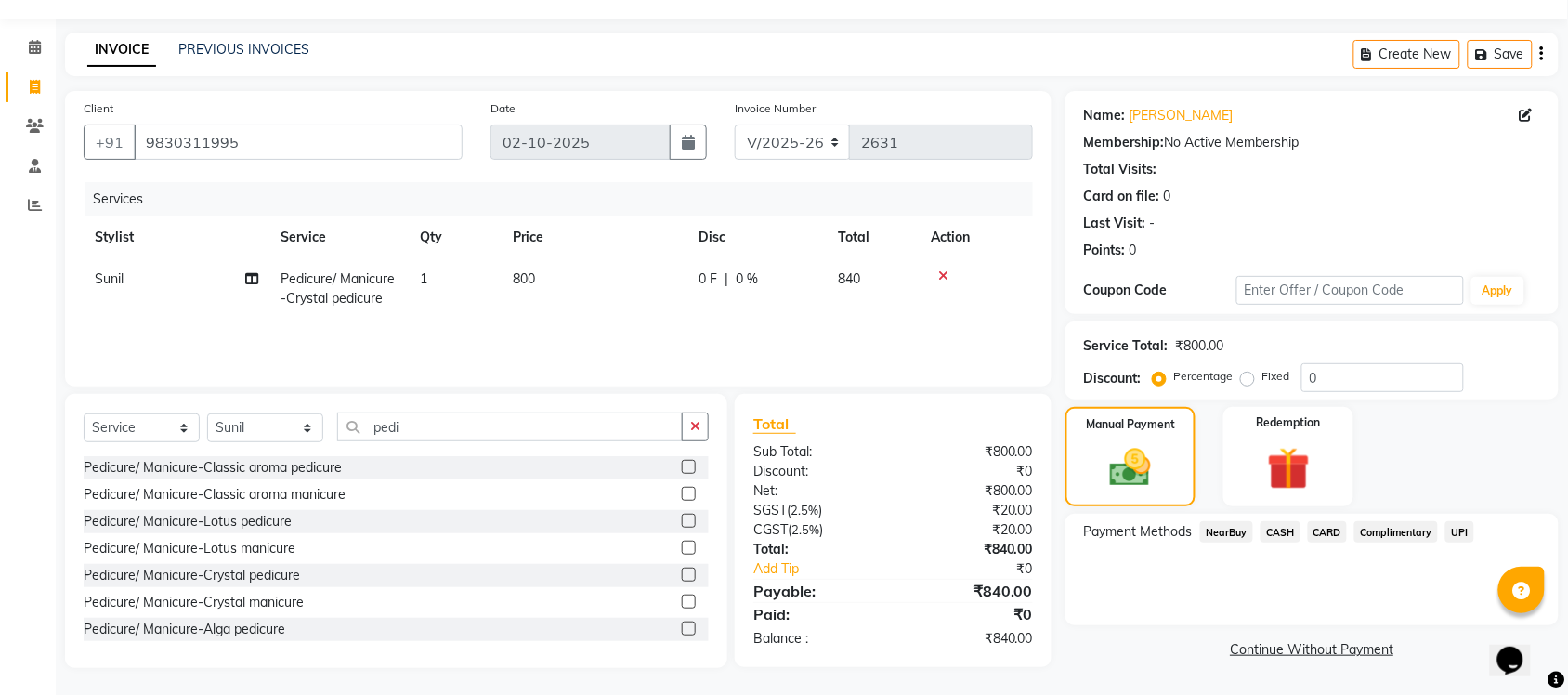
click at [1278, 534] on span "CASH" at bounding box center [1281, 531] width 40 height 21
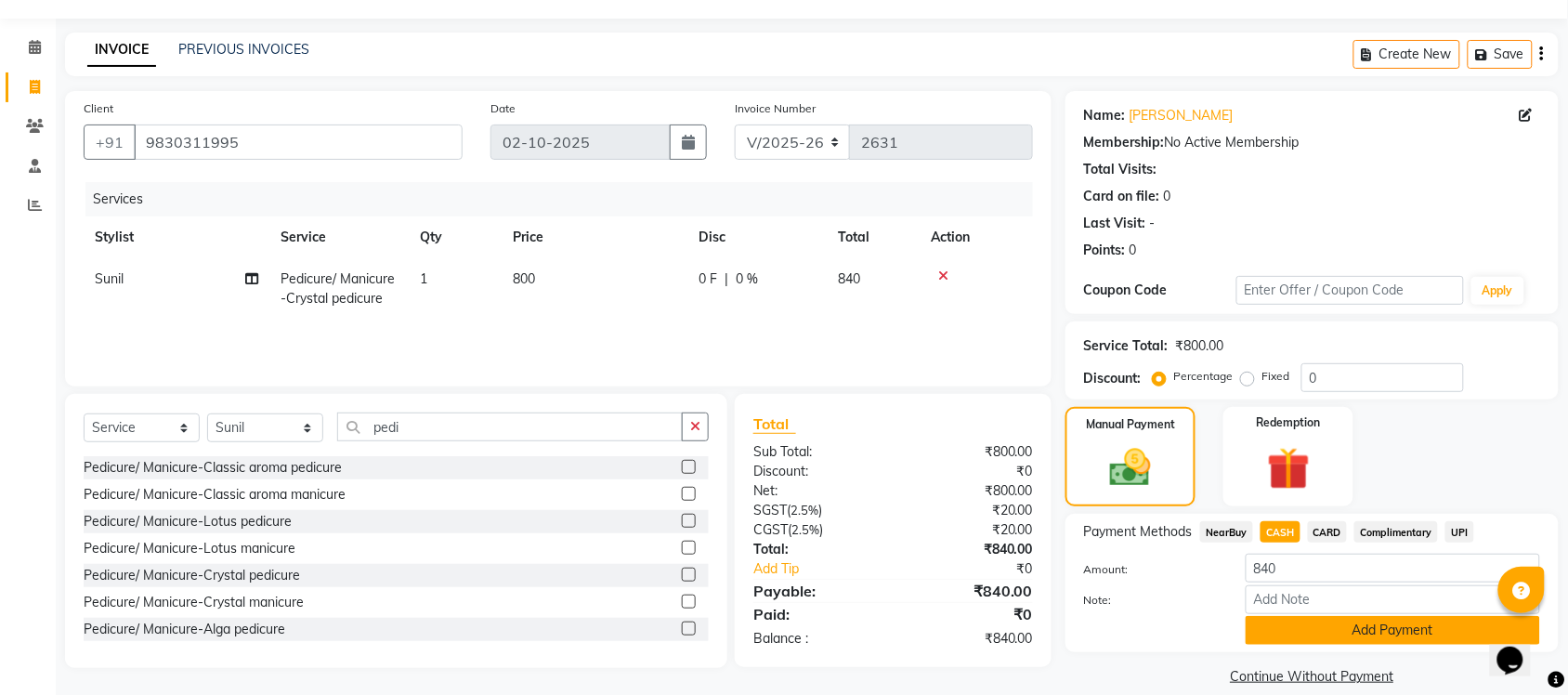
click at [1388, 629] on button "Add Payment" at bounding box center [1392, 630] width 294 height 29
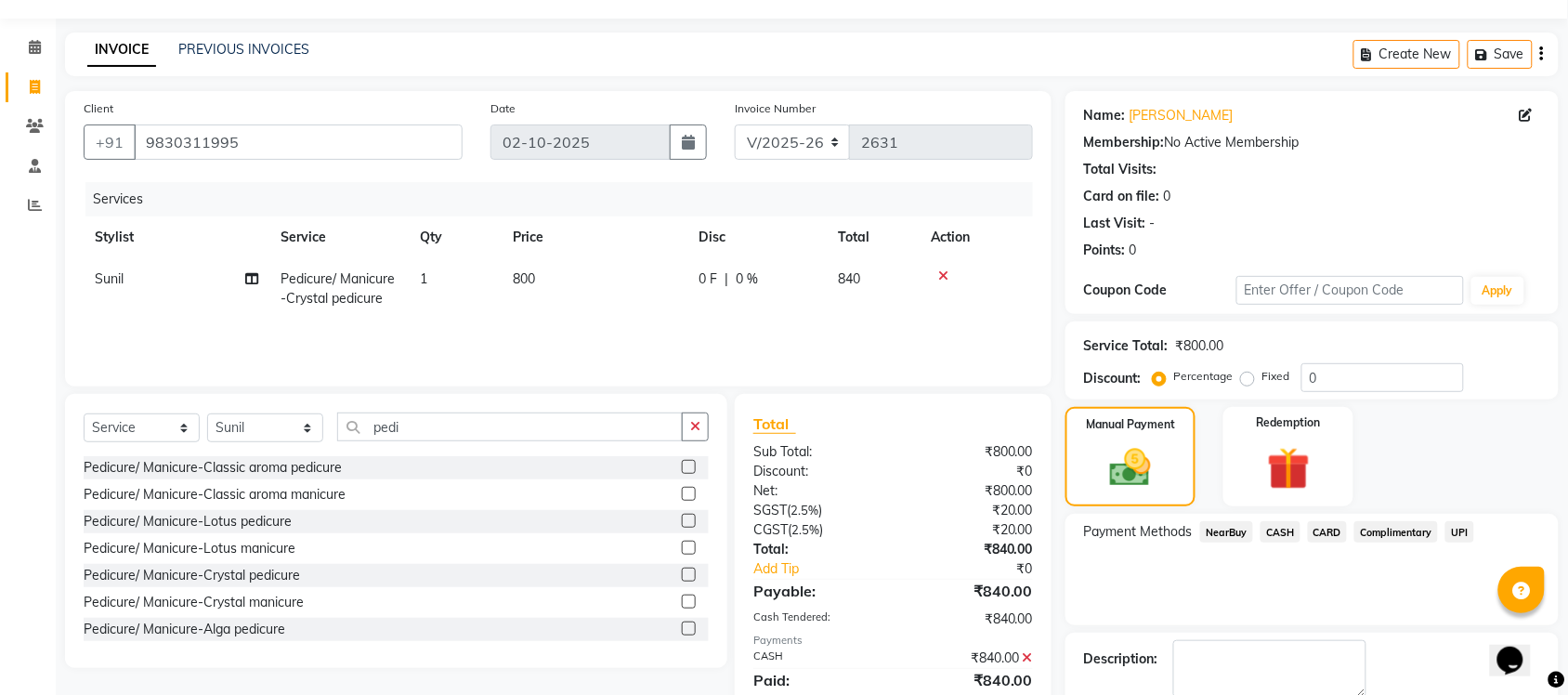
scroll to position [150, 0]
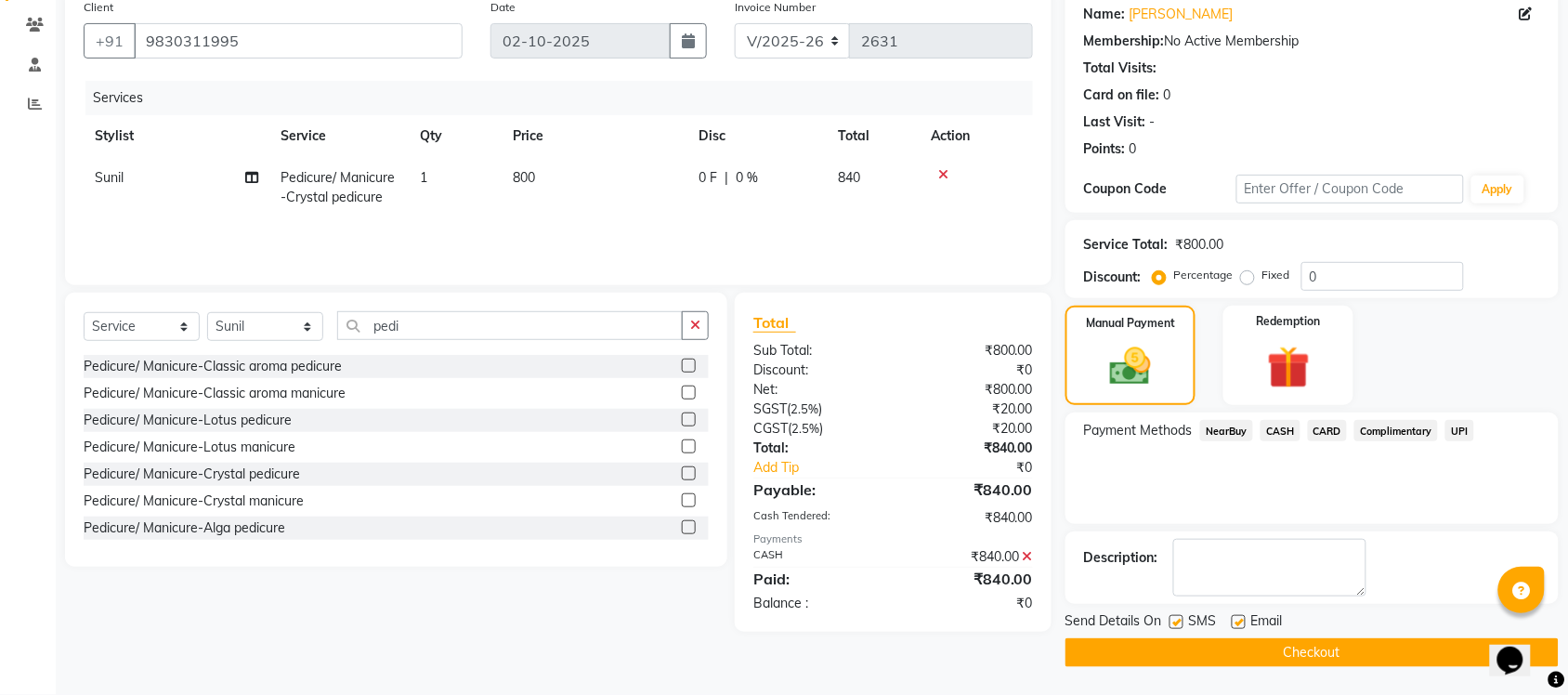
click at [1282, 655] on button "Checkout" at bounding box center [1312, 652] width 493 height 29
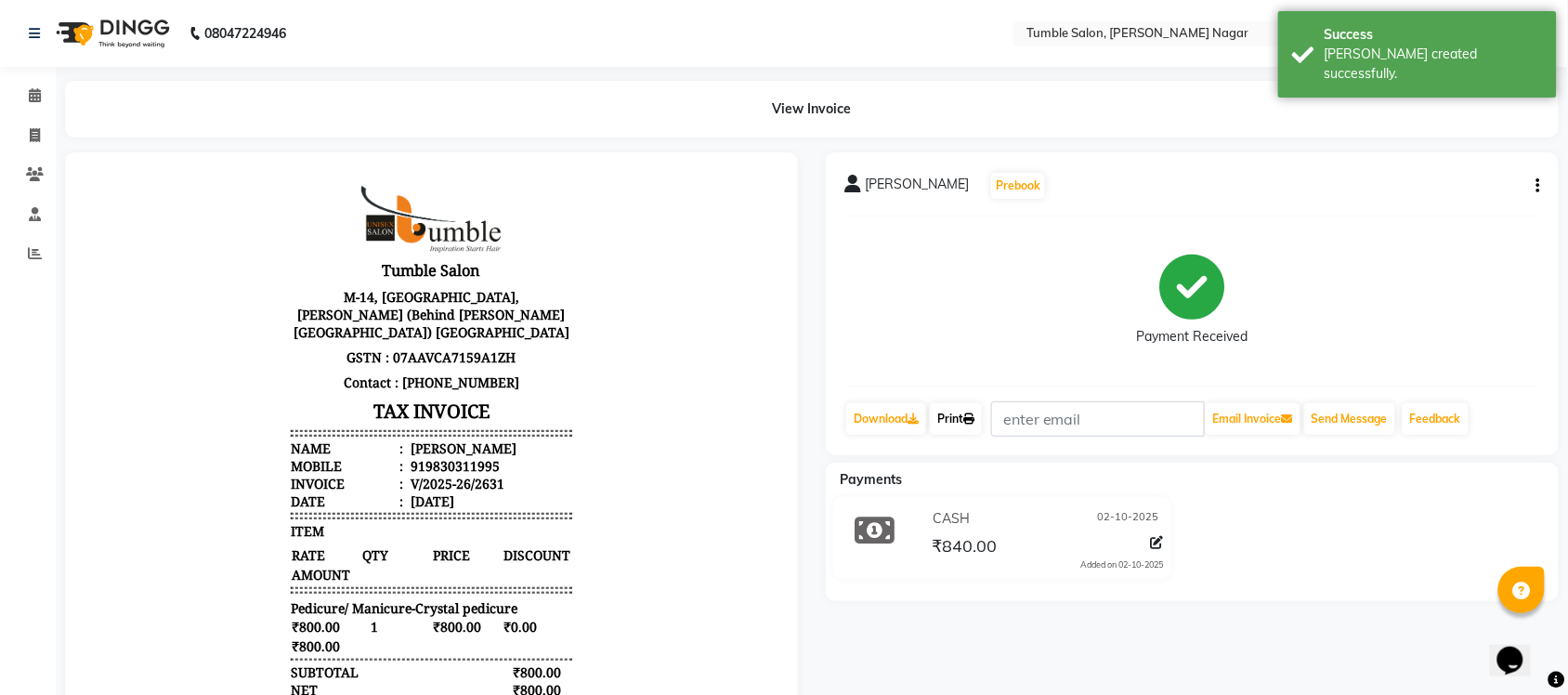
click at [949, 432] on link "Print" at bounding box center [956, 419] width 52 height 32
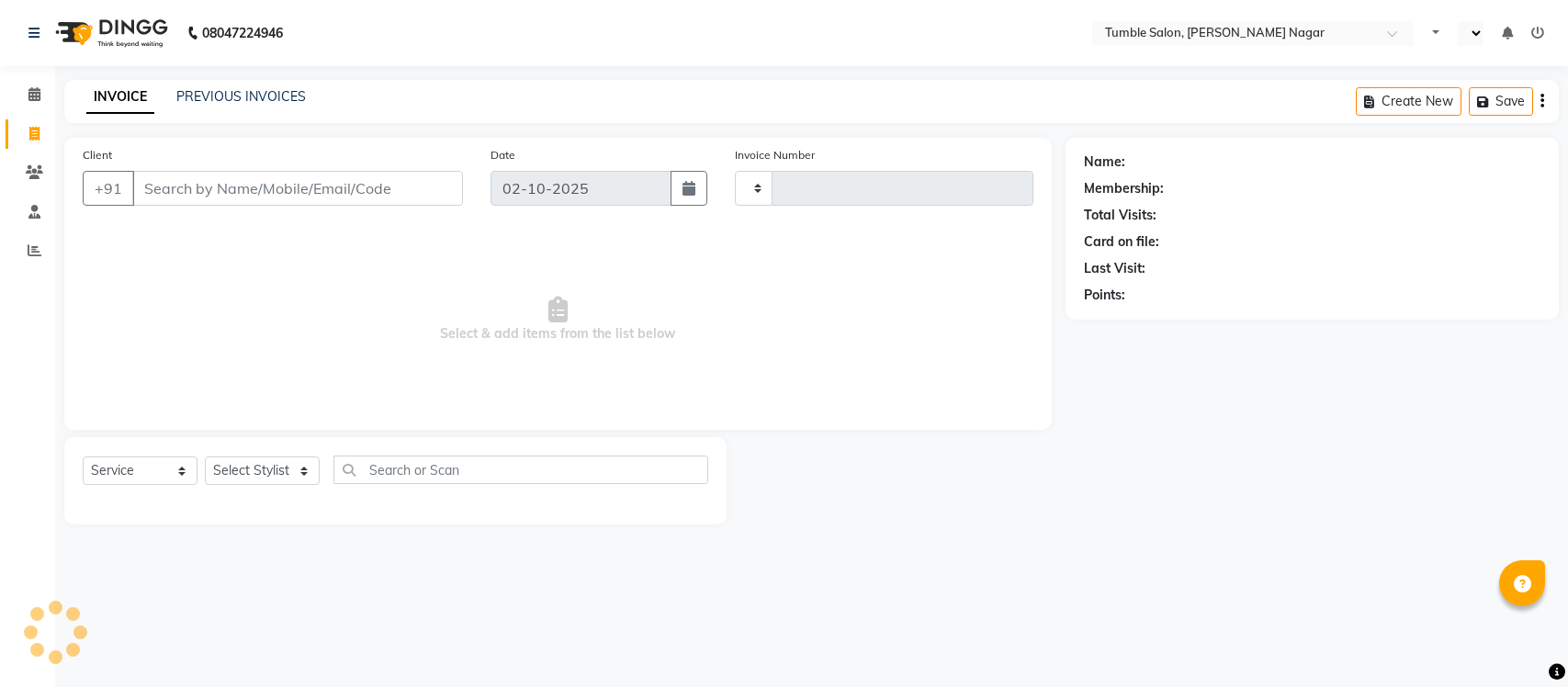
select select "service"
type input "2632"
select select "en"
select select "8207"
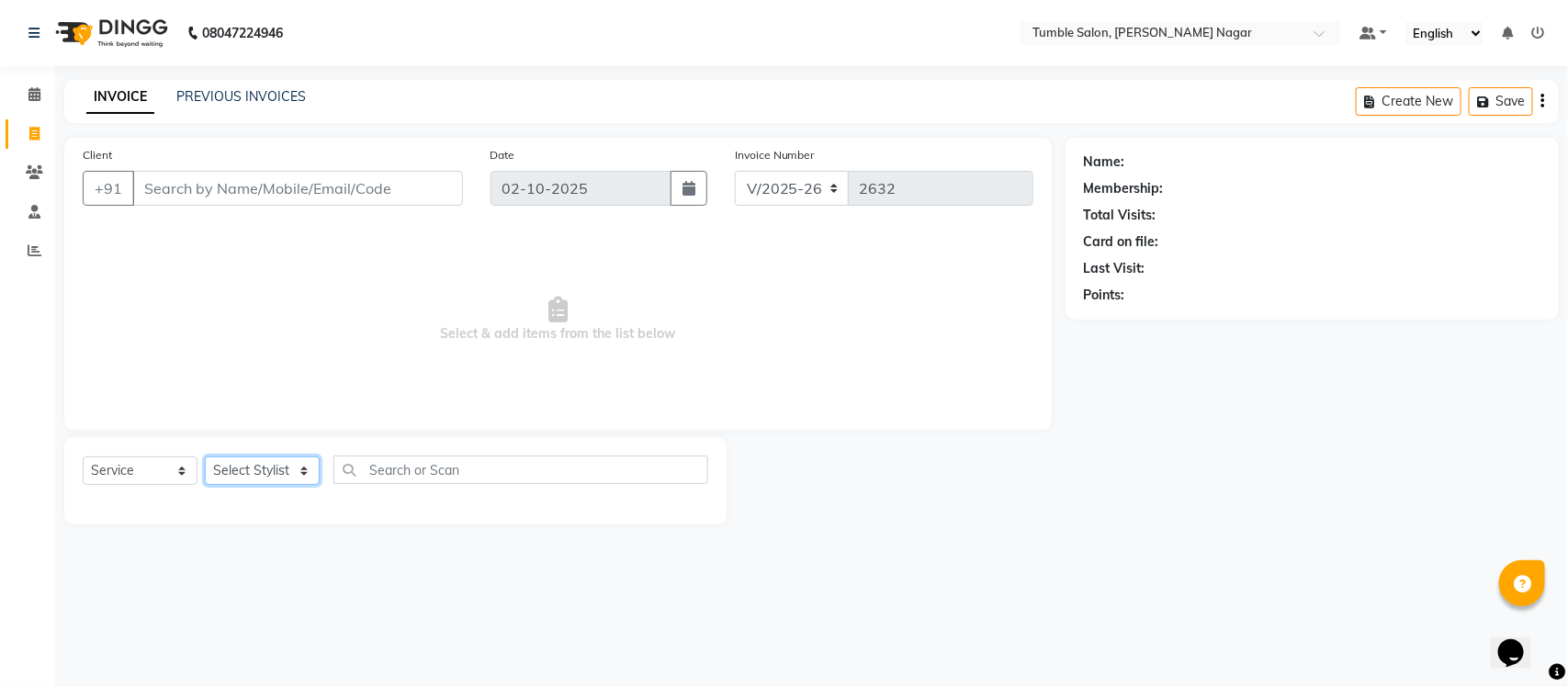
click at [305, 466] on select "Select Stylist Finance id Fiza Abbasi Govind Kiran Singh Krishna Lokesh Mahende…" at bounding box center [262, 471] width 114 height 29
select select "77847"
click at [205, 457] on select "Select Stylist Finance id Fiza Abbasi Govind Kiran Singh Krishna Lokesh Mahende…" at bounding box center [262, 471] width 114 height 29
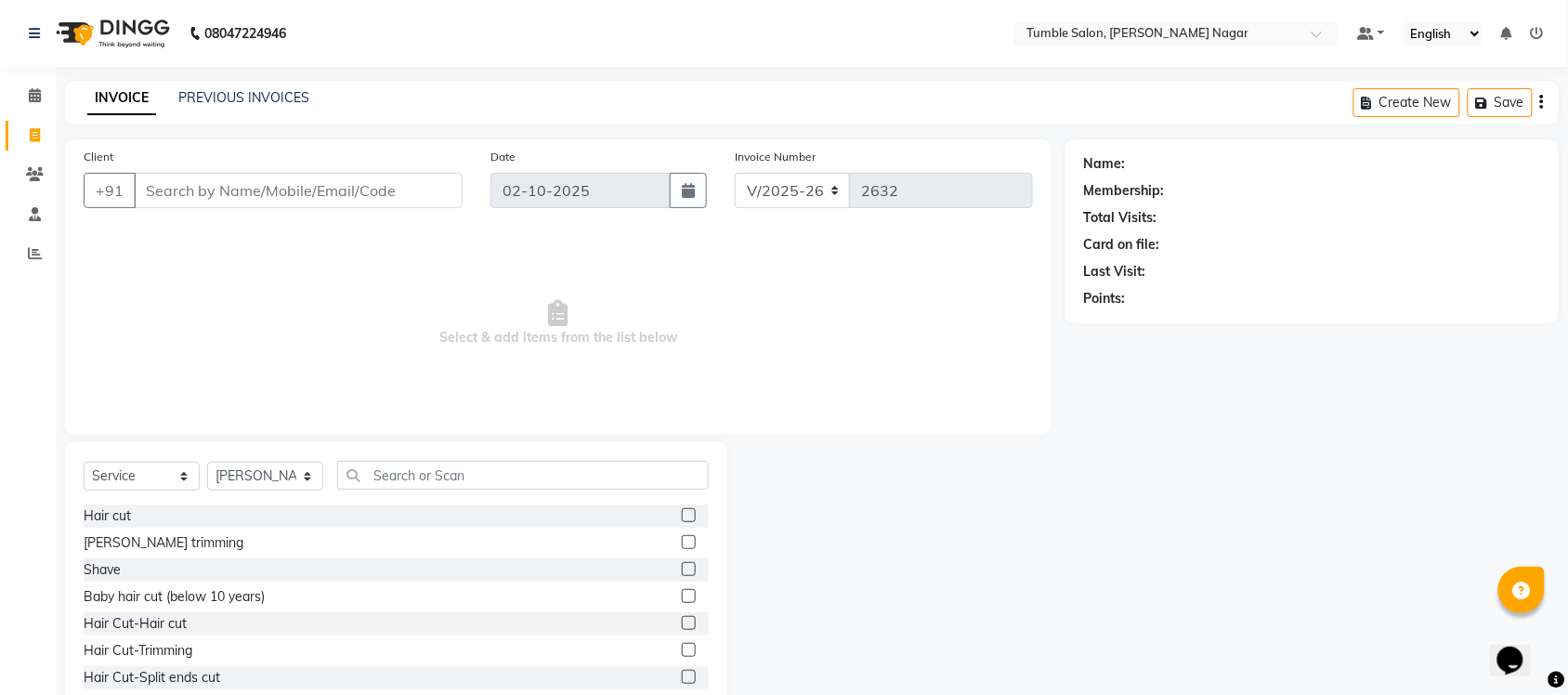
click at [682, 516] on label at bounding box center [689, 515] width 14 height 14
click at [682, 516] on input "checkbox" at bounding box center [688, 516] width 12 height 12
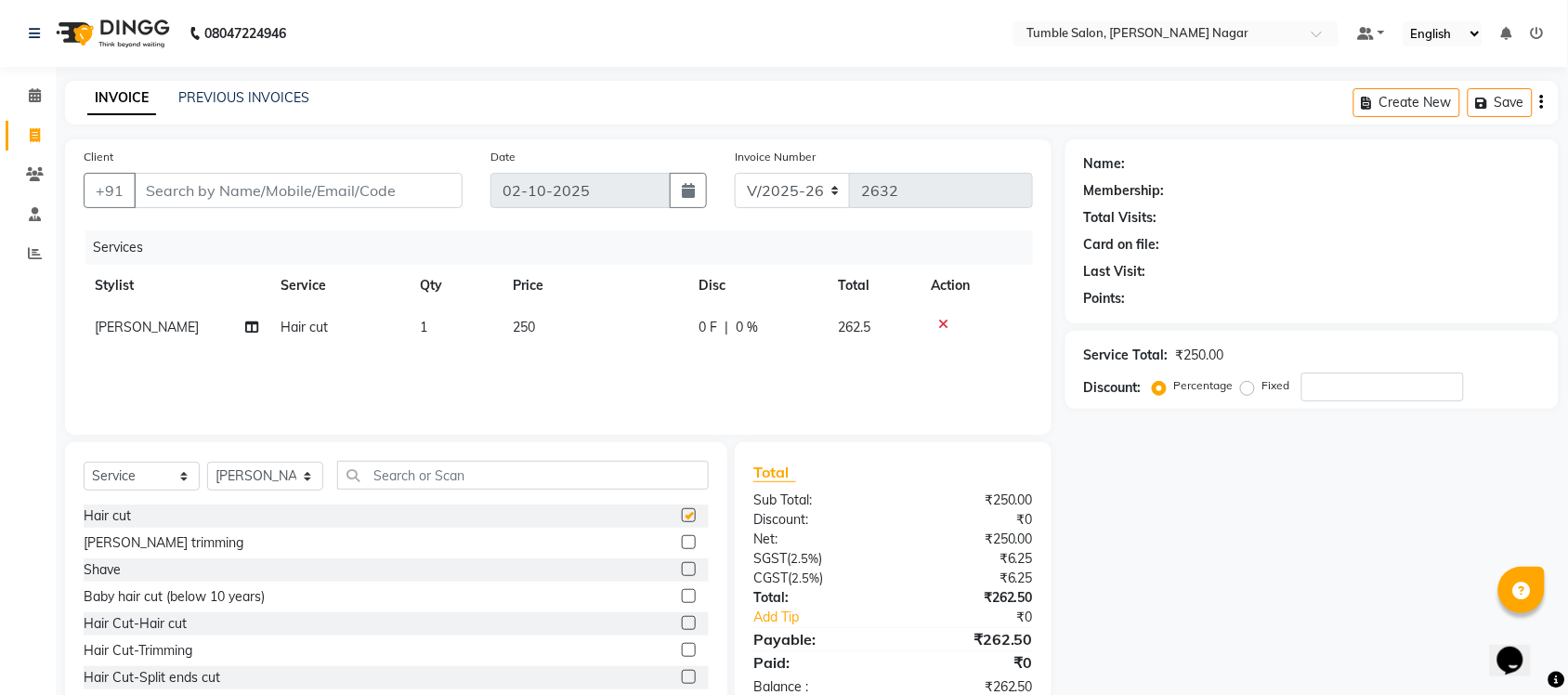
checkbox input "false"
click at [682, 571] on label at bounding box center [689, 569] width 14 height 14
click at [682, 571] on input "checkbox" at bounding box center [688, 570] width 12 height 12
checkbox input "false"
click at [525, 324] on span "250" at bounding box center [524, 327] width 22 height 17
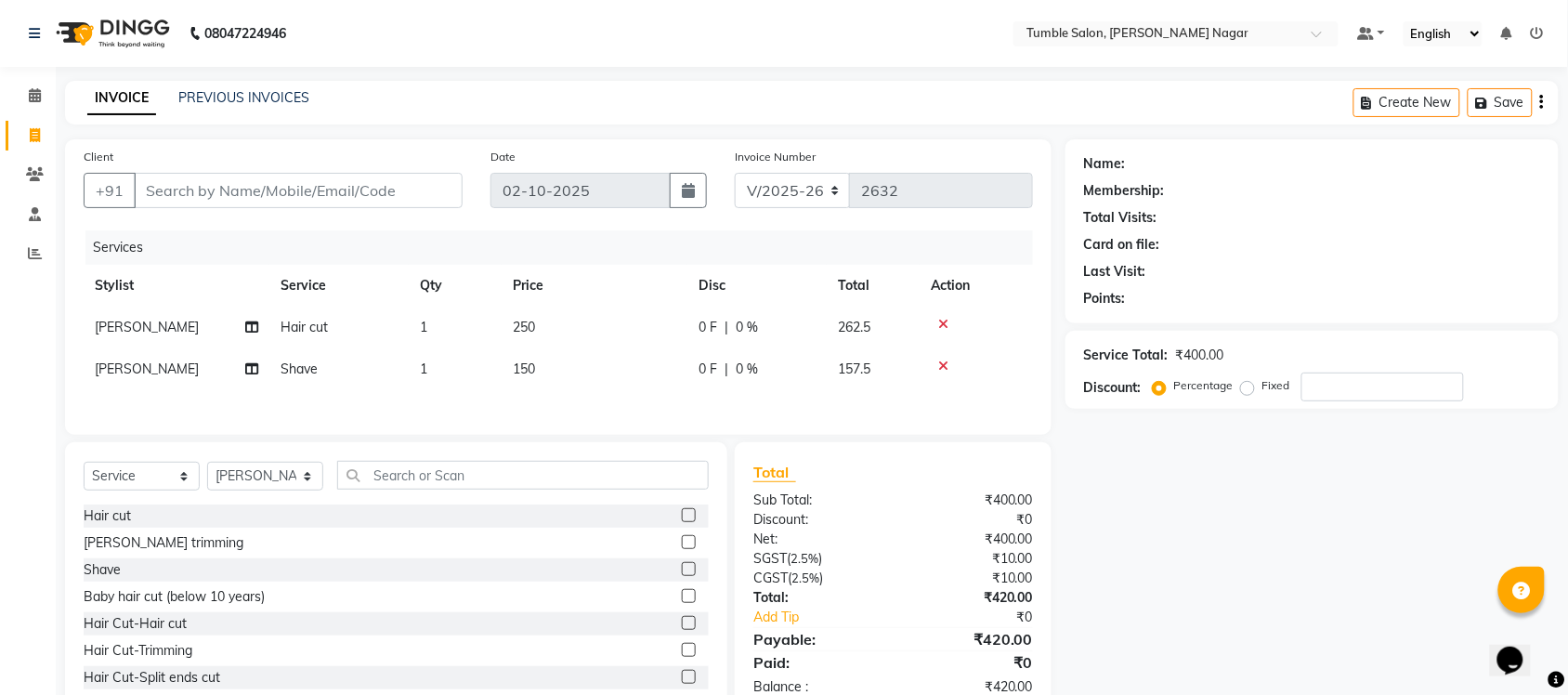
select select "77847"
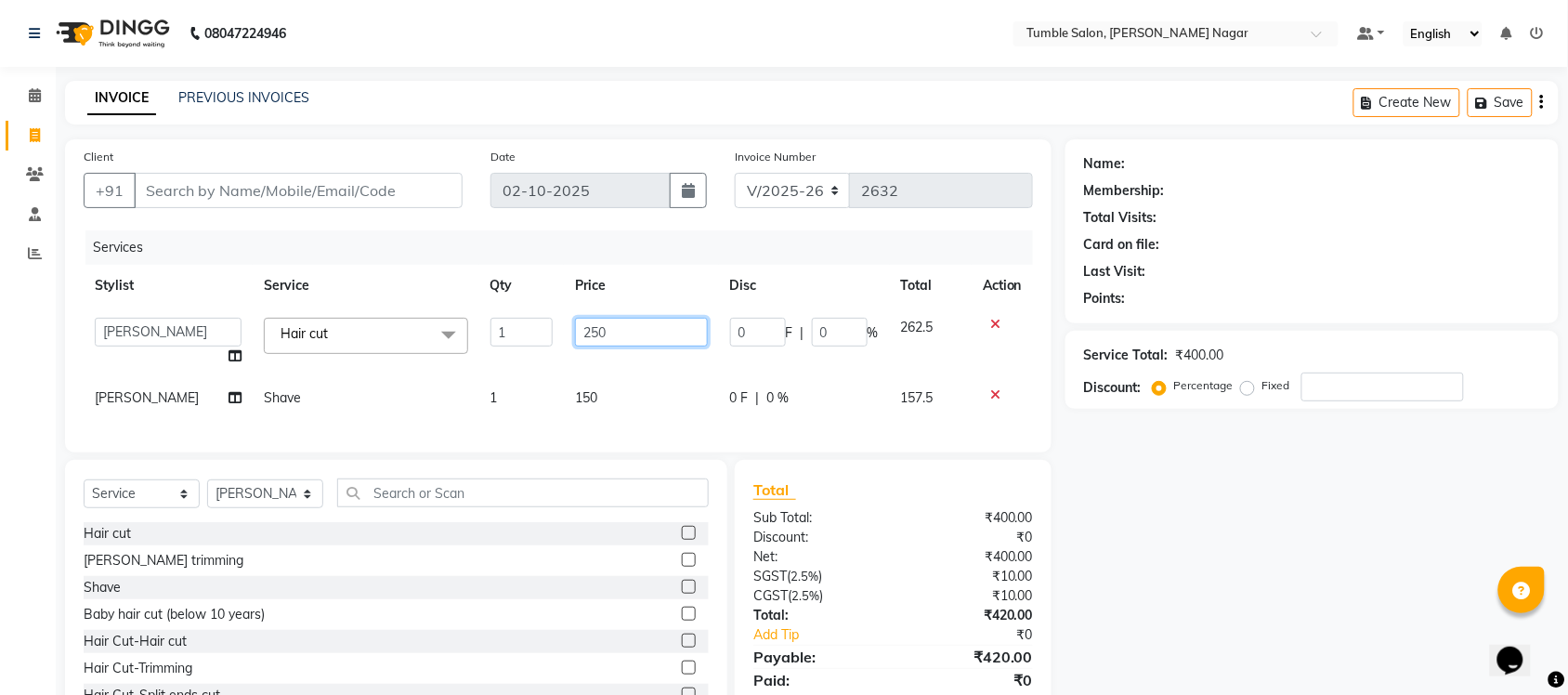
click at [585, 328] on input "250" at bounding box center [641, 332] width 133 height 29
click at [591, 329] on input "250" at bounding box center [641, 332] width 133 height 29
type input "280"
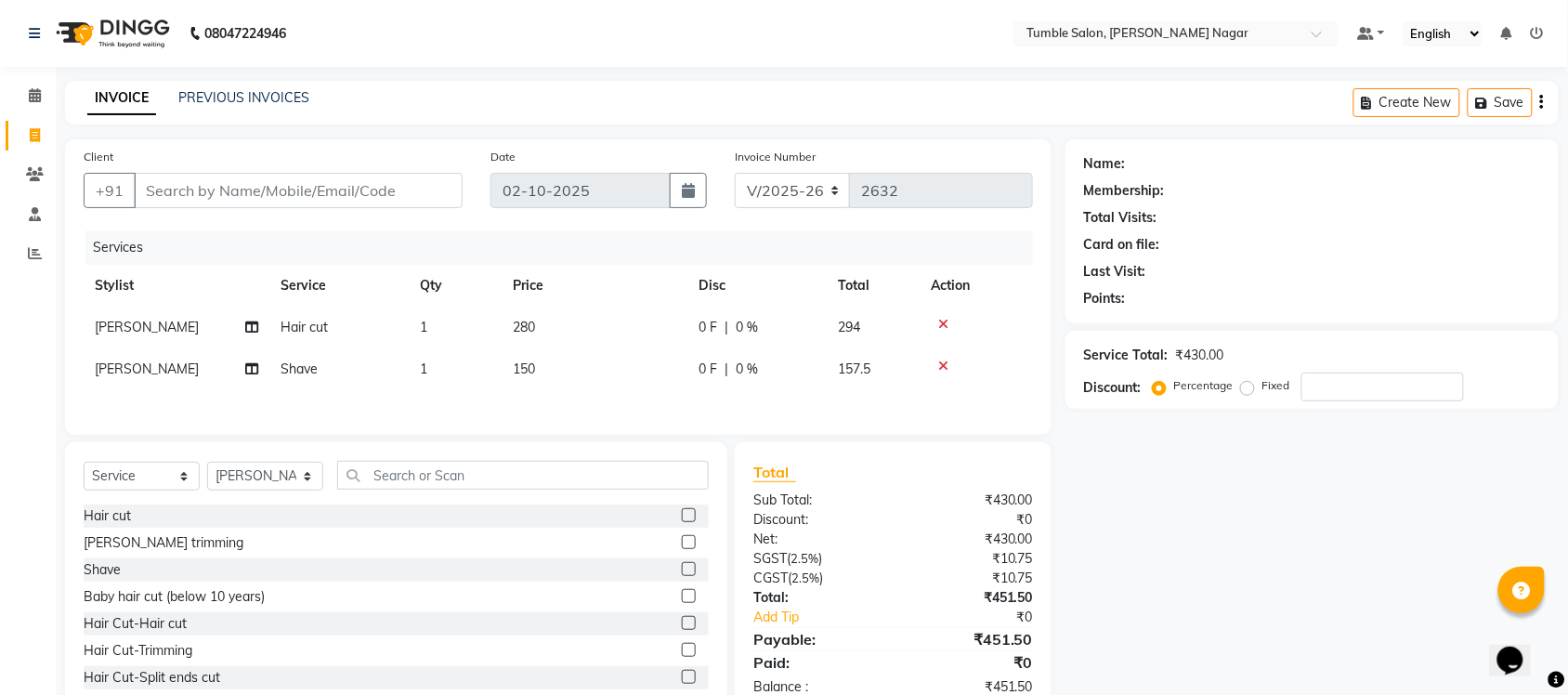
click at [1266, 506] on div "Name: Membership: Total Visits: Card on file: Last Visit: Points: Service Total…" at bounding box center [1319, 428] width 507 height 577
click at [526, 363] on span "150" at bounding box center [524, 368] width 22 height 17
select select "77847"
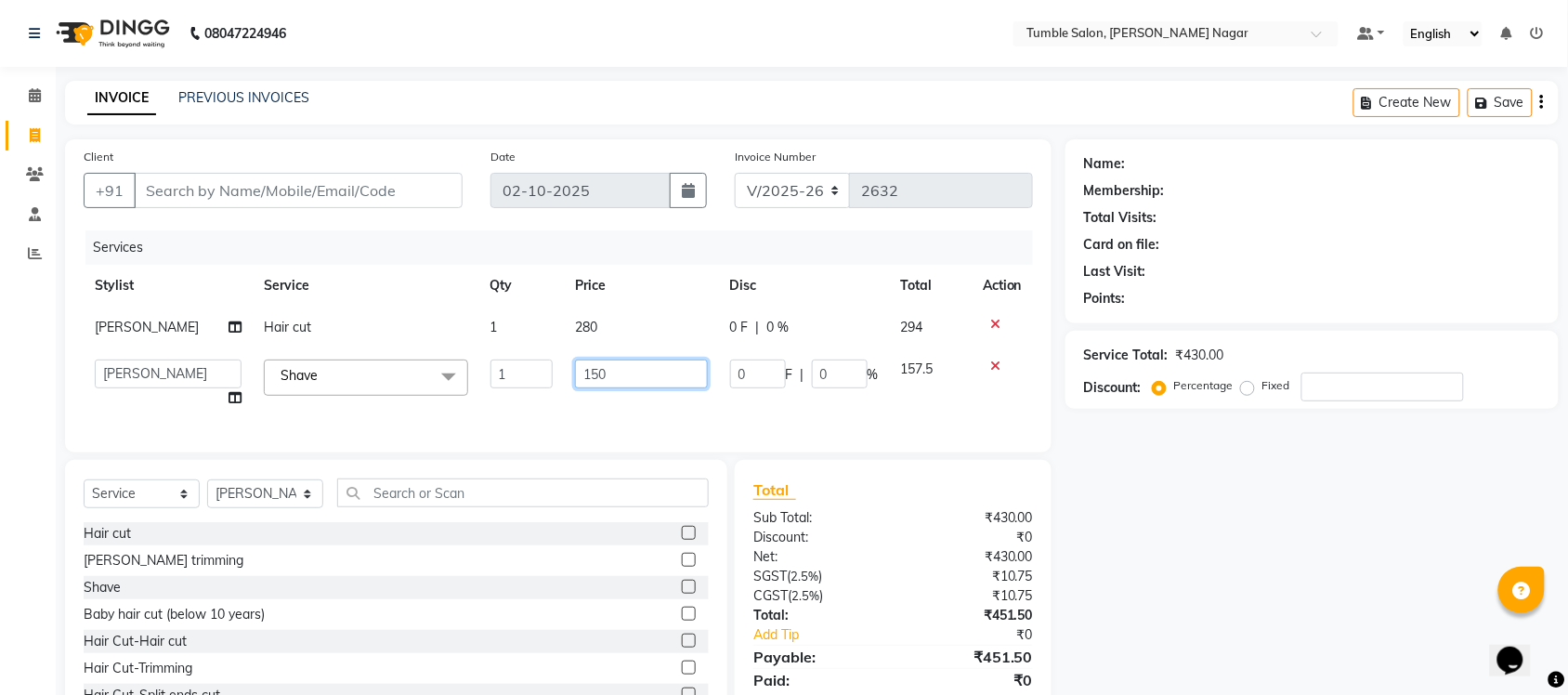
click at [587, 379] on input "150" at bounding box center [641, 373] width 133 height 29
type input "180"
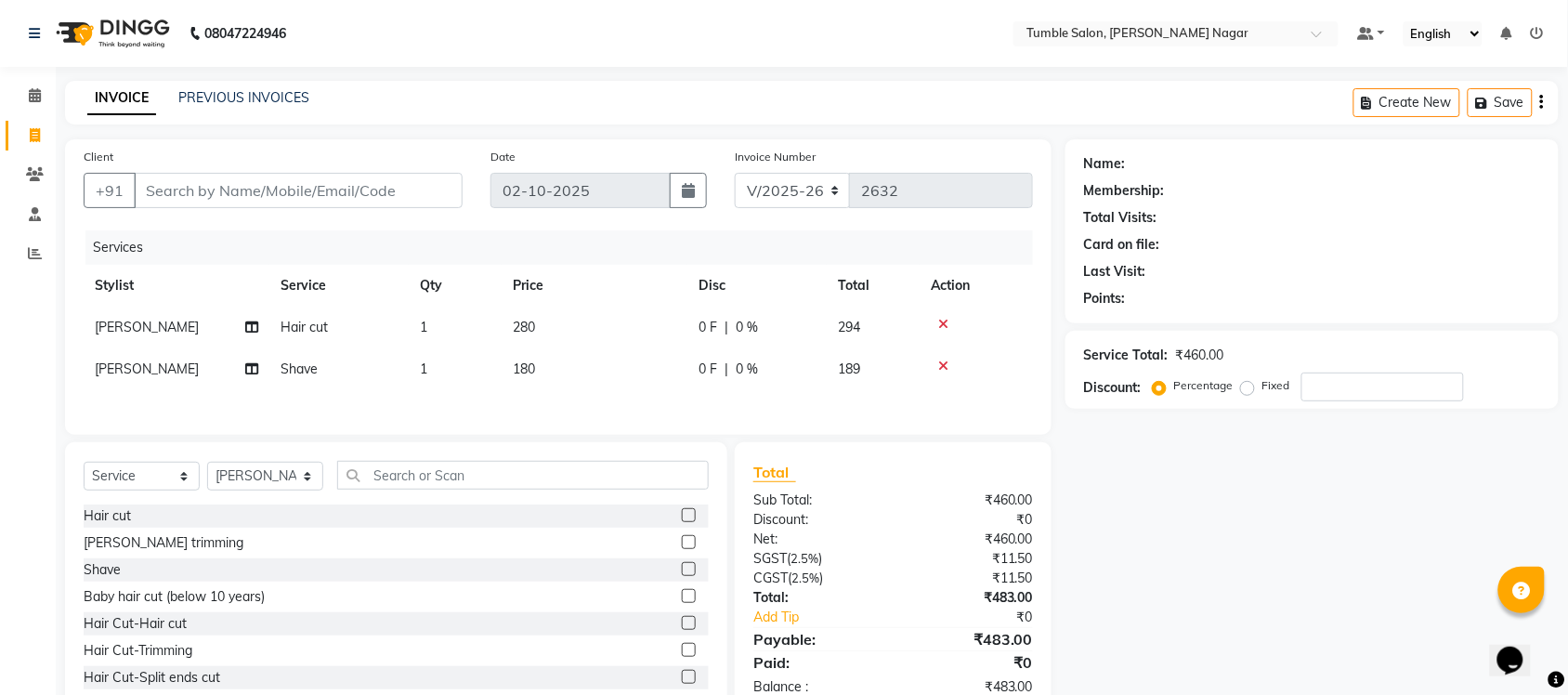
click at [1262, 597] on div "Name: Membership: Total Visits: Card on file: Last Visit: Points: Service Total…" at bounding box center [1319, 428] width 507 height 577
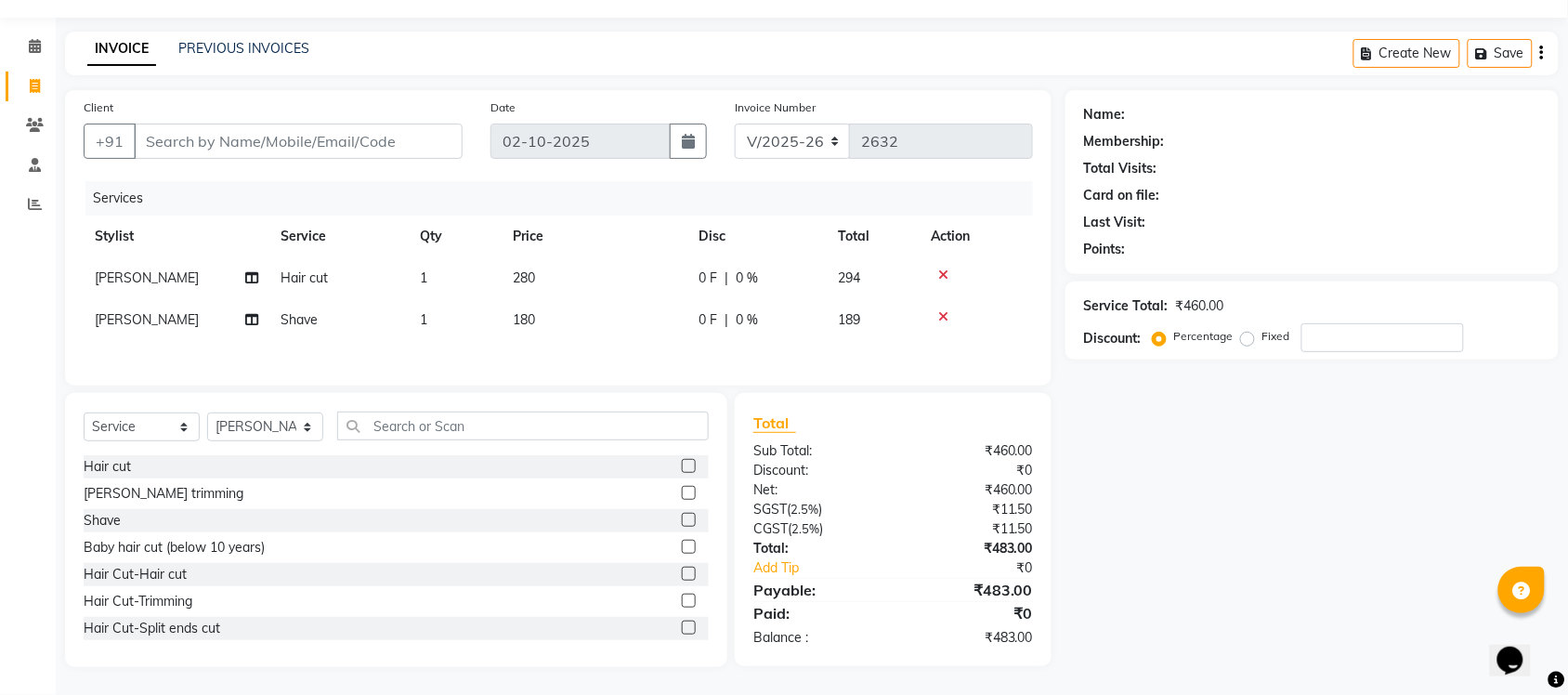
click at [526, 313] on span "180" at bounding box center [524, 320] width 22 height 17
select select "77847"
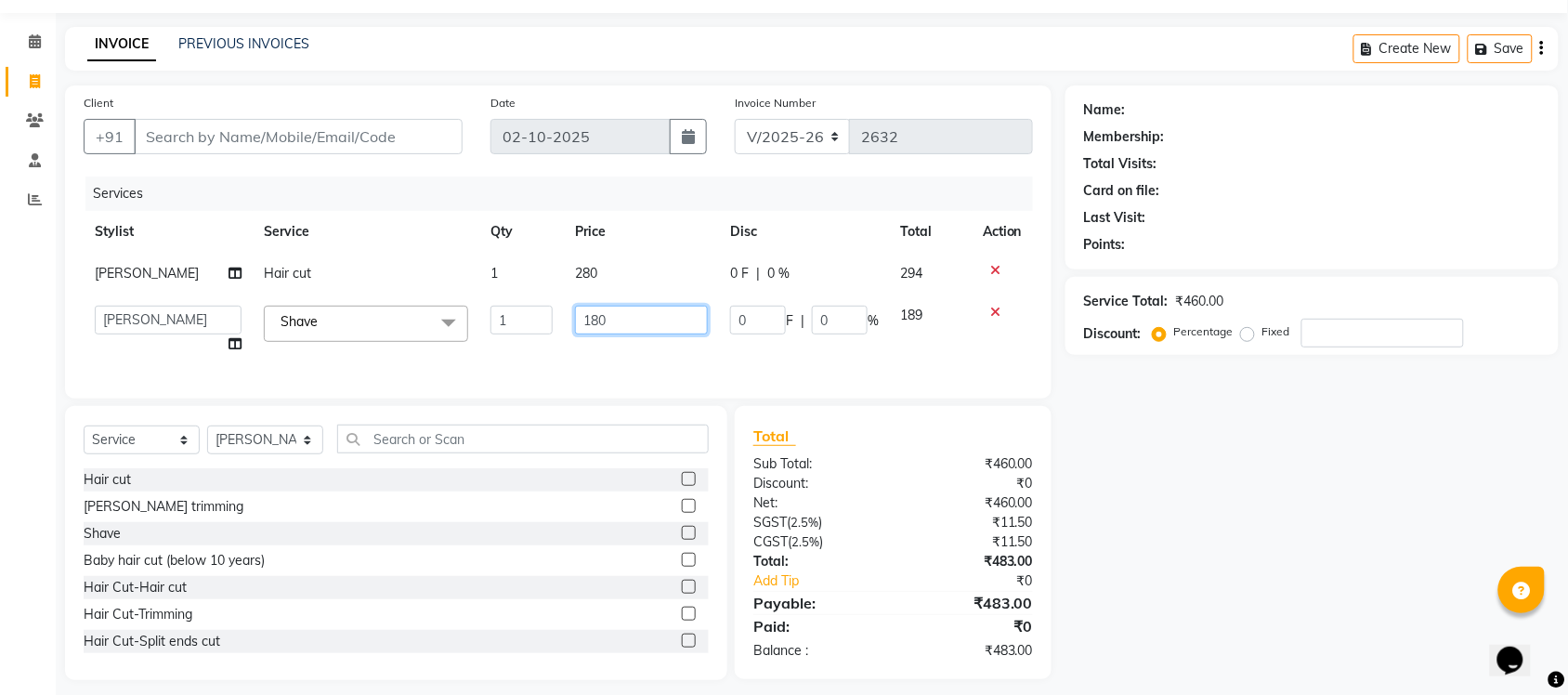
click at [586, 324] on input "180" at bounding box center [641, 320] width 133 height 29
click at [586, 317] on input "180" at bounding box center [641, 320] width 133 height 29
type input "190"
click at [1297, 463] on div "Name: Membership: Total Visits: Card on file: Last Visit: Points: Service Total…" at bounding box center [1319, 383] width 507 height 595
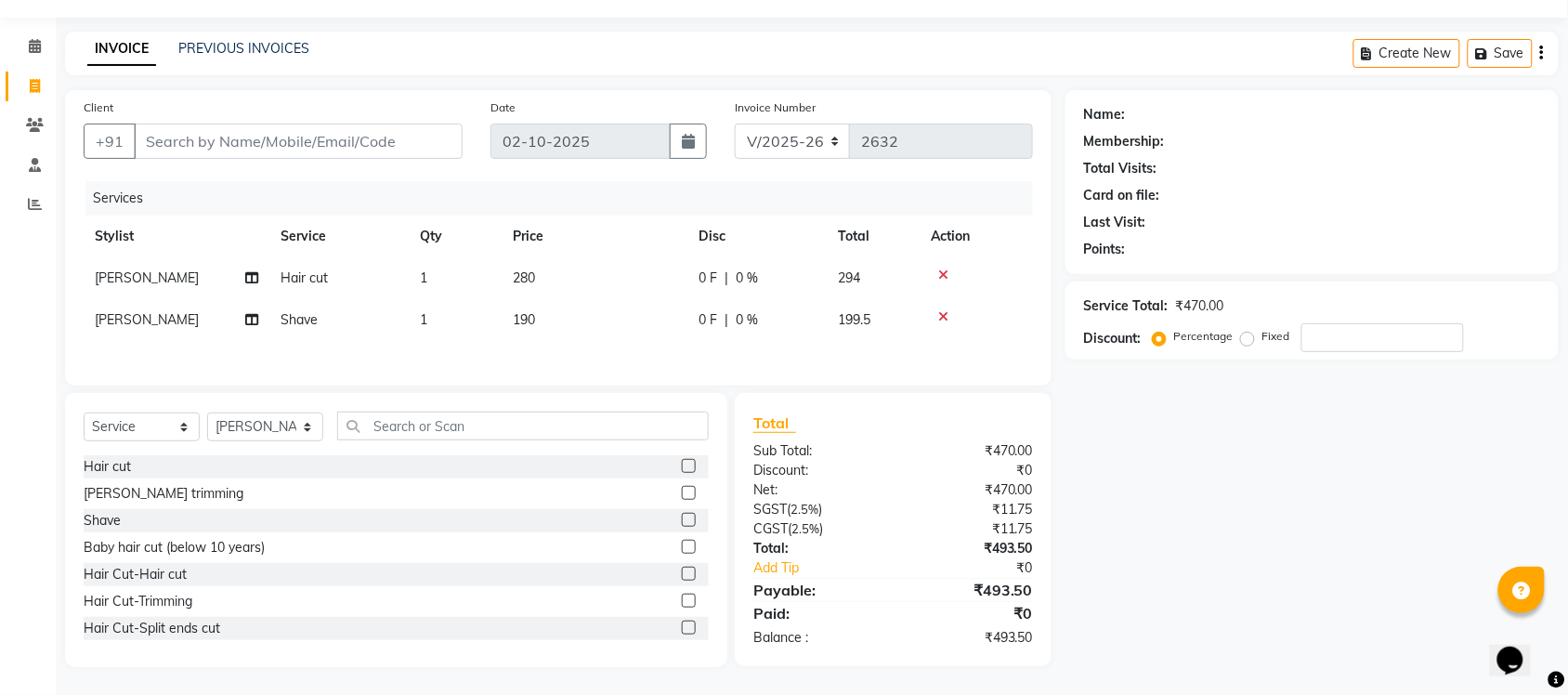
click at [540, 314] on td "190" at bounding box center [595, 321] width 186 height 42
select select "77847"
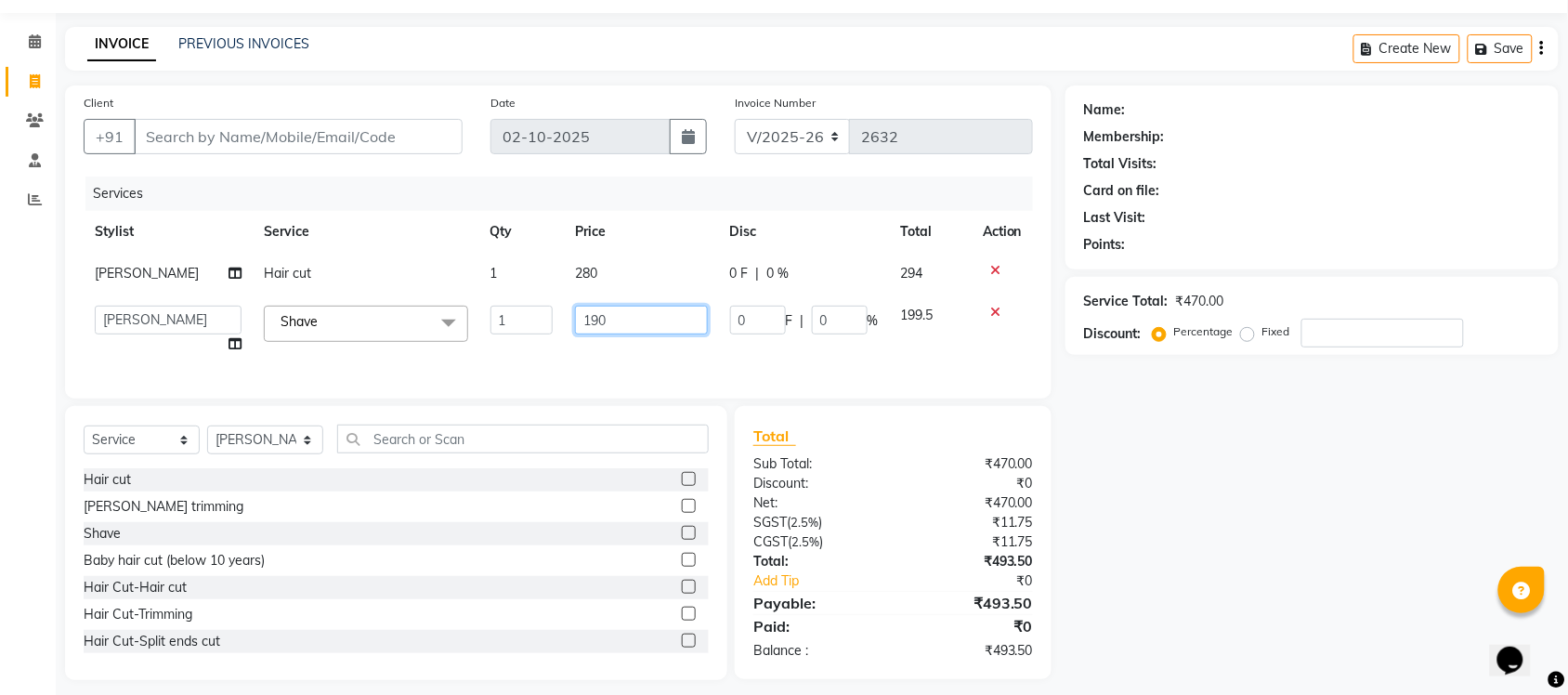
click at [595, 318] on input "190" at bounding box center [641, 320] width 133 height 29
type input "1"
type input "200"
click at [1236, 507] on div "Name: Membership: Total Visits: Card on file: Last Visit: Points: Service Total…" at bounding box center [1319, 383] width 507 height 595
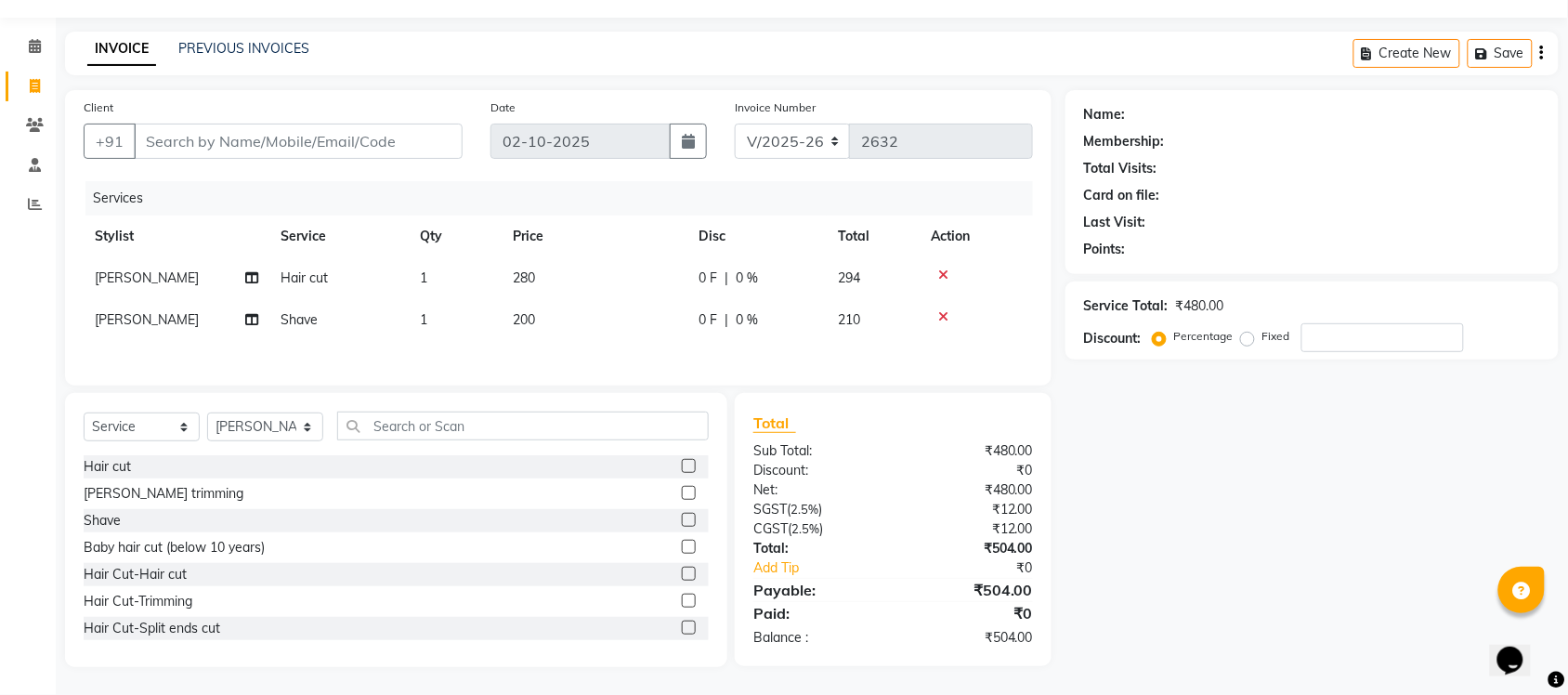
click at [550, 314] on td "200" at bounding box center [595, 321] width 186 height 42
select select "77847"
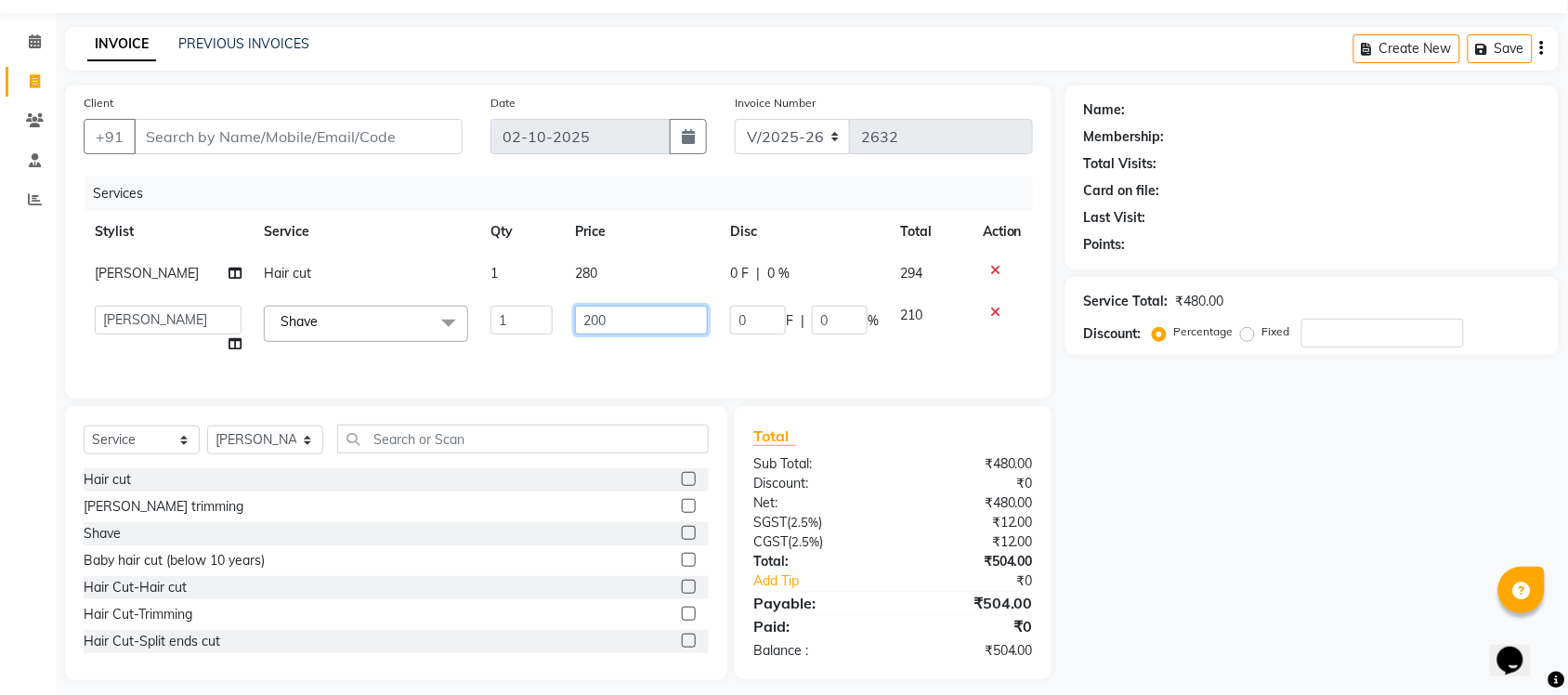
click at [602, 323] on input "200" at bounding box center [641, 320] width 133 height 29
type input "2"
type input "195"
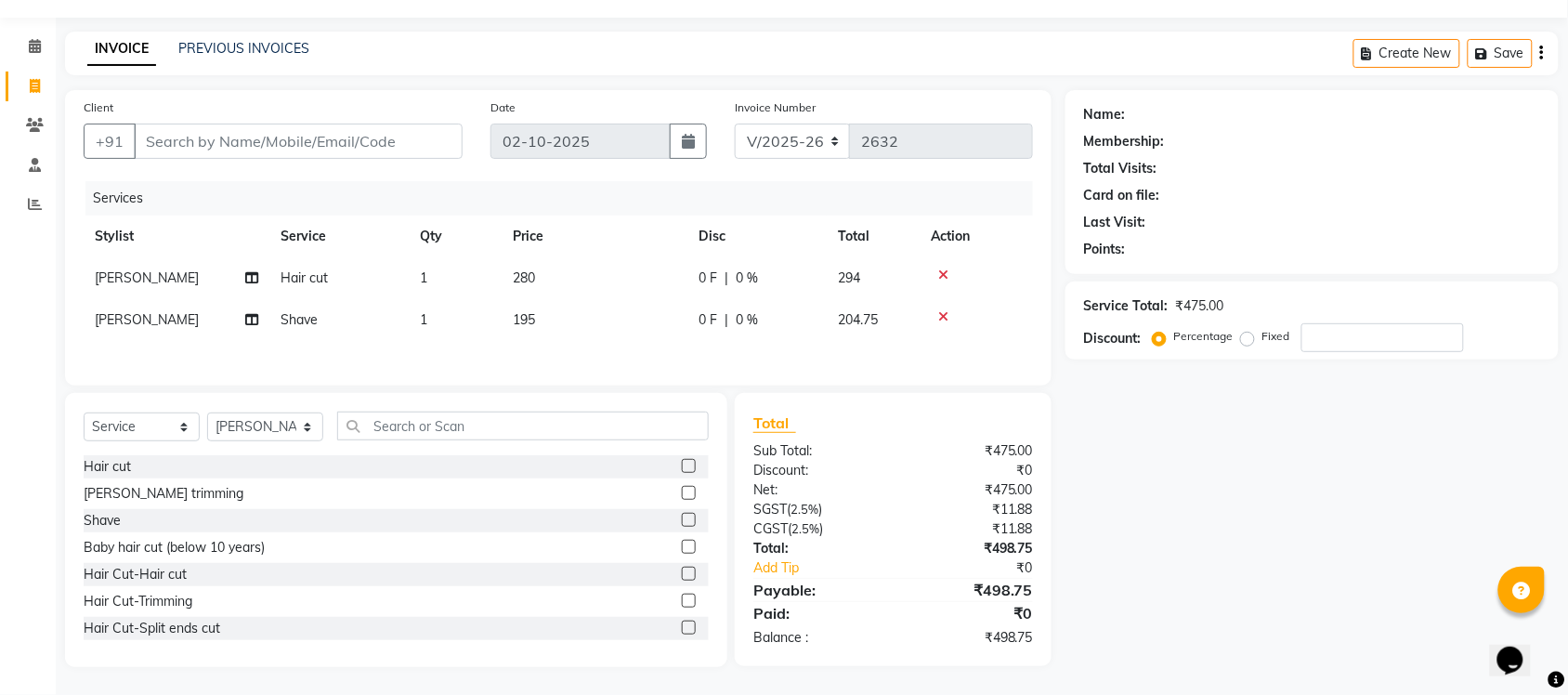
click at [1195, 525] on div "Name: Membership: Total Visits: Card on file: Last Visit: Points: Service Total…" at bounding box center [1319, 378] width 507 height 577
click at [189, 128] on input "Client" at bounding box center [297, 141] width 328 height 35
click at [195, 141] on input "Client" at bounding box center [297, 141] width 328 height 35
type input "8"
type input "0"
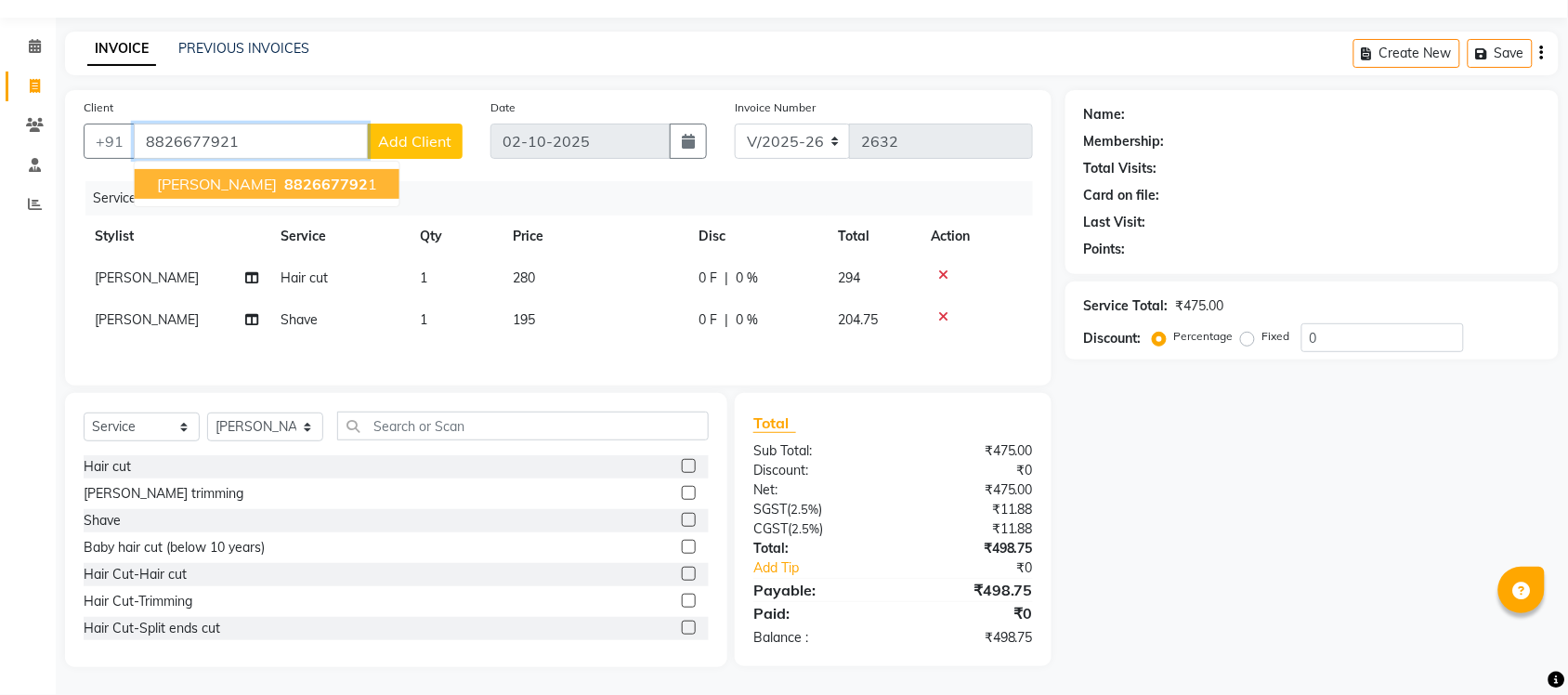
type input "8826677921"
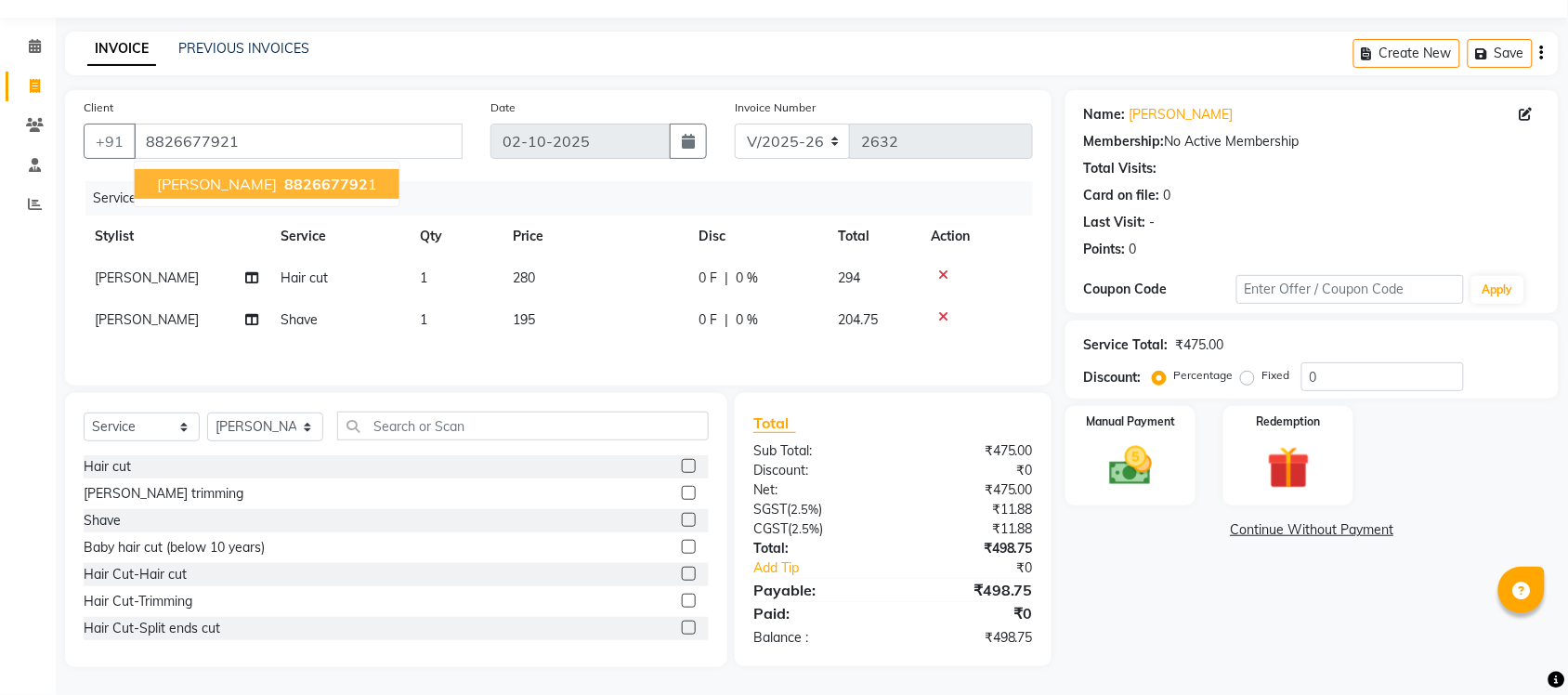
click at [284, 177] on span "882667792" at bounding box center [326, 184] width 84 height 19
click at [1163, 504] on div "Name: Anshu Membership: No Active Membership Total Visits: Card on file: 0 Last…" at bounding box center [1319, 378] width 507 height 577
click at [1161, 495] on div "Manual Payment" at bounding box center [1131, 456] width 136 height 104
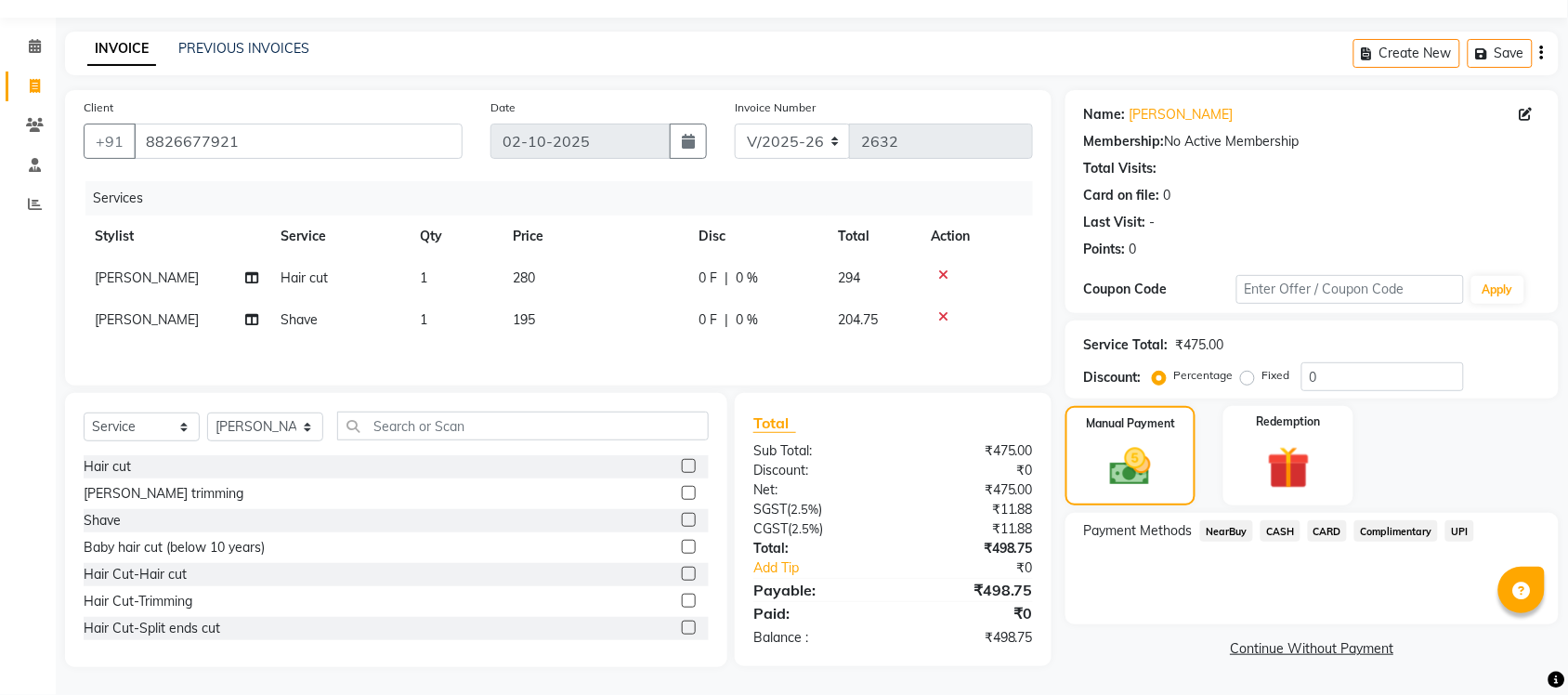
click at [1461, 523] on span "UPI" at bounding box center [1459, 530] width 29 height 21
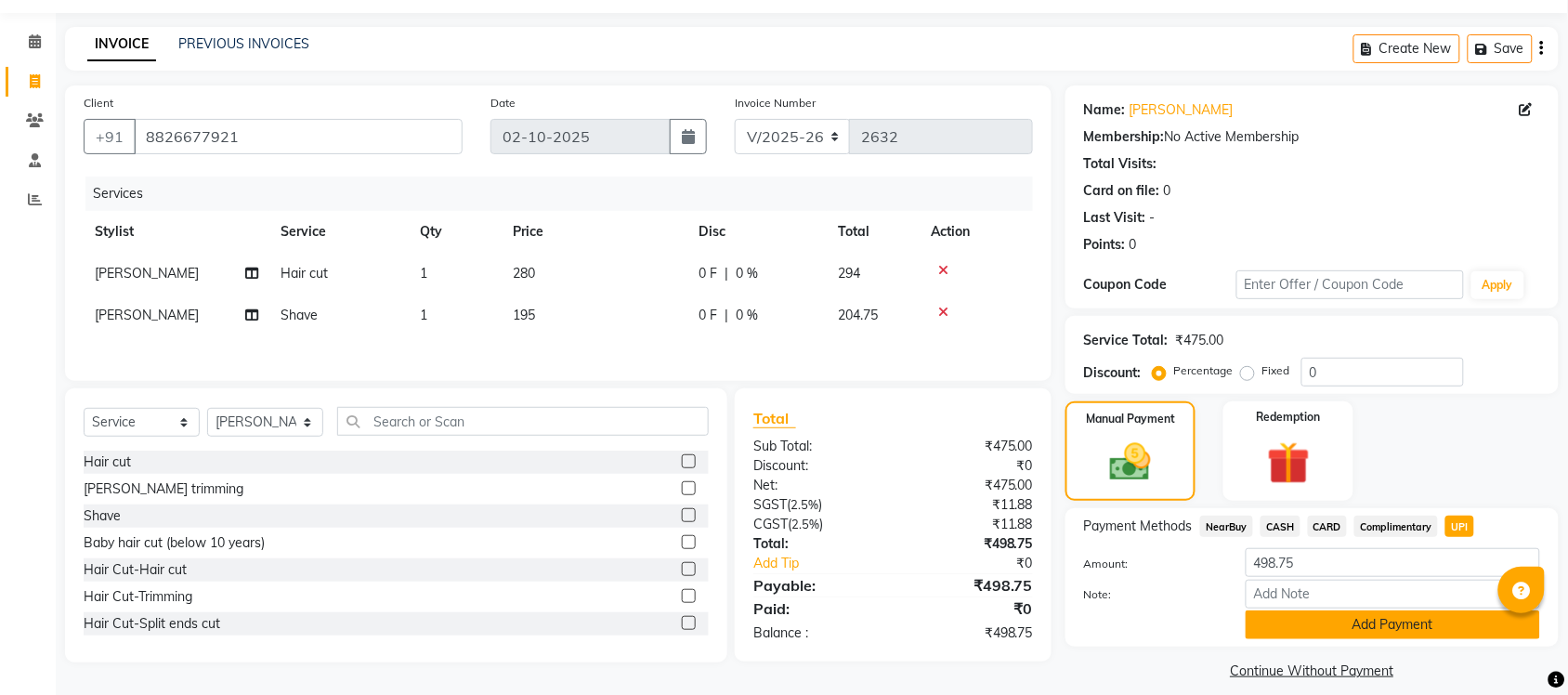
click at [1306, 614] on button "Add Payment" at bounding box center [1392, 624] width 294 height 29
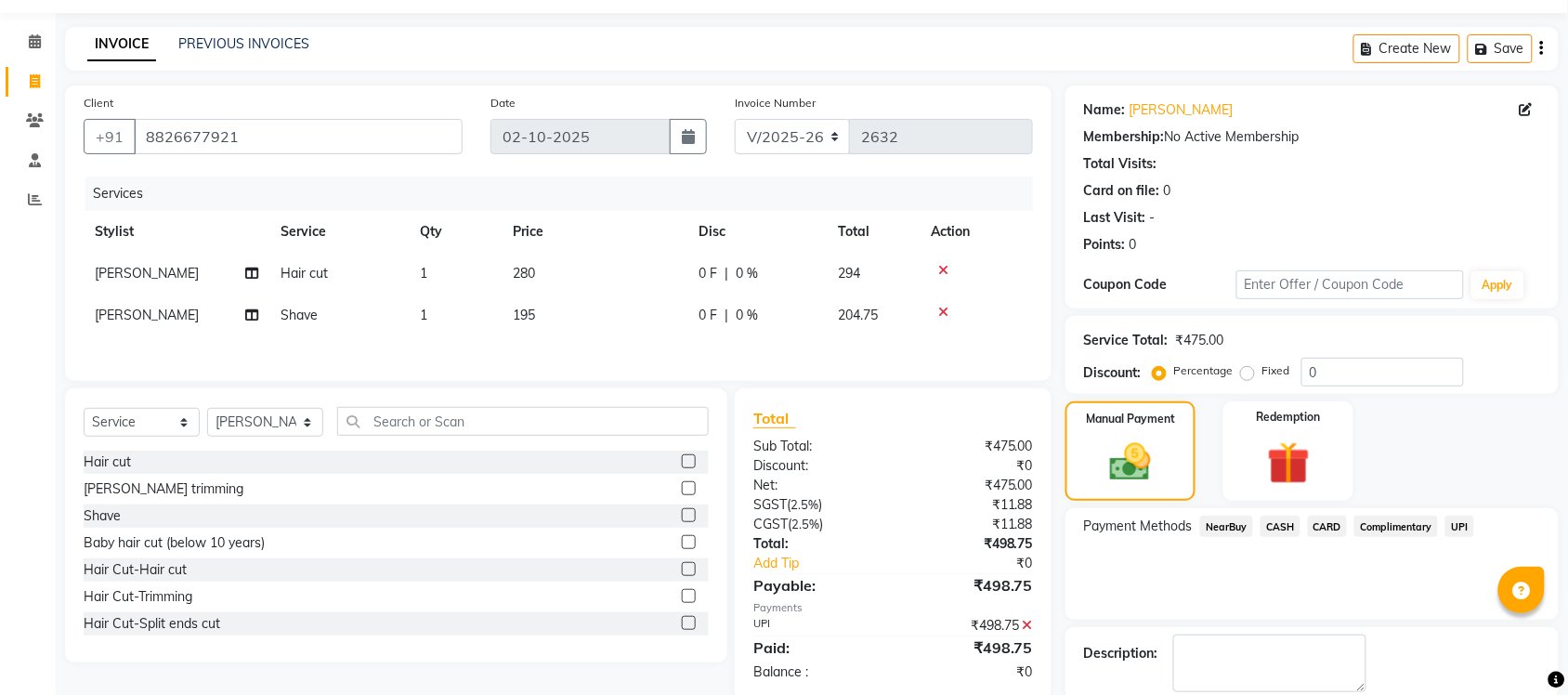
scroll to position [150, 0]
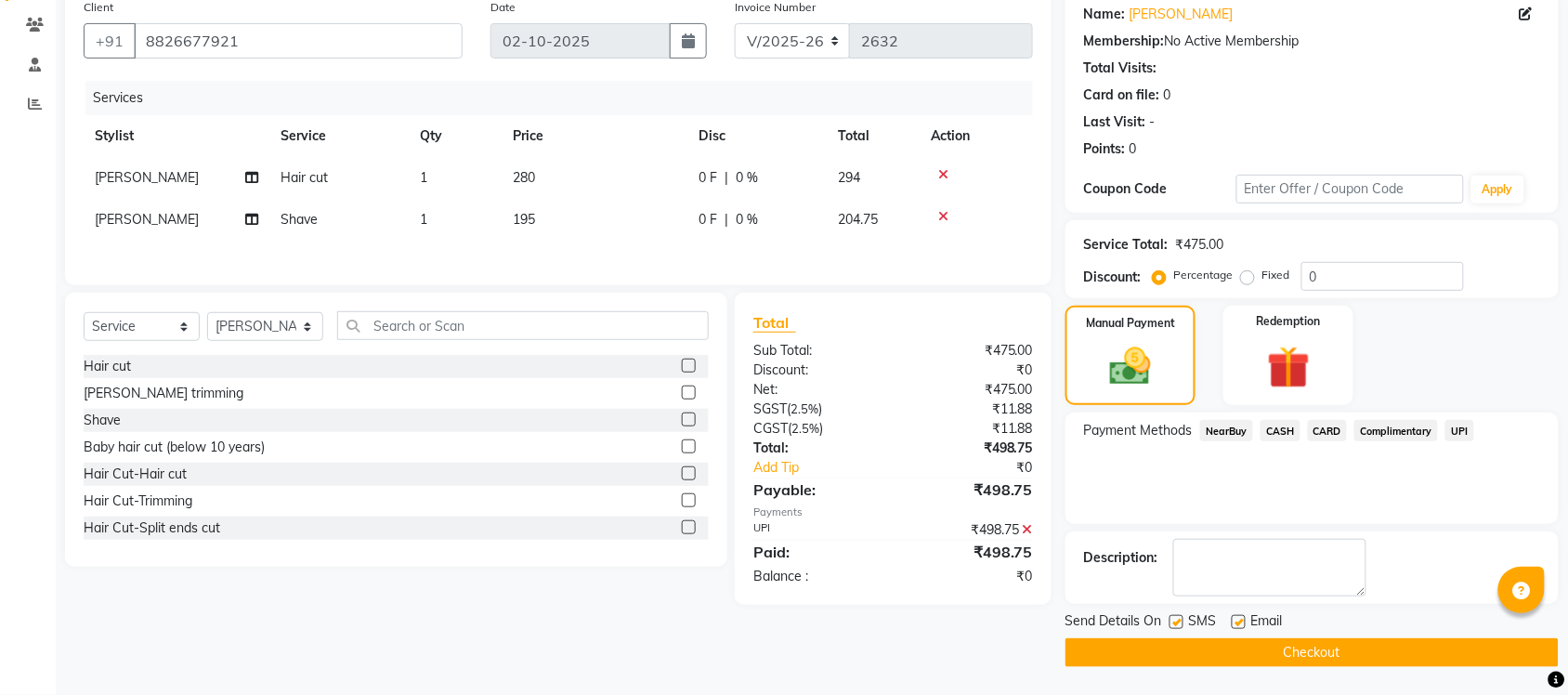
click at [1376, 648] on button "Checkout" at bounding box center [1312, 652] width 493 height 29
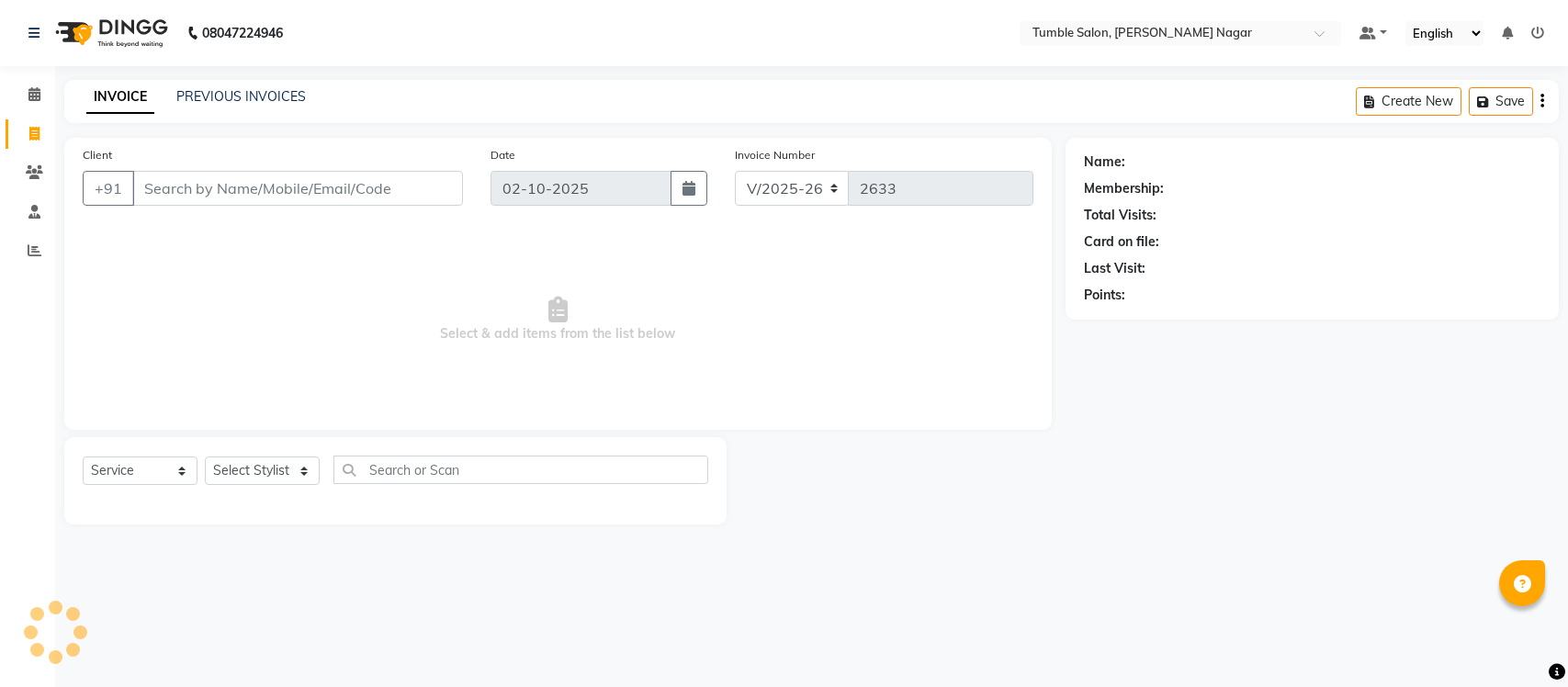
select select "8207"
select select "service"
click at [214, 95] on link "PREVIOUS INVOICES" at bounding box center [241, 96] width 129 height 17
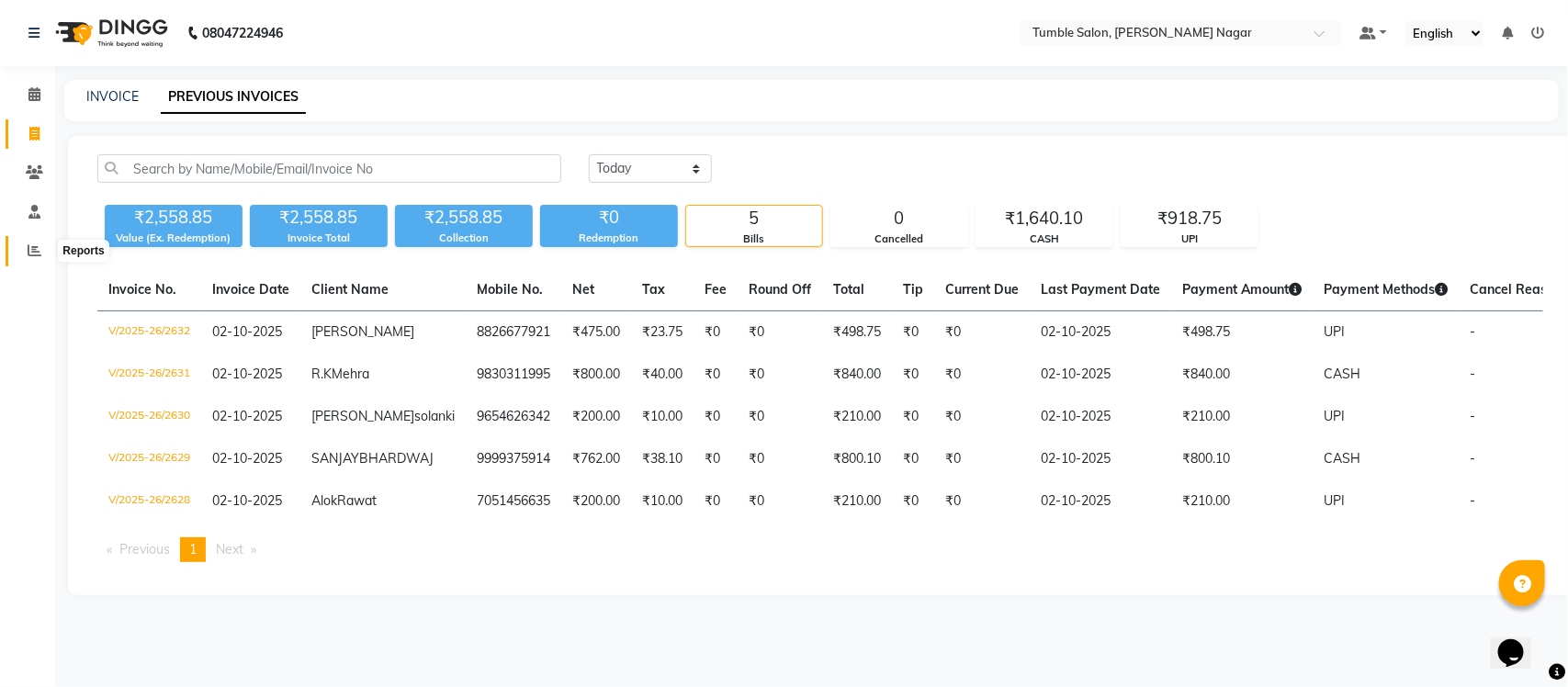
click at [24, 255] on span at bounding box center [35, 251] width 33 height 21
